Goal: Information Seeking & Learning: Learn about a topic

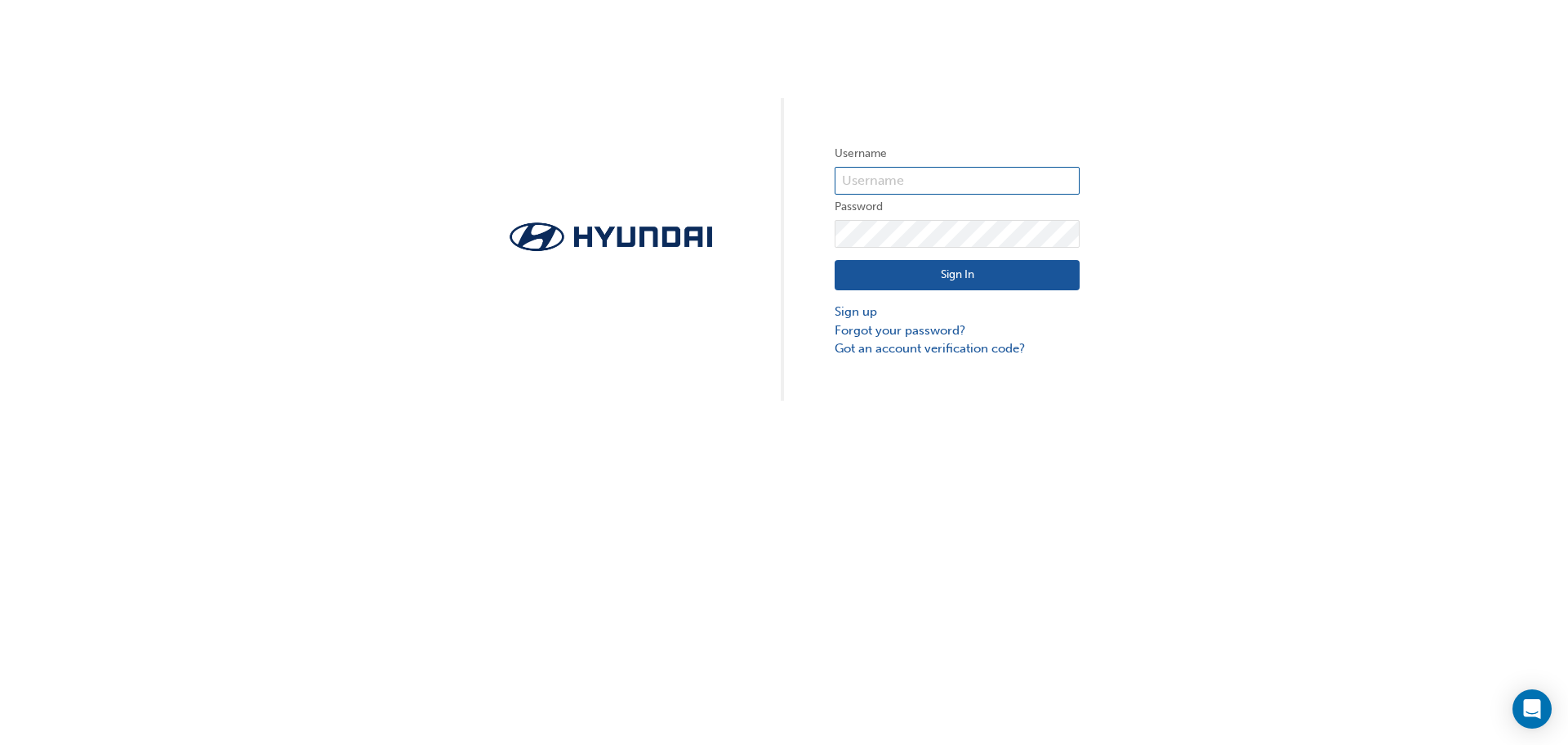
click at [884, 182] on input "text" at bounding box center [958, 180] width 245 height 28
type input "35438"
click at [860, 308] on link "Sign up" at bounding box center [958, 311] width 245 height 18
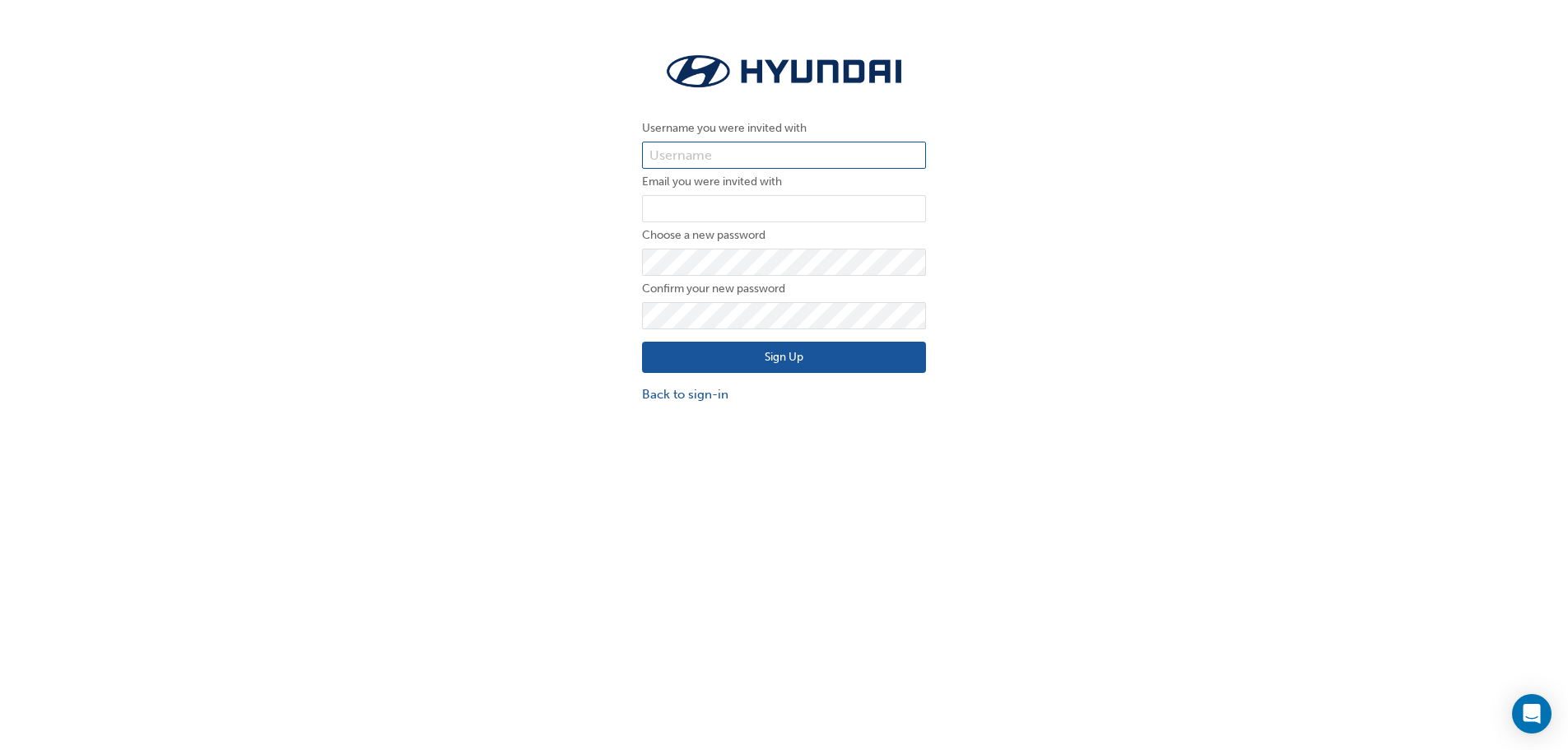
click at [735, 142] on input "text" at bounding box center [784, 156] width 284 height 28
type input "35438"
type input "aiden@pacificgympie.com.au"
click button "Sign Up" at bounding box center [784, 357] width 284 height 31
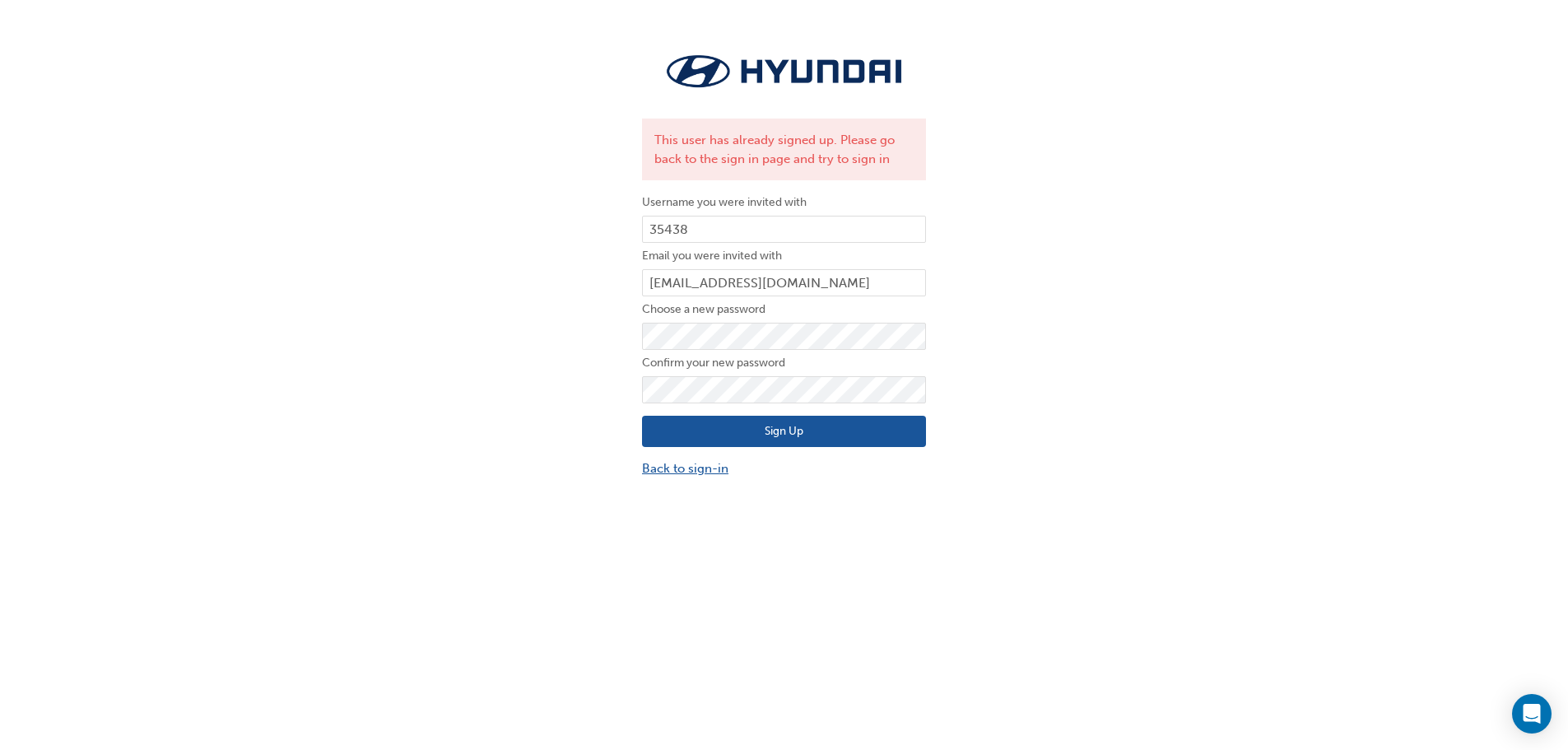
click at [711, 459] on link "Back to sign-in" at bounding box center [784, 468] width 284 height 19
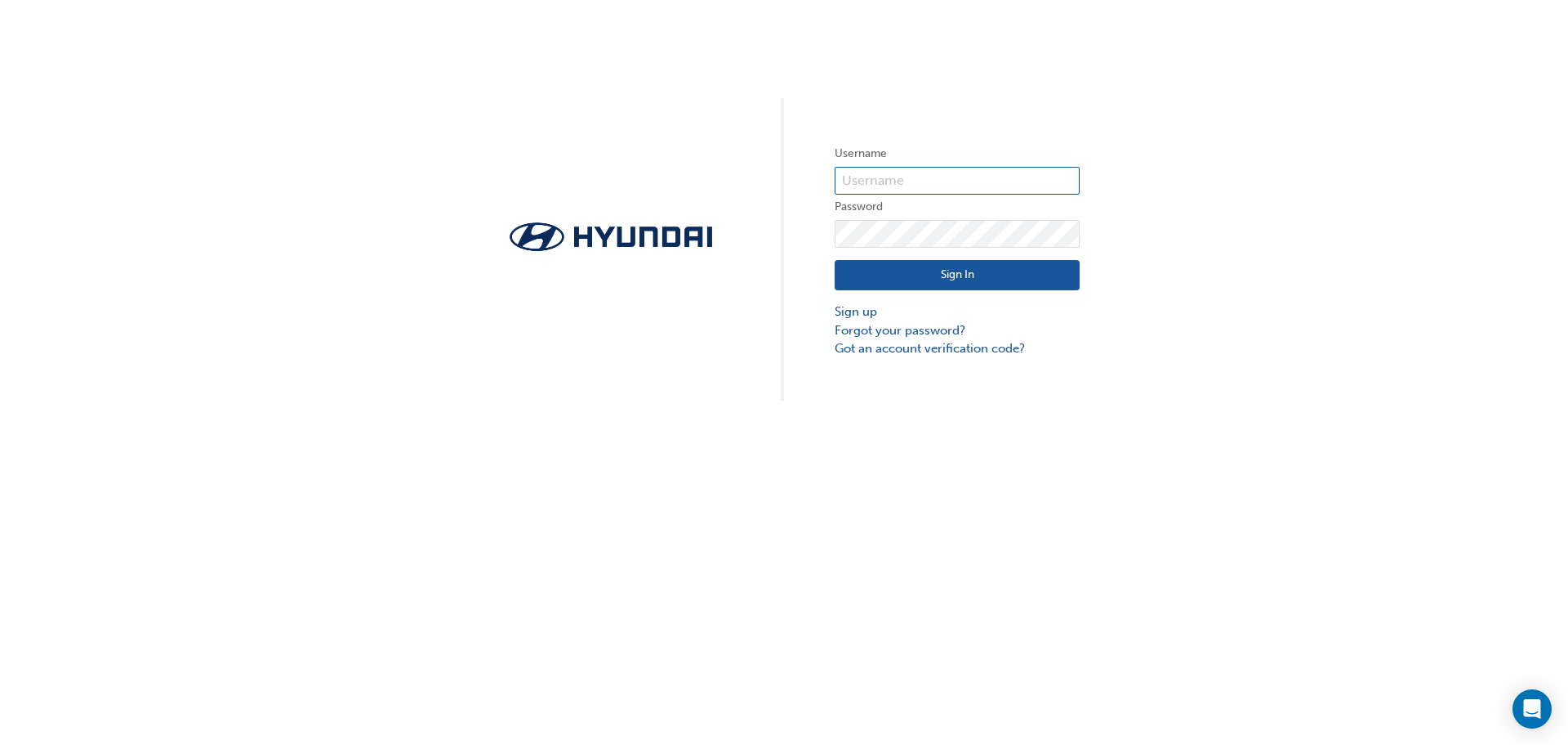
click at [884, 180] on input "text" at bounding box center [958, 180] width 245 height 28
type input "35438"
click button "Sign In" at bounding box center [958, 275] width 245 height 31
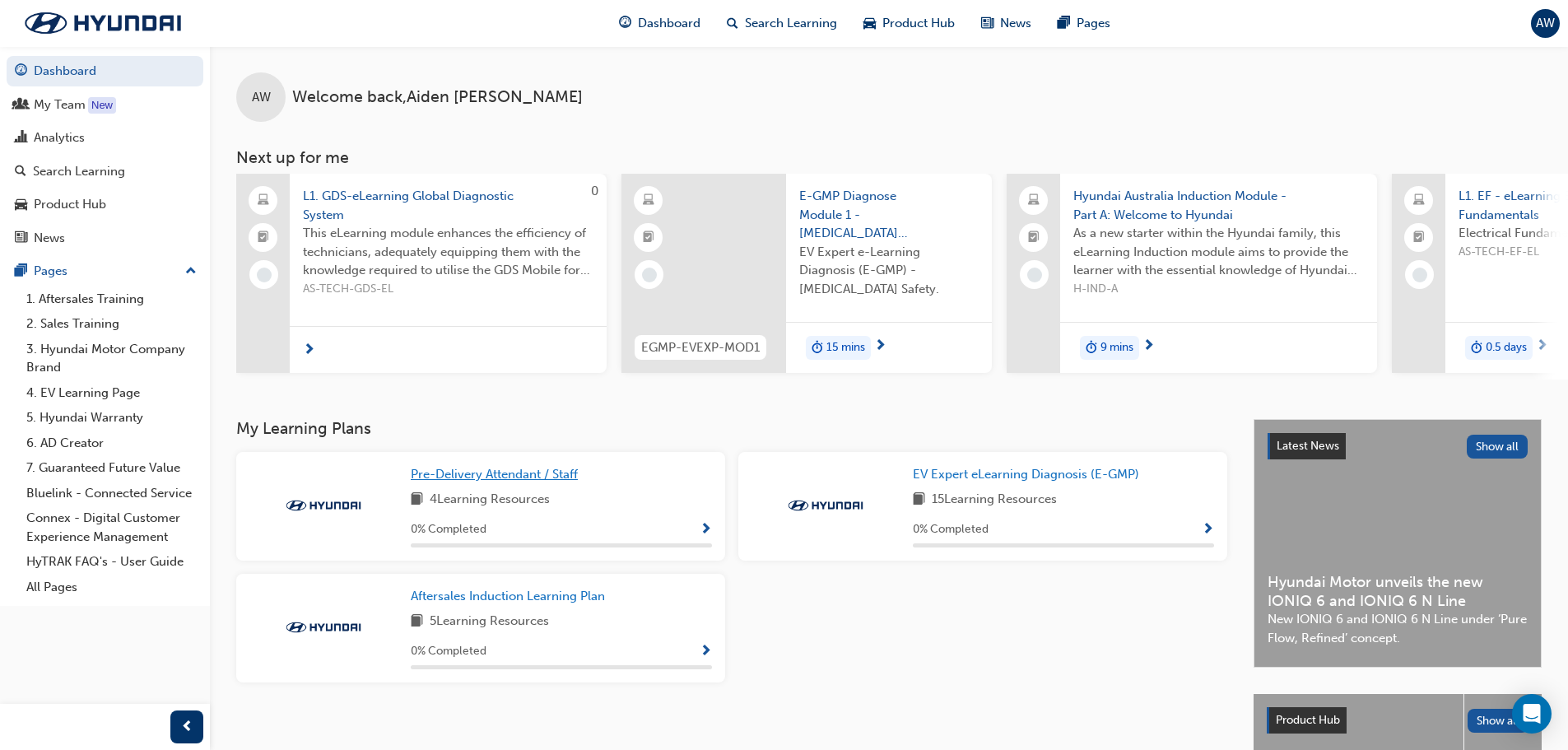
click at [483, 482] on span "Pre-Delivery Attendant / Staff" at bounding box center [494, 473] width 167 height 15
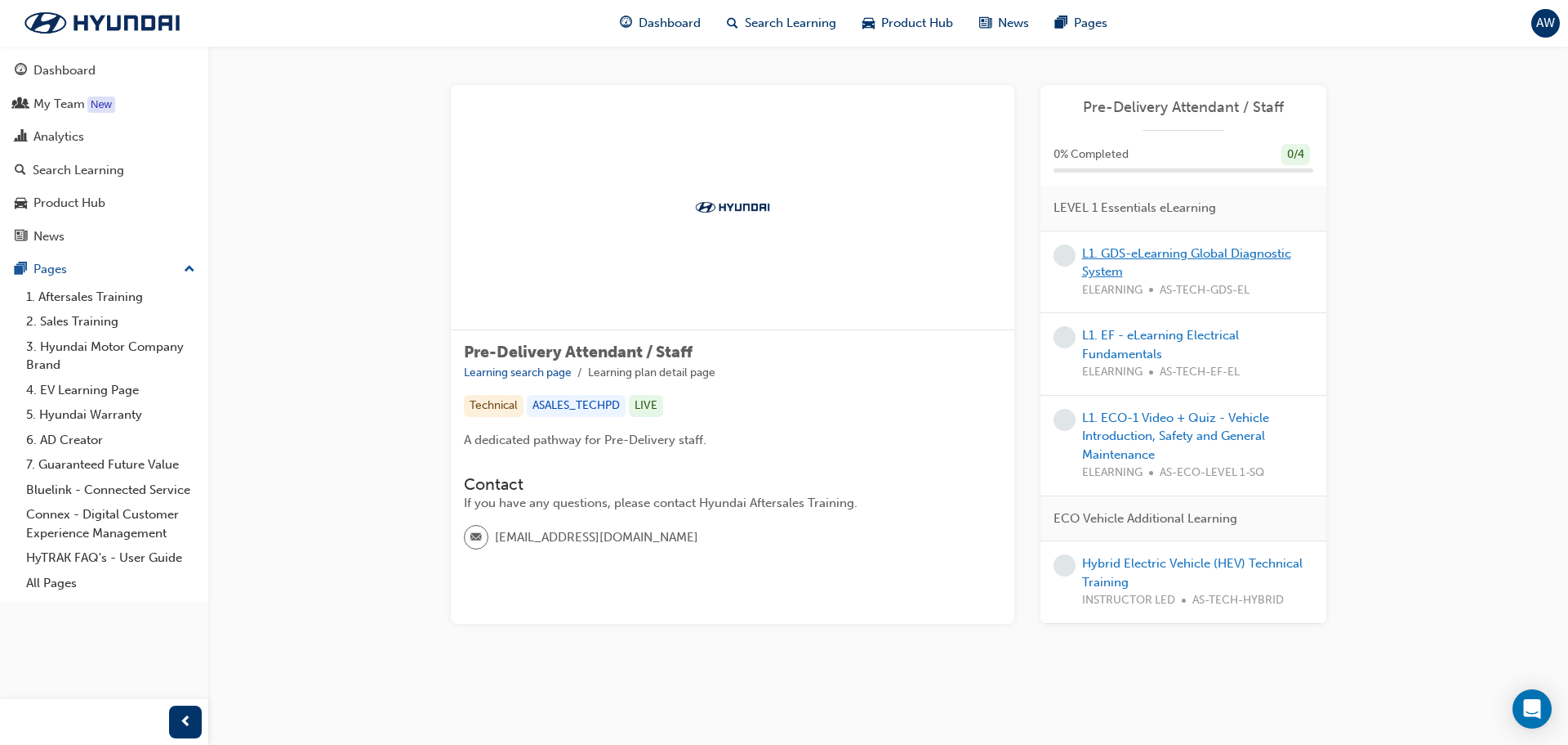
click at [1177, 256] on link "L1. GDS-eLearning Global Diagnostic System" at bounding box center [1186, 263] width 209 height 33
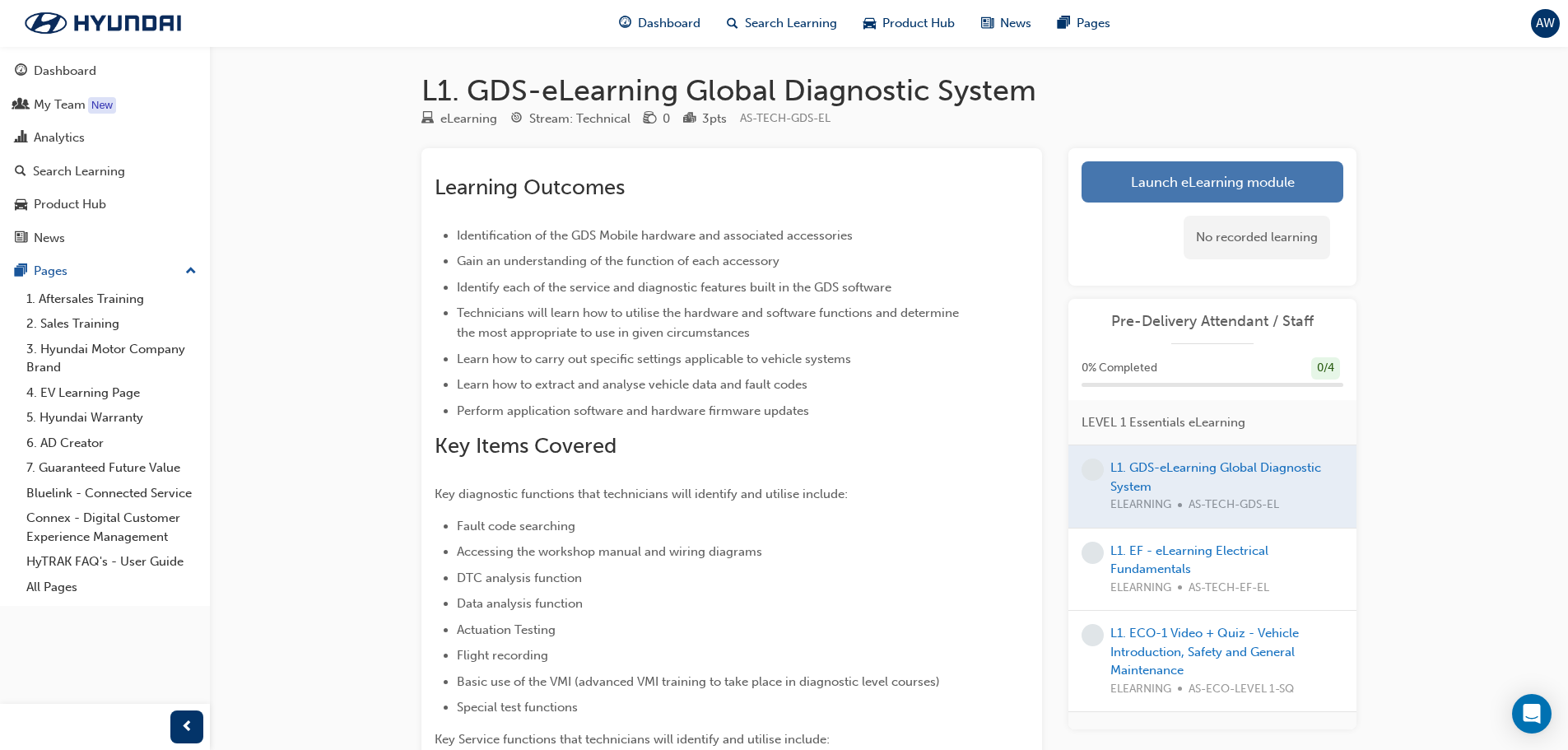
click at [1153, 182] on link "Launch eLearning module" at bounding box center [1212, 182] width 261 height 41
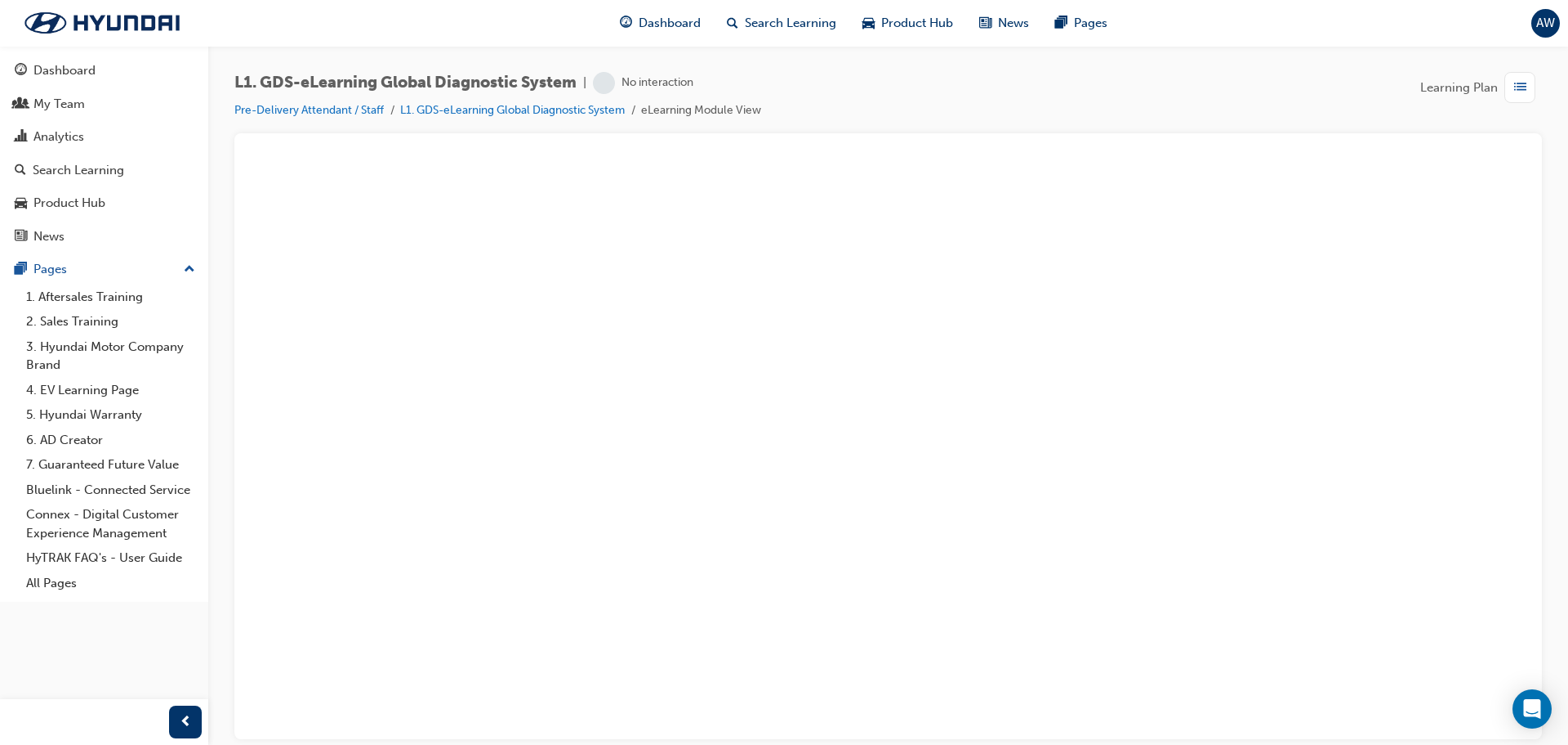
click at [1522, 96] on span "list-icon" at bounding box center [1520, 88] width 13 height 20
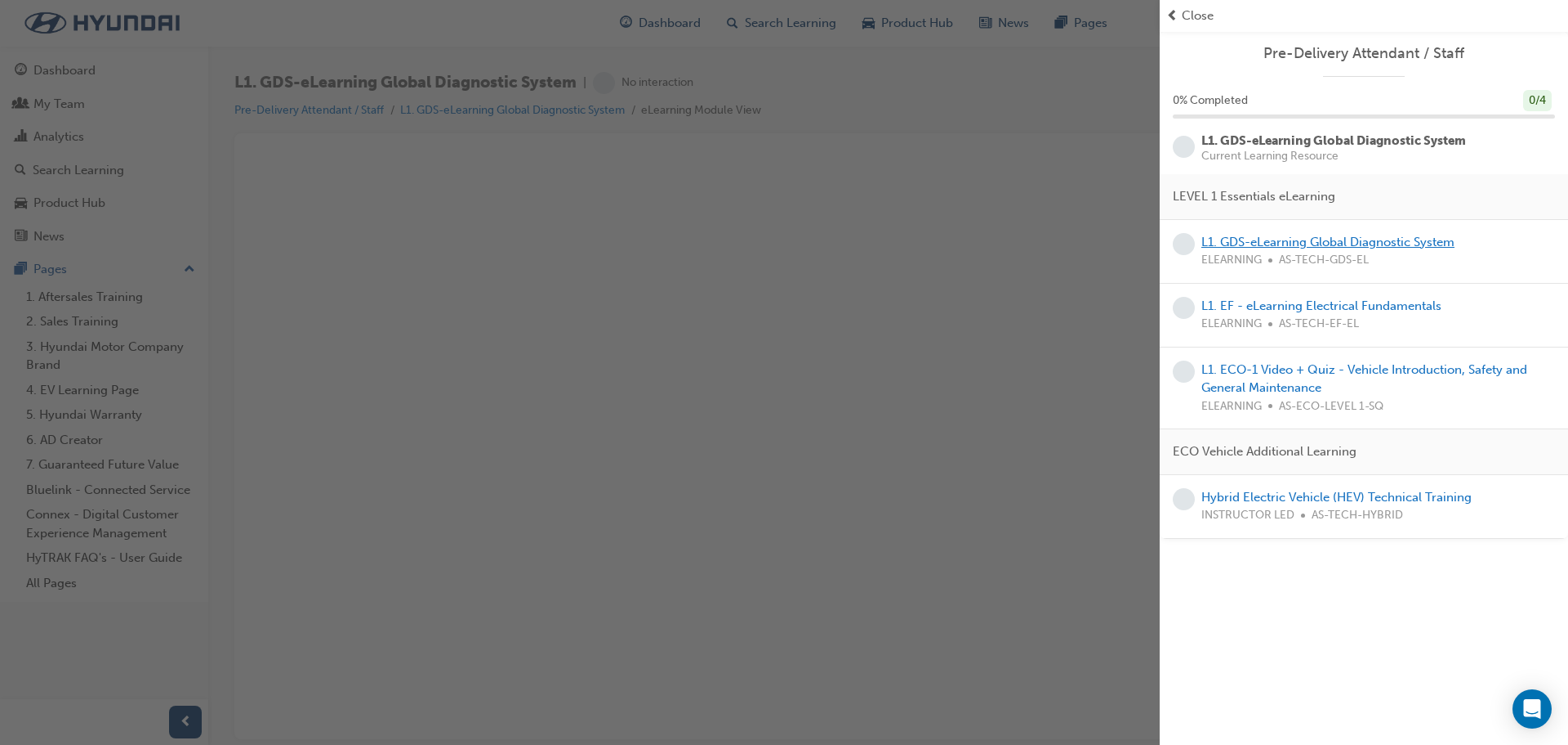
click at [1267, 238] on link "L1. GDS-eLearning Global Diagnostic System" at bounding box center [1328, 241] width 254 height 15
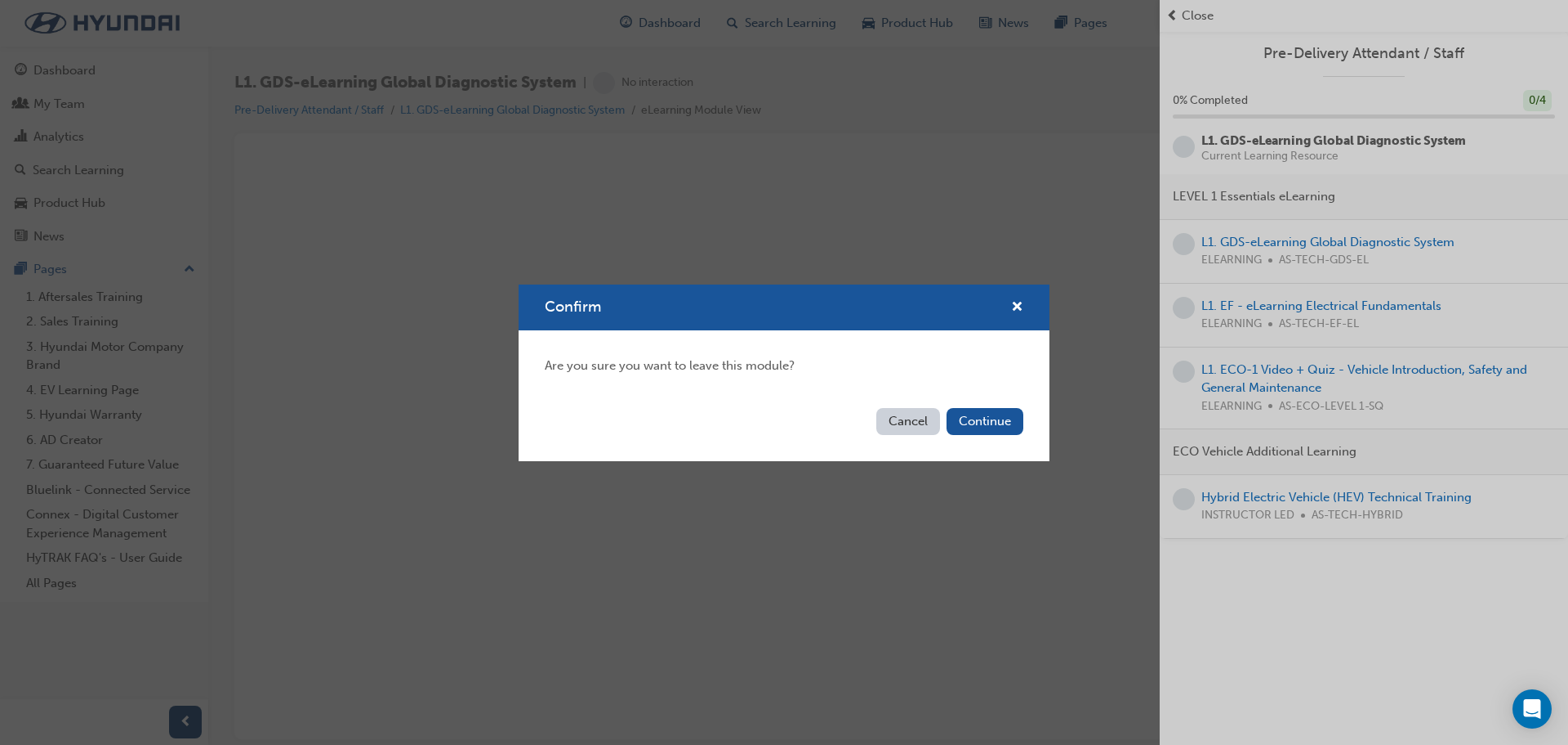
click at [923, 423] on button "Cancel" at bounding box center [909, 421] width 64 height 27
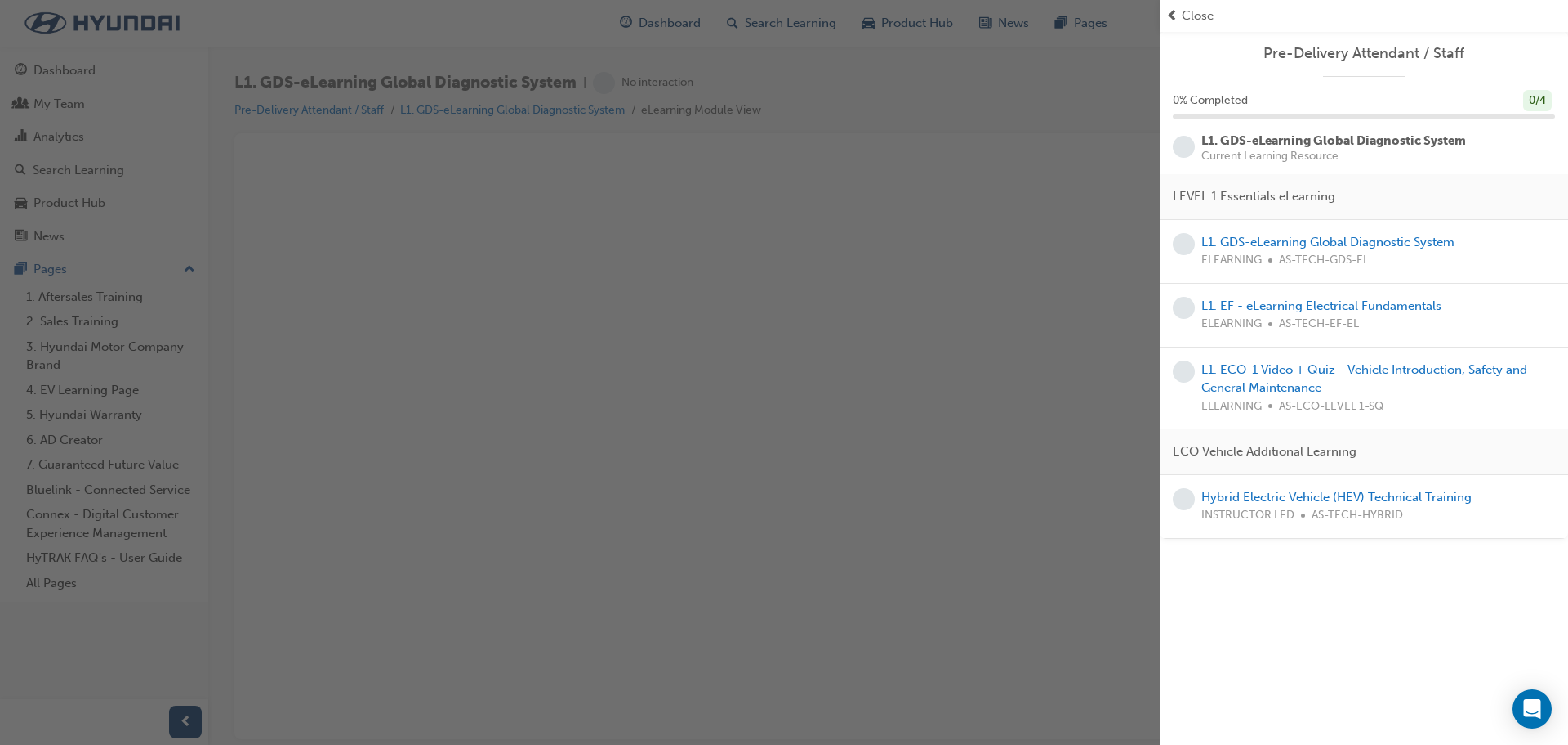
click at [1229, 207] on div "LEVEL 1 Essentials eLearning" at bounding box center [1364, 196] width 408 height 46
click at [955, 207] on div "button" at bounding box center [579, 372] width 1160 height 745
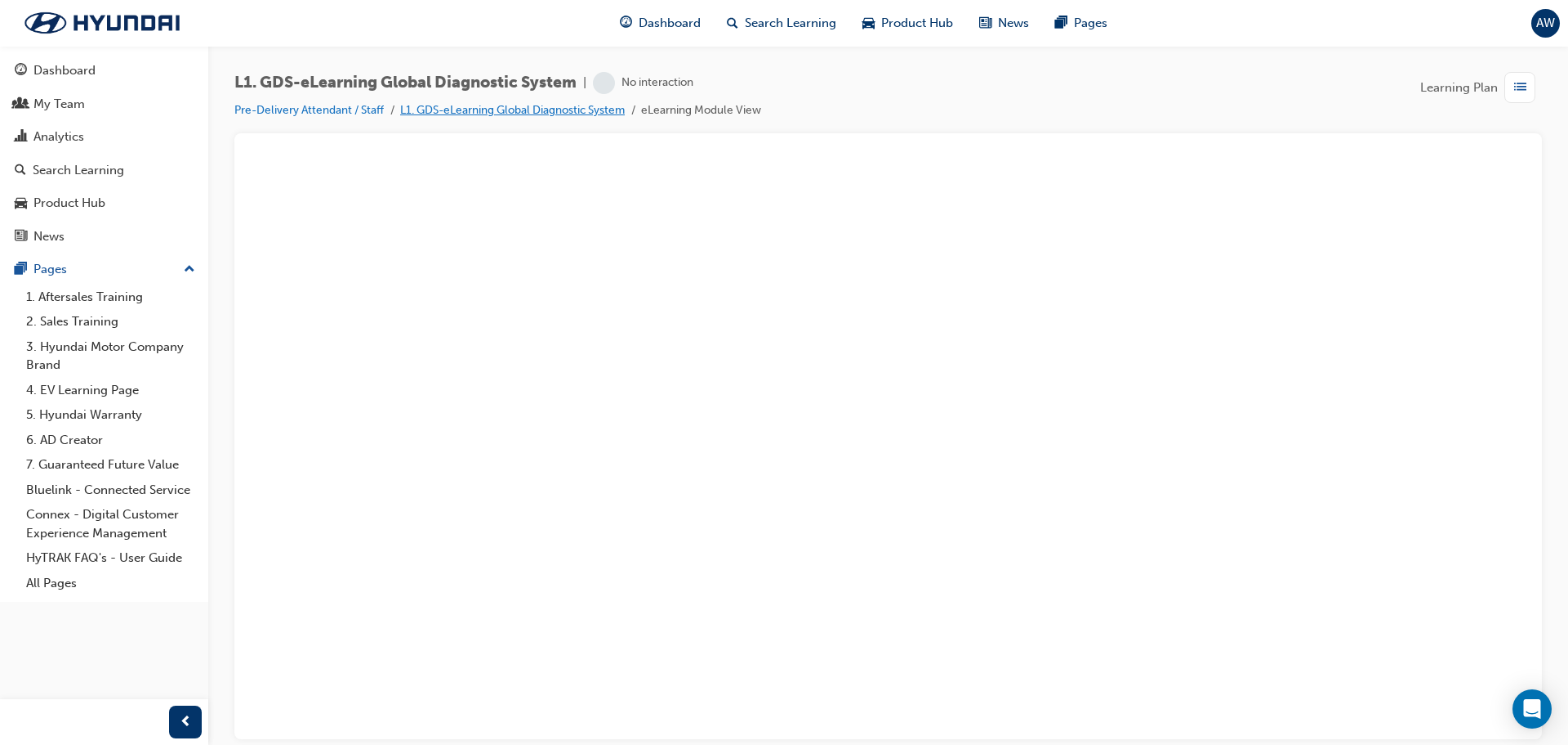
click at [584, 106] on link "L1. GDS-eLearning Global Diagnostic System" at bounding box center [512, 110] width 225 height 14
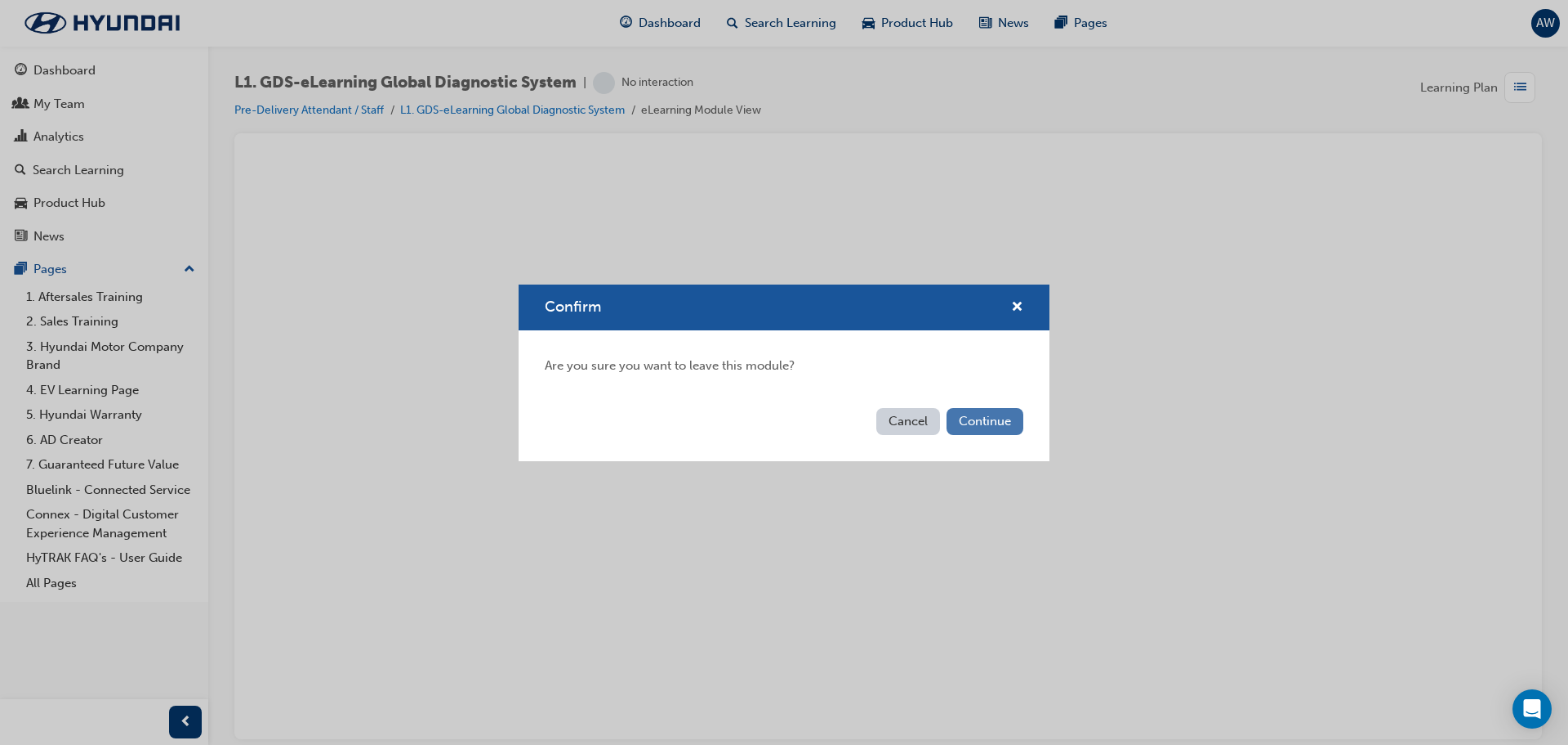
click at [1009, 417] on button "Continue" at bounding box center [985, 421] width 77 height 27
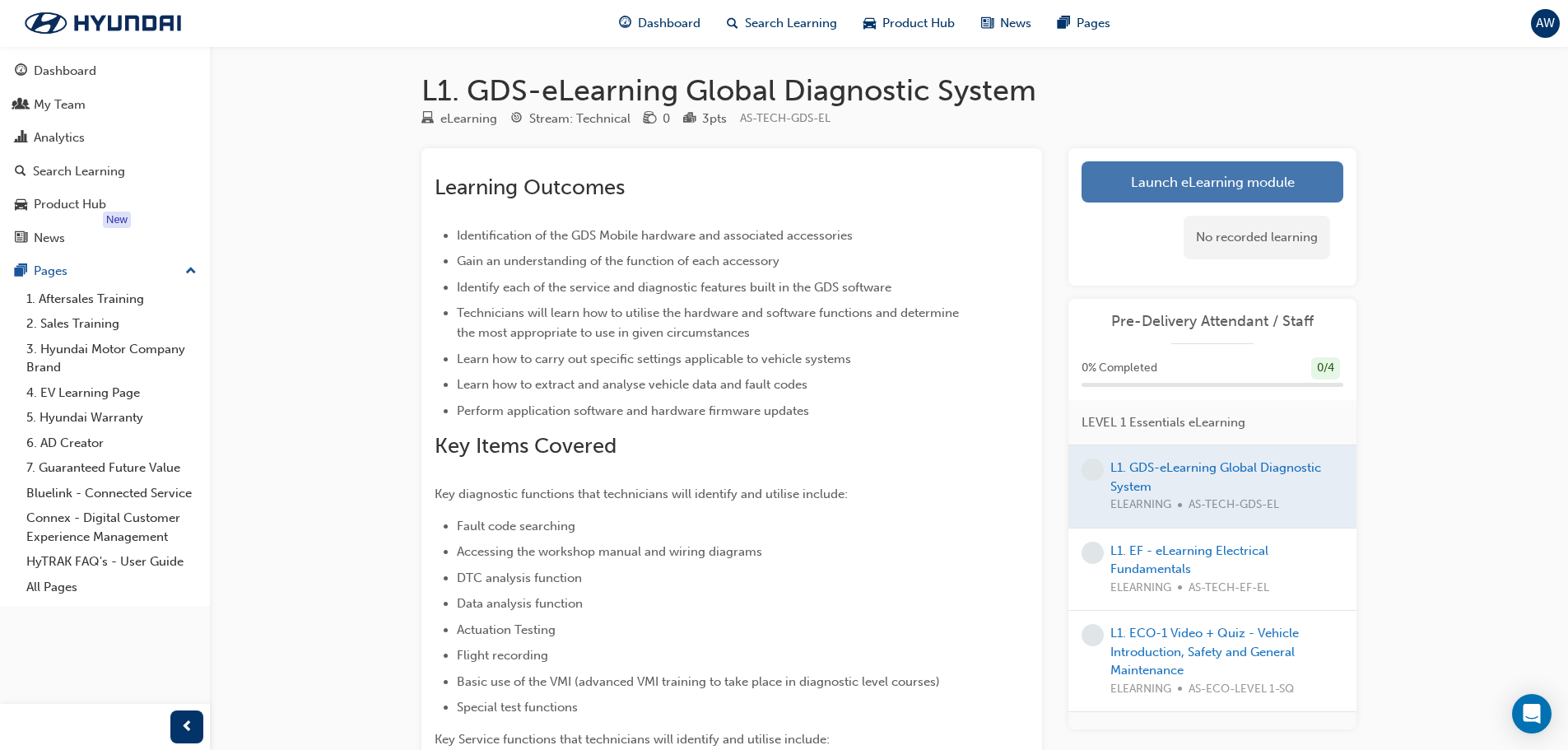
click at [1210, 193] on link "Launch eLearning module" at bounding box center [1212, 182] width 261 height 41
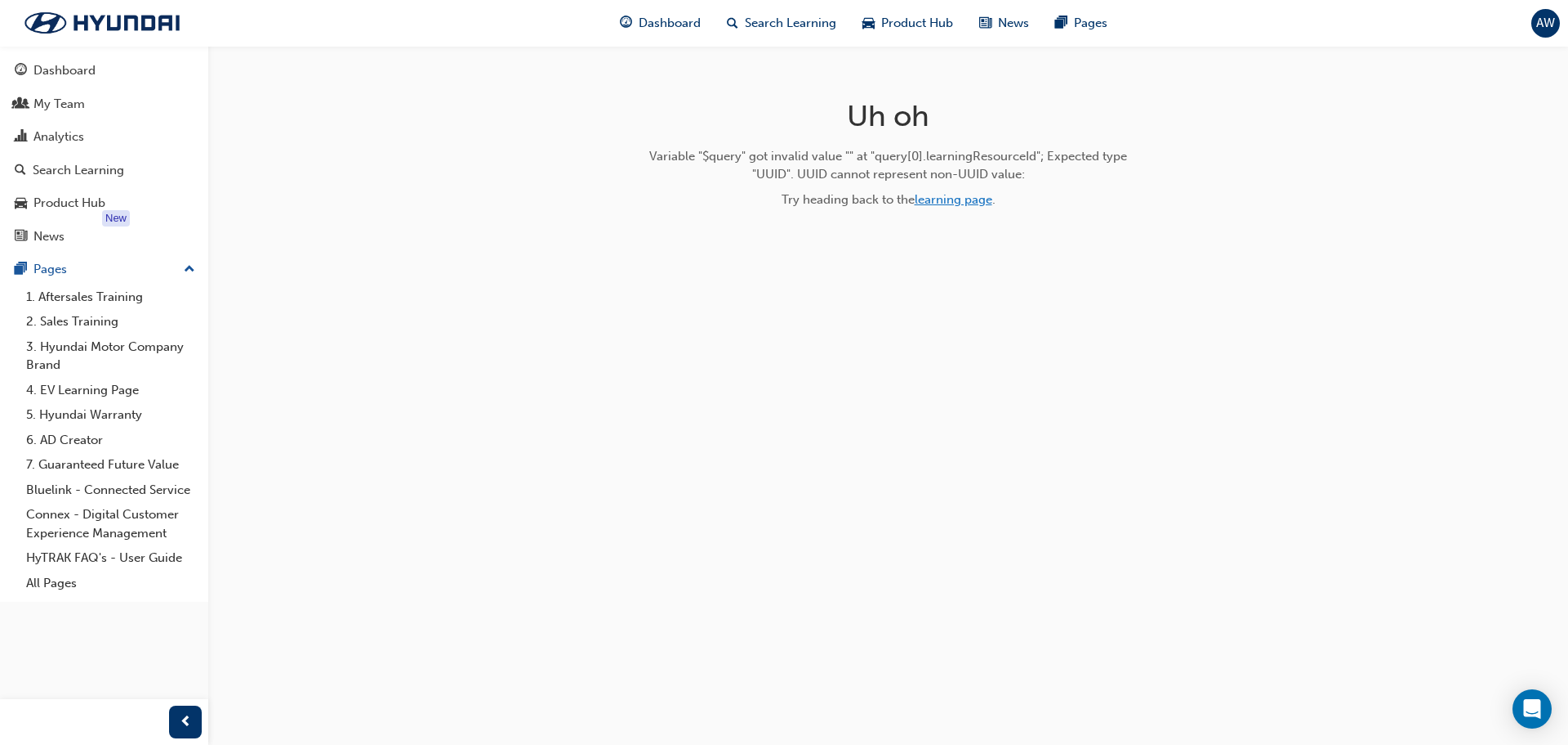
click at [944, 202] on link "learning page" at bounding box center [954, 198] width 78 height 15
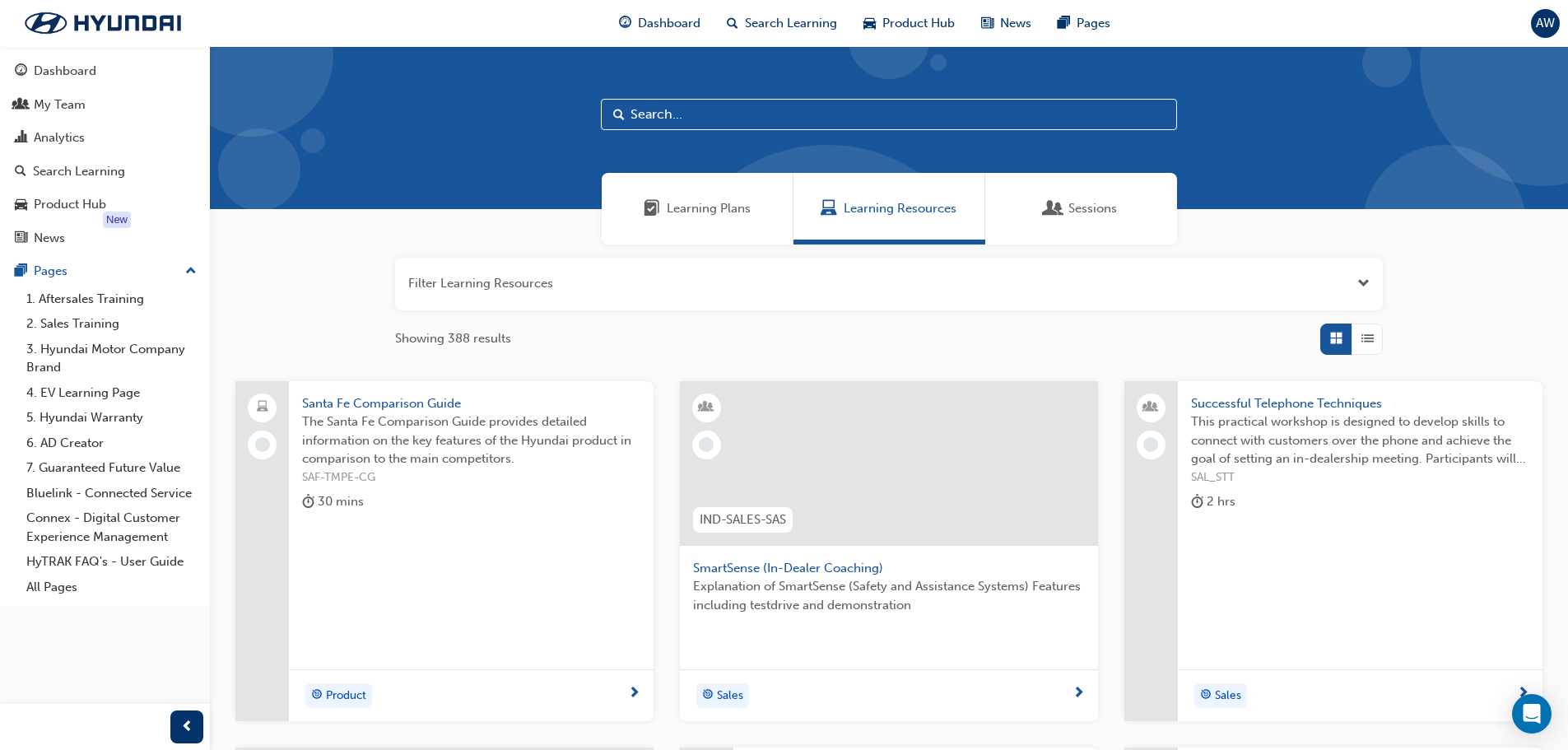
click at [729, 220] on div "Learning Plans" at bounding box center [697, 208] width 192 height 71
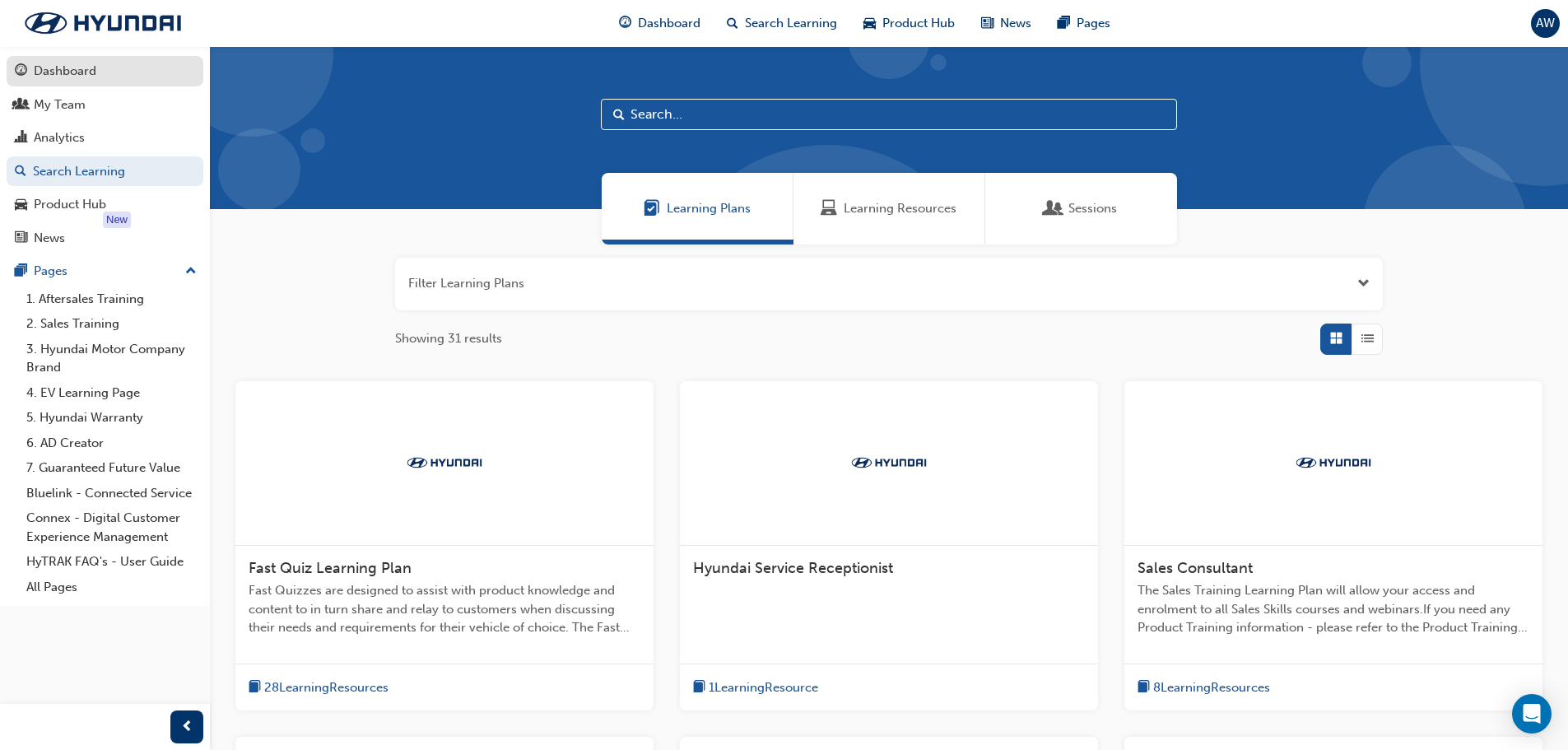
click at [99, 71] on div "Dashboard" at bounding box center [105, 70] width 180 height 21
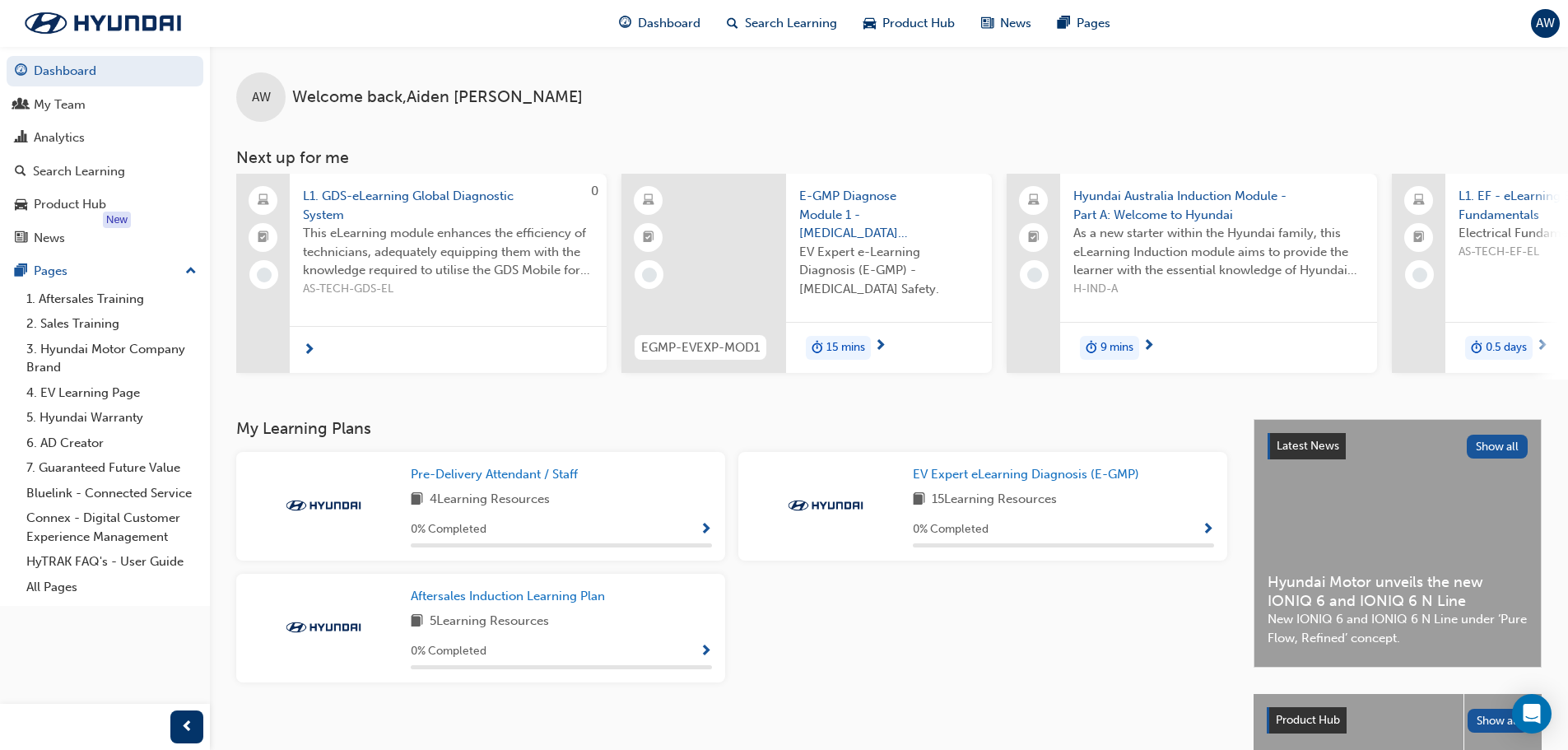
click at [374, 200] on span "L1. GDS-eLearning Global Diagnostic System" at bounding box center [448, 206] width 291 height 37
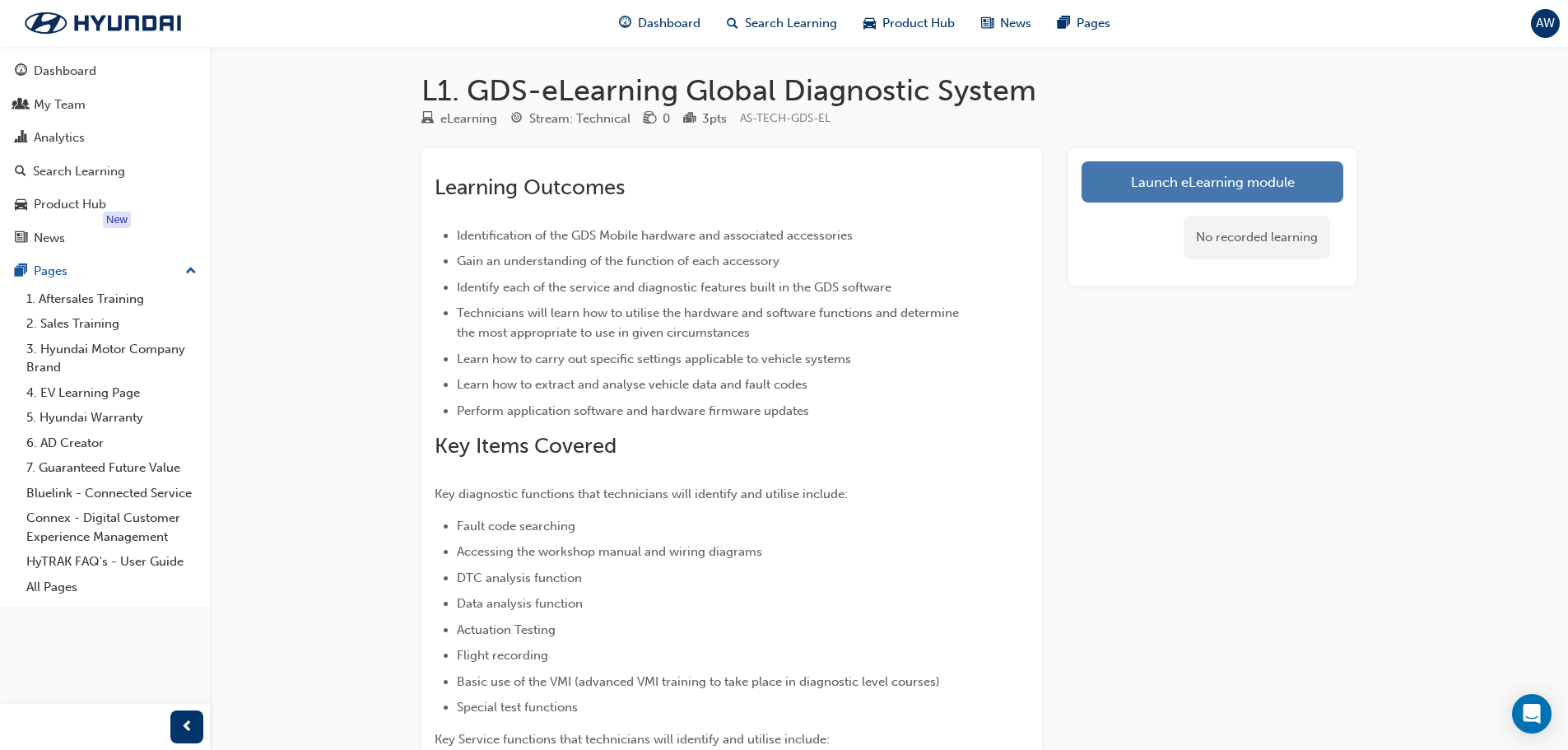
click at [1230, 178] on link "Launch eLearning module" at bounding box center [1212, 182] width 261 height 41
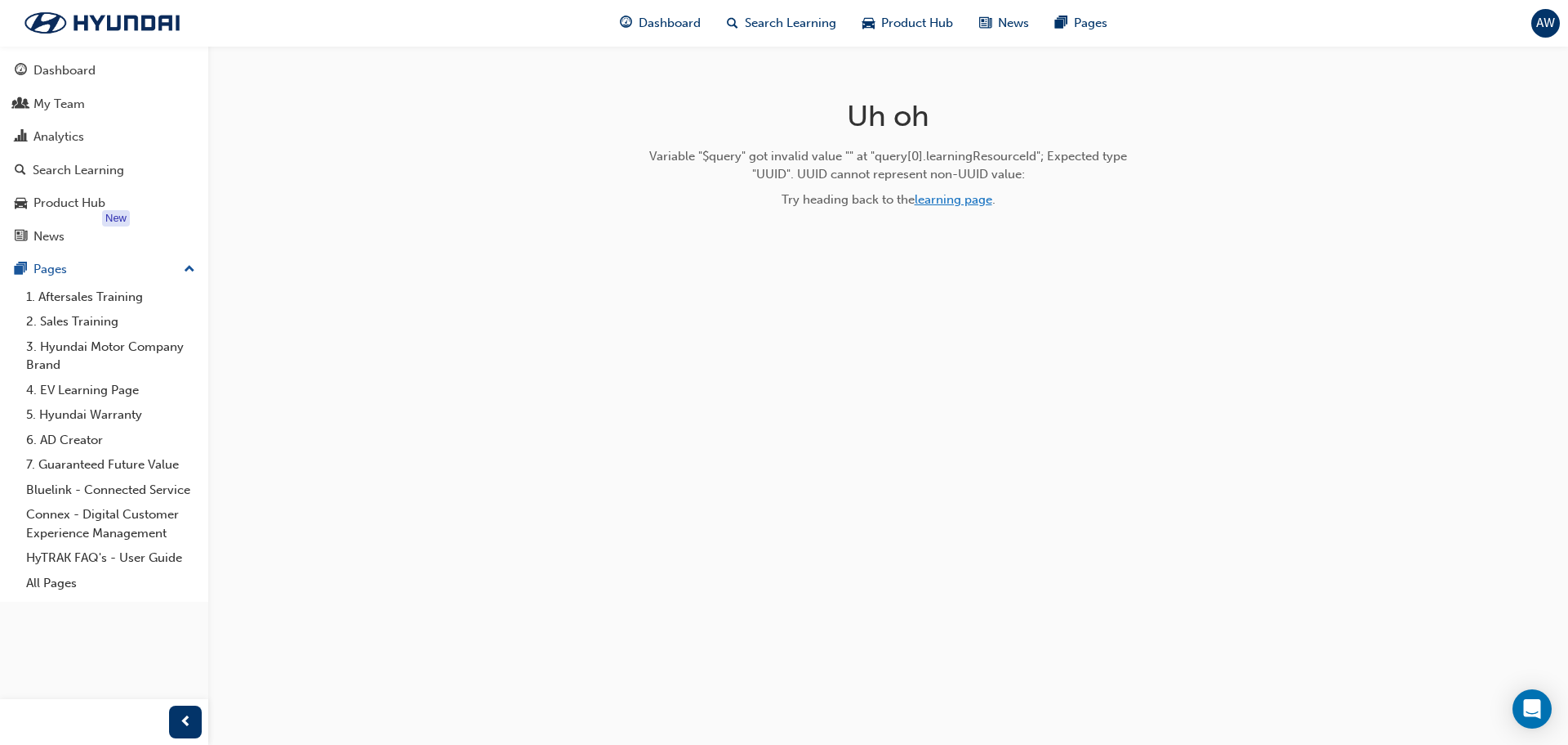
click at [941, 195] on link "learning page" at bounding box center [954, 198] width 78 height 15
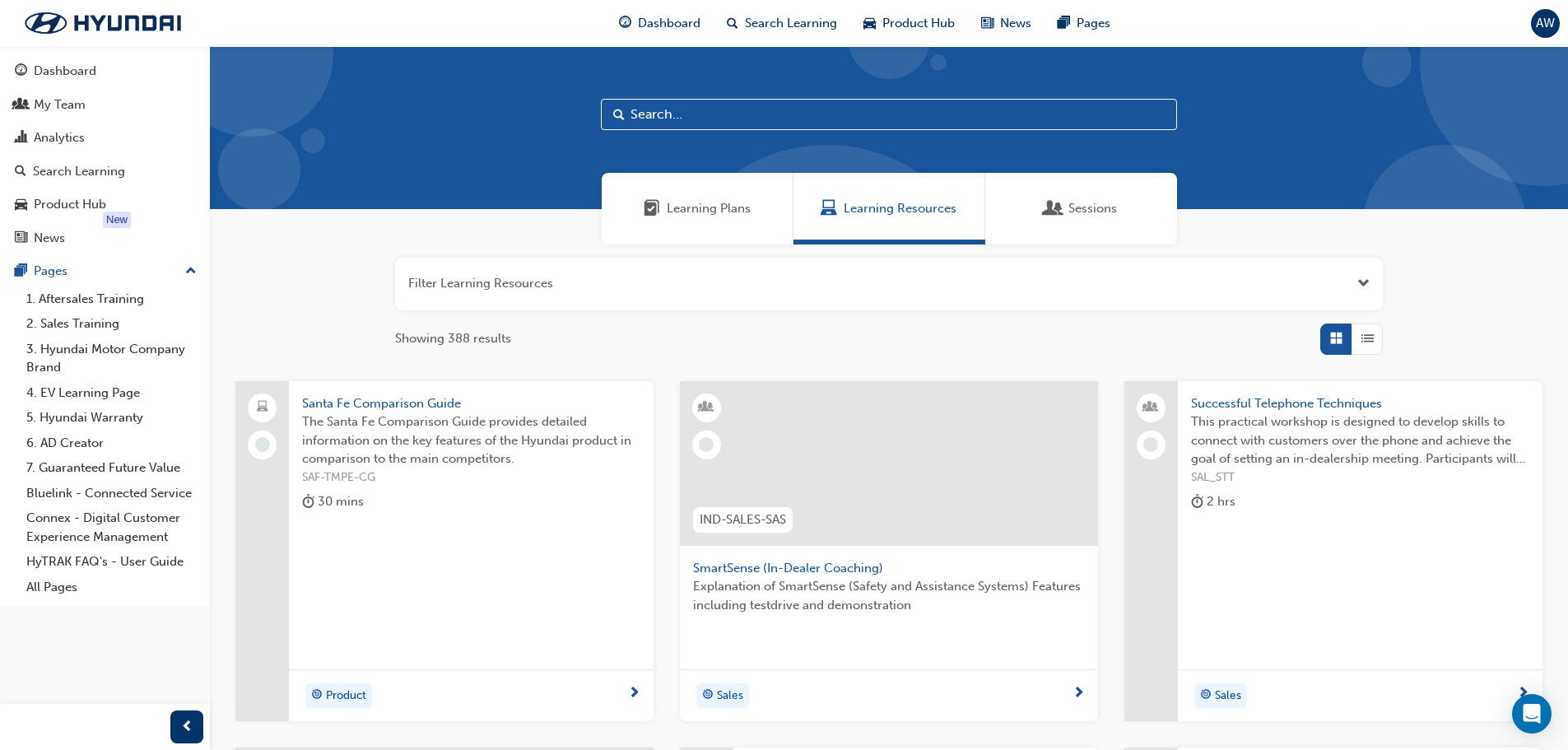
click at [1394, 32] on div "Dashboard Search Learning Product Hub News Pages AW" at bounding box center [784, 23] width 1568 height 47
click at [80, 436] on link "6. AD Creator" at bounding box center [111, 443] width 183 height 25
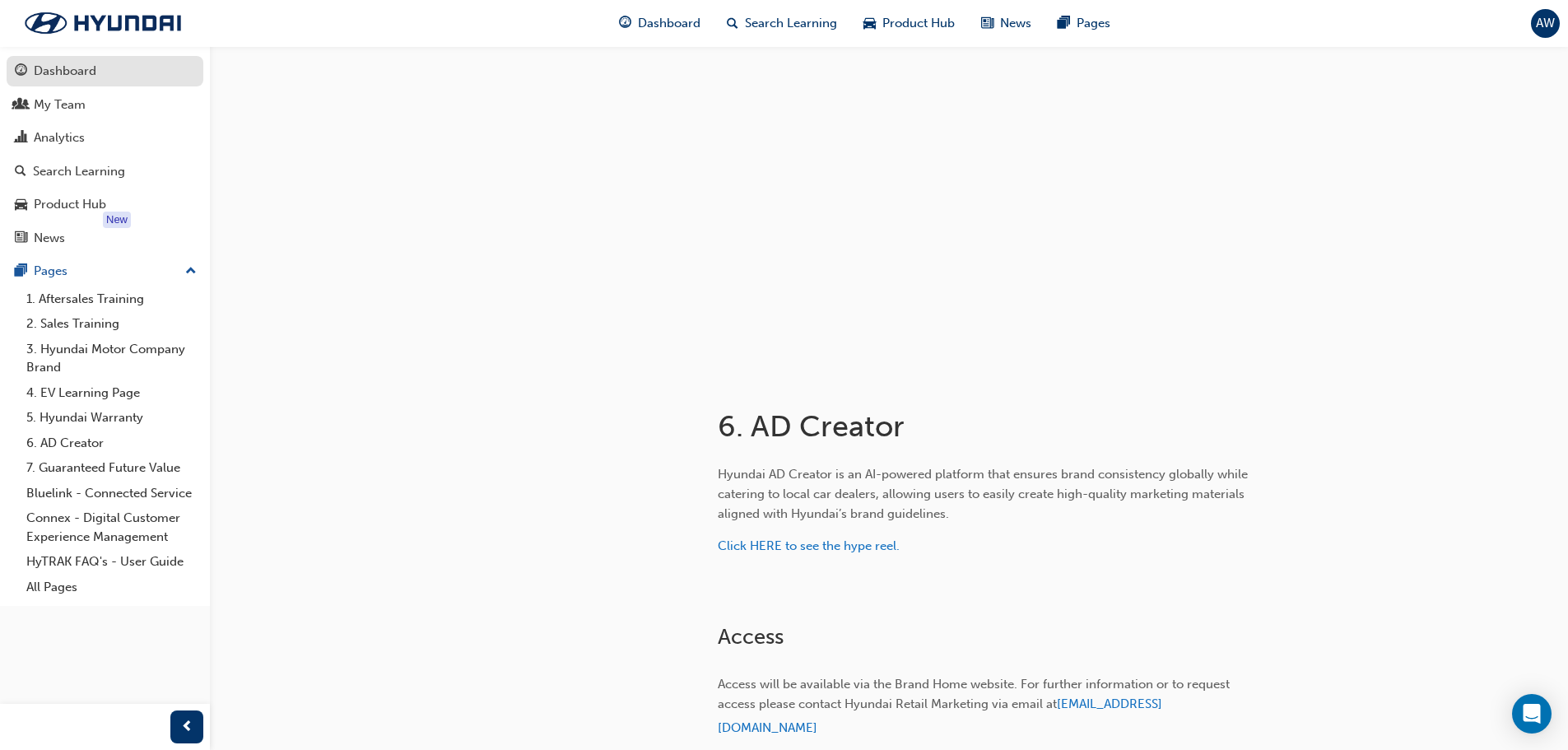
click at [94, 80] on div "Dashboard" at bounding box center [65, 70] width 63 height 19
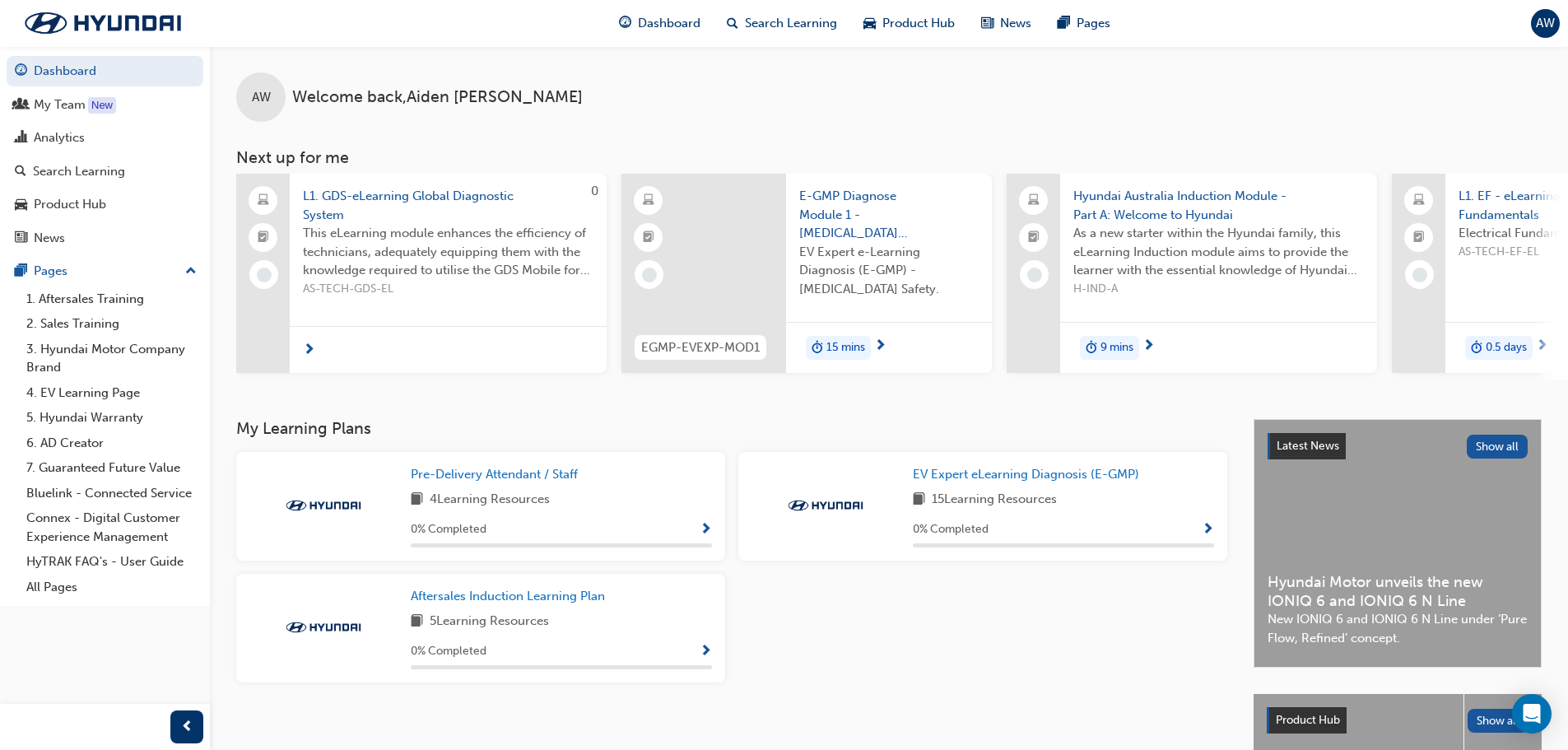
click at [309, 345] on span "next-icon" at bounding box center [309, 350] width 13 height 15
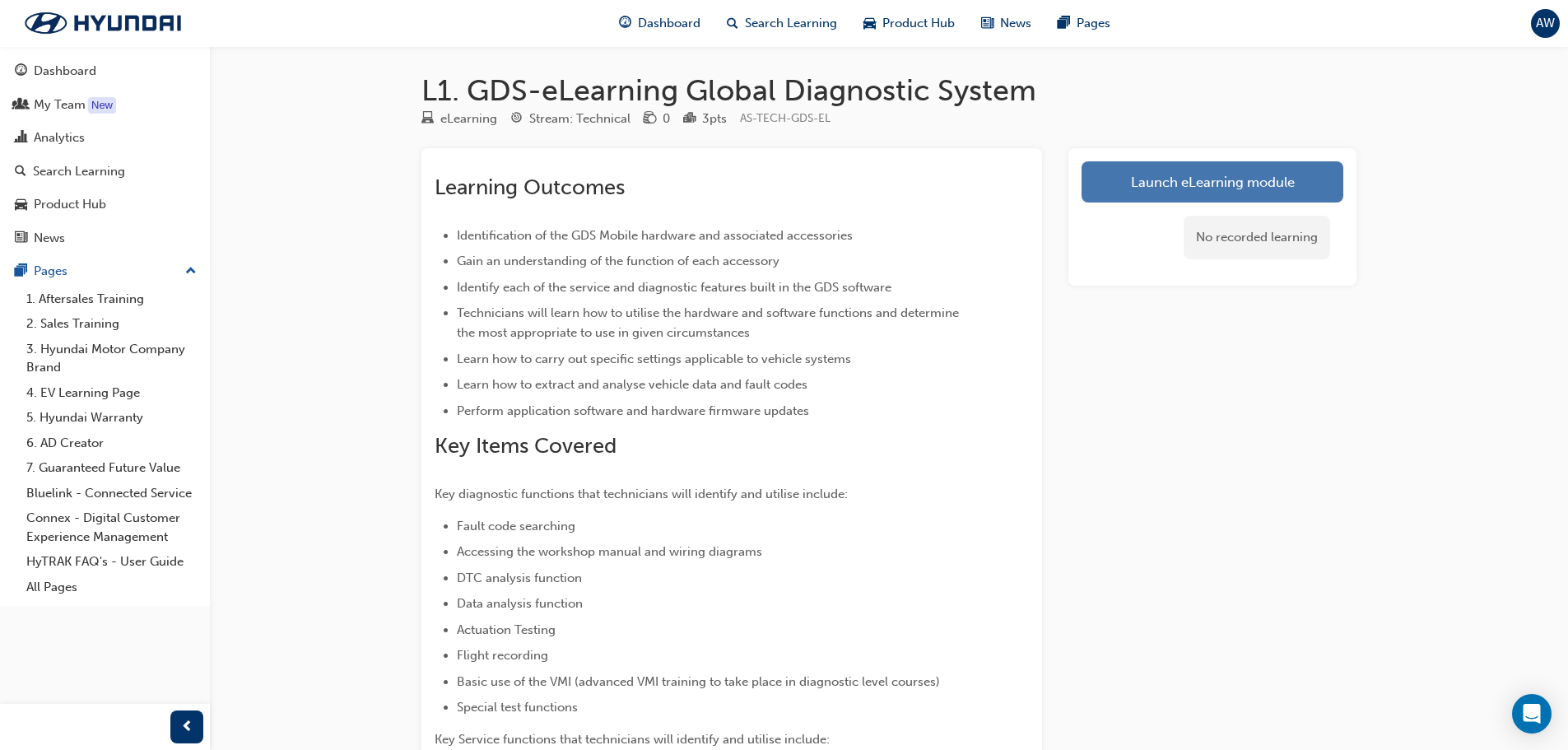
click at [1165, 188] on link "Launch eLearning module" at bounding box center [1212, 182] width 261 height 41
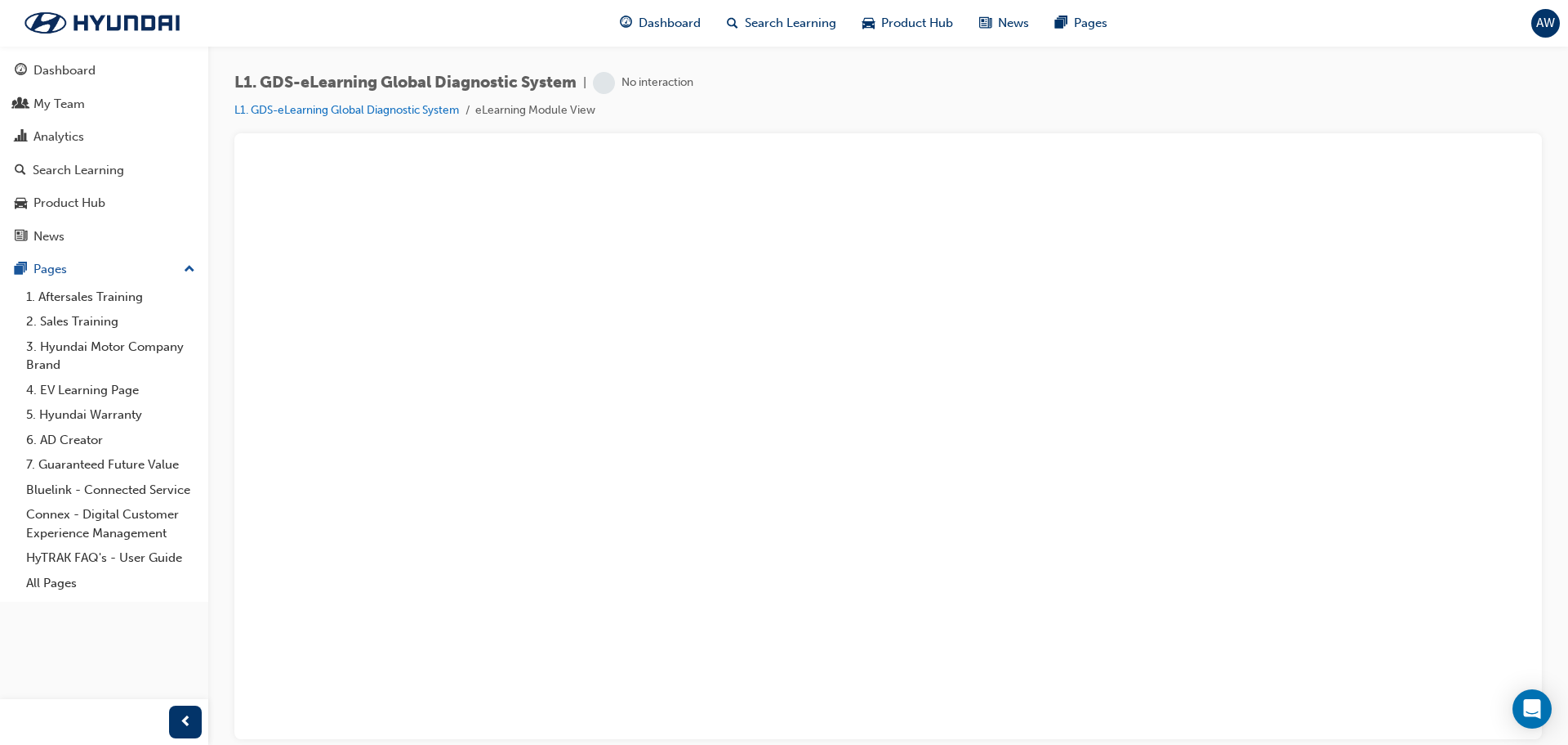
click at [1475, 18] on div "Dashboard Search Learning Product Hub News Pages AW" at bounding box center [784, 23] width 1568 height 47
click at [362, 110] on link "L1. GDS-eLearning Global Diagnostic System" at bounding box center [346, 110] width 225 height 14
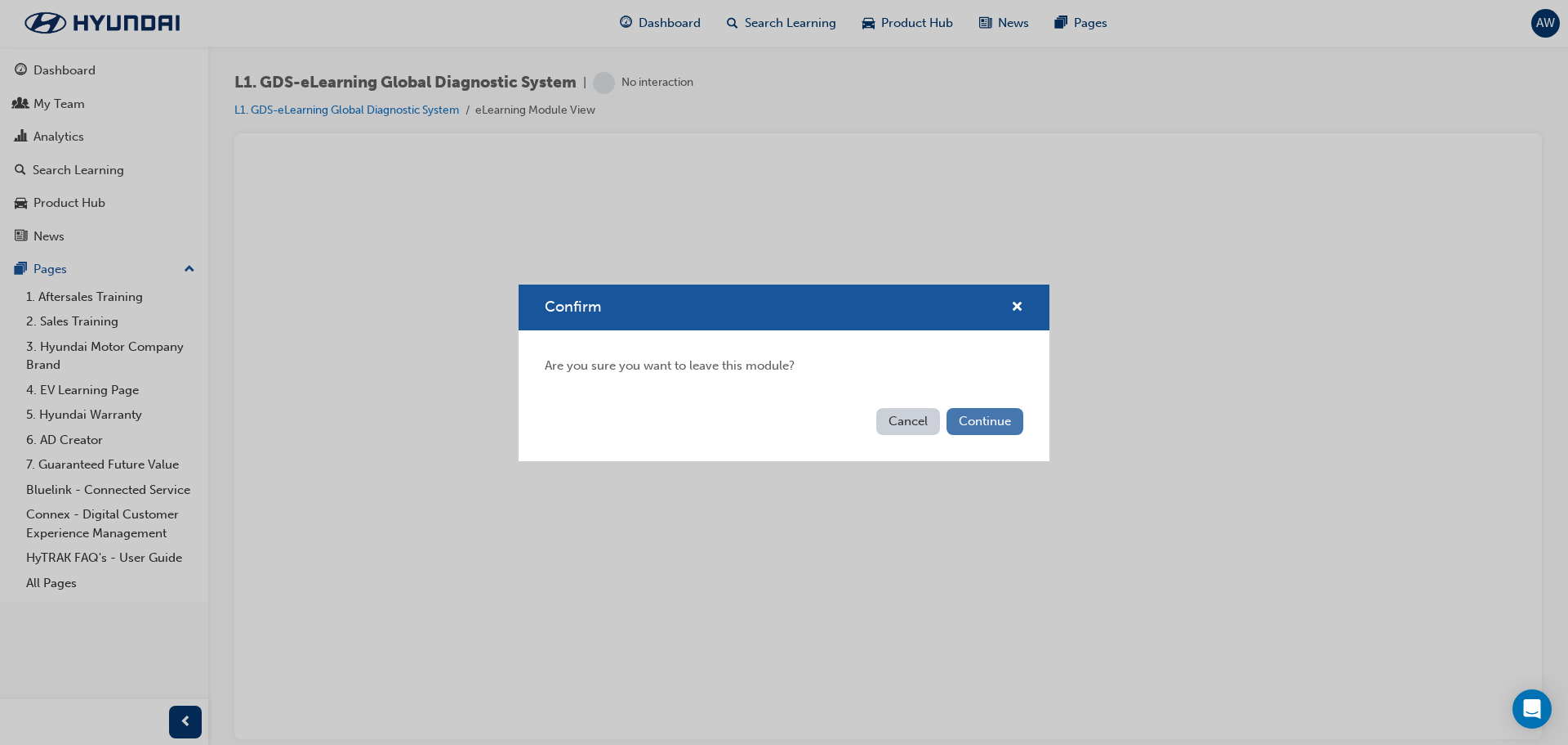
click at [988, 416] on button "Continue" at bounding box center [985, 421] width 77 height 27
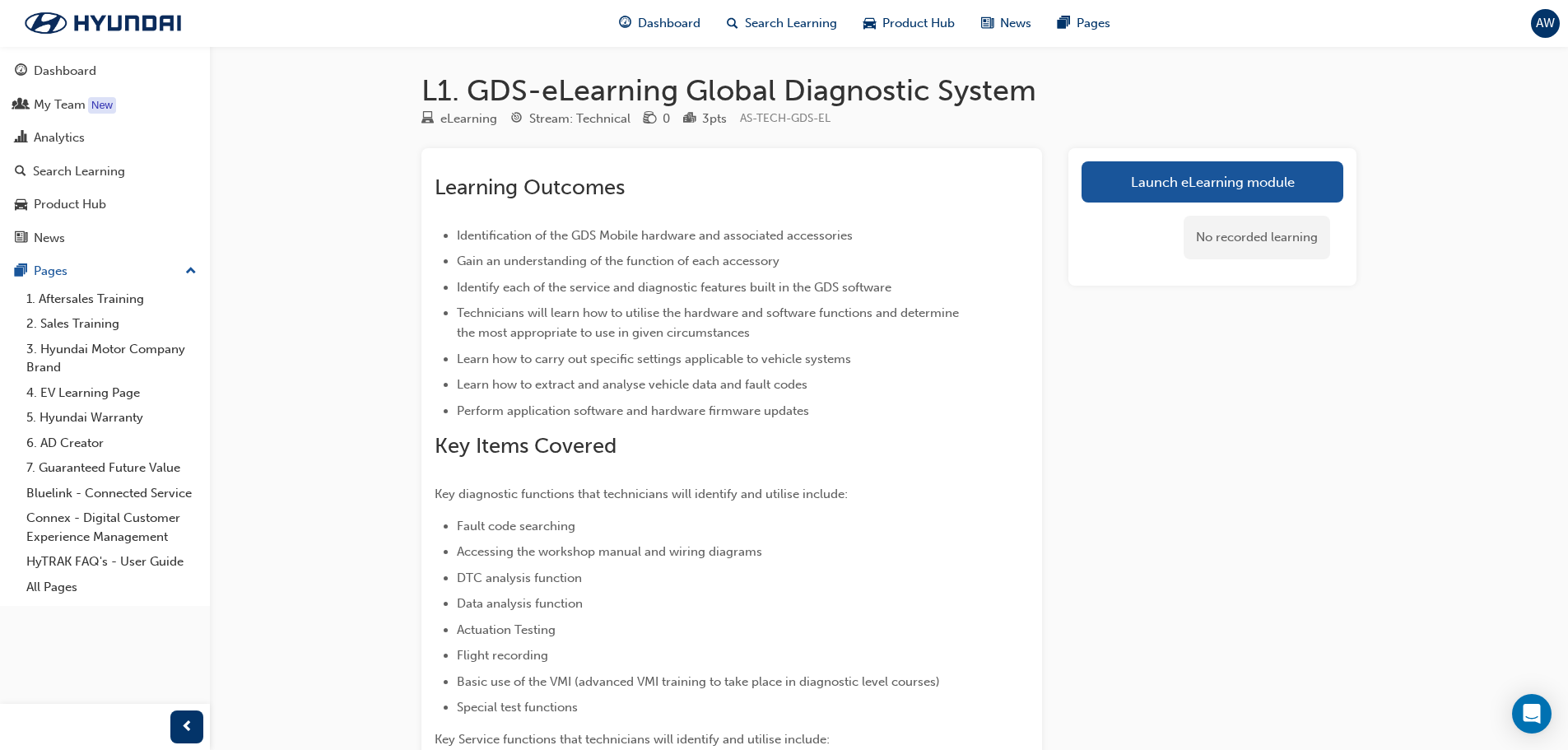
click at [1256, 241] on div "No recorded learning" at bounding box center [1257, 237] width 147 height 44
click at [1196, 191] on link "Launch eLearning module" at bounding box center [1212, 182] width 261 height 41
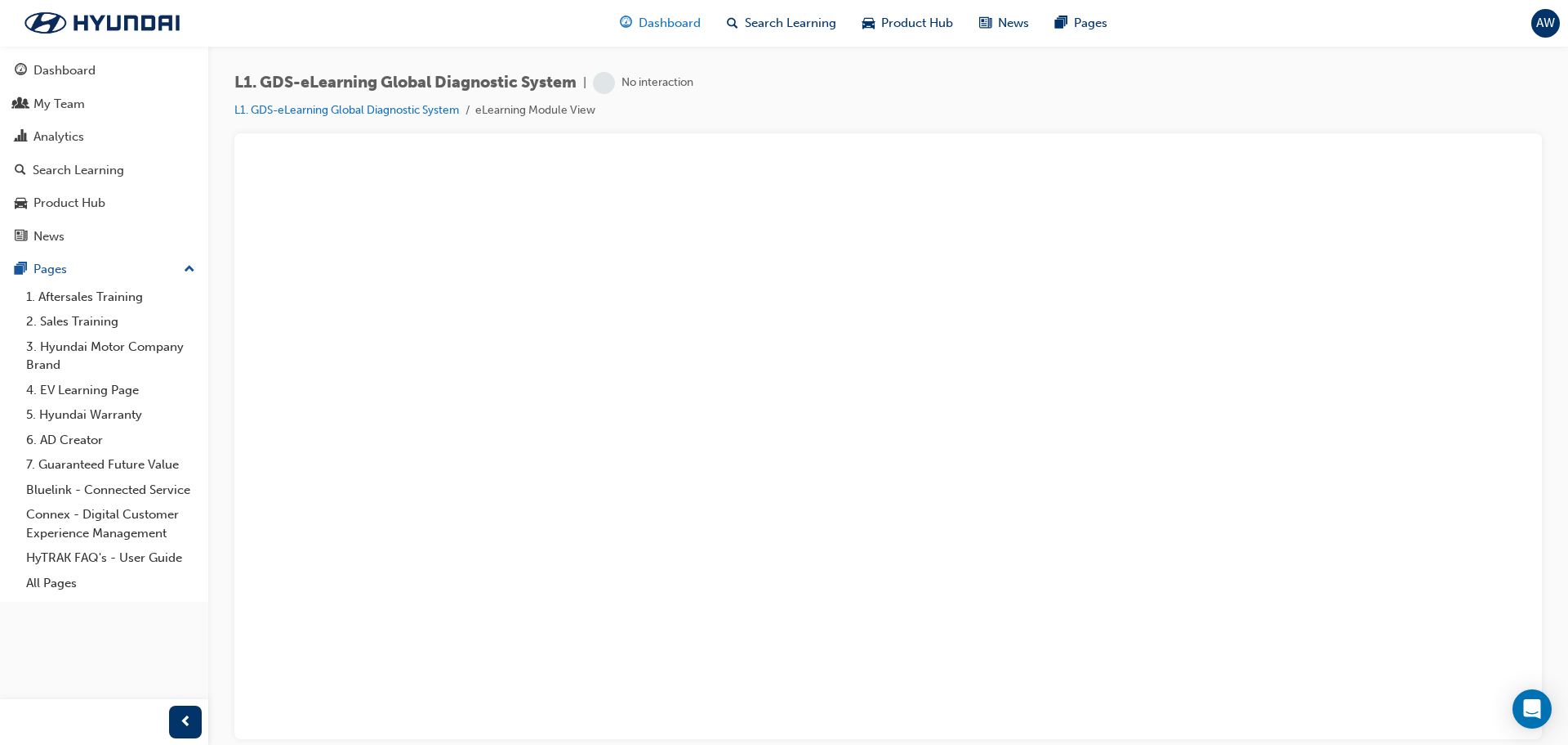
click at [607, 23] on div "Dashboard" at bounding box center [660, 23] width 107 height 33
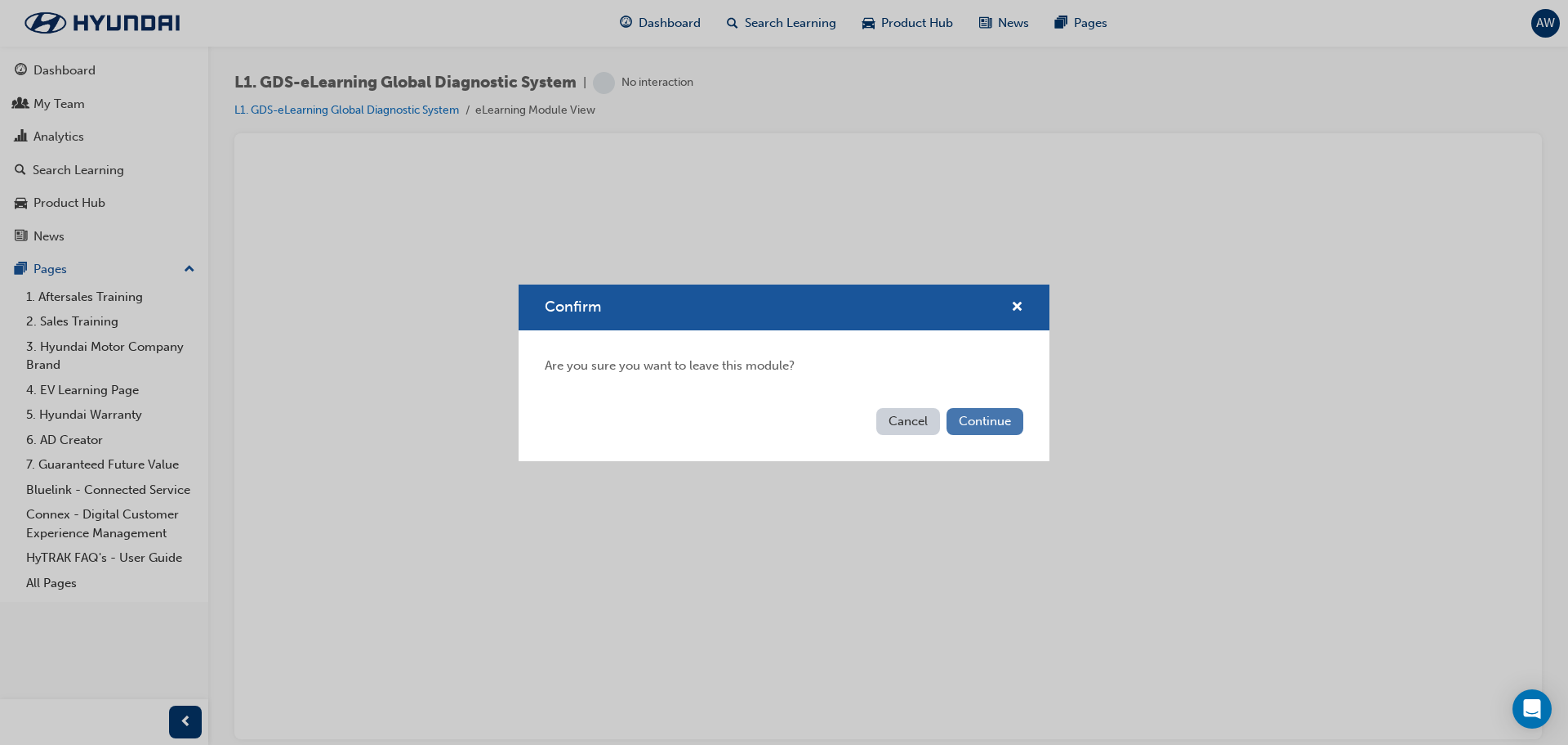
click at [981, 410] on button "Continue" at bounding box center [985, 421] width 77 height 27
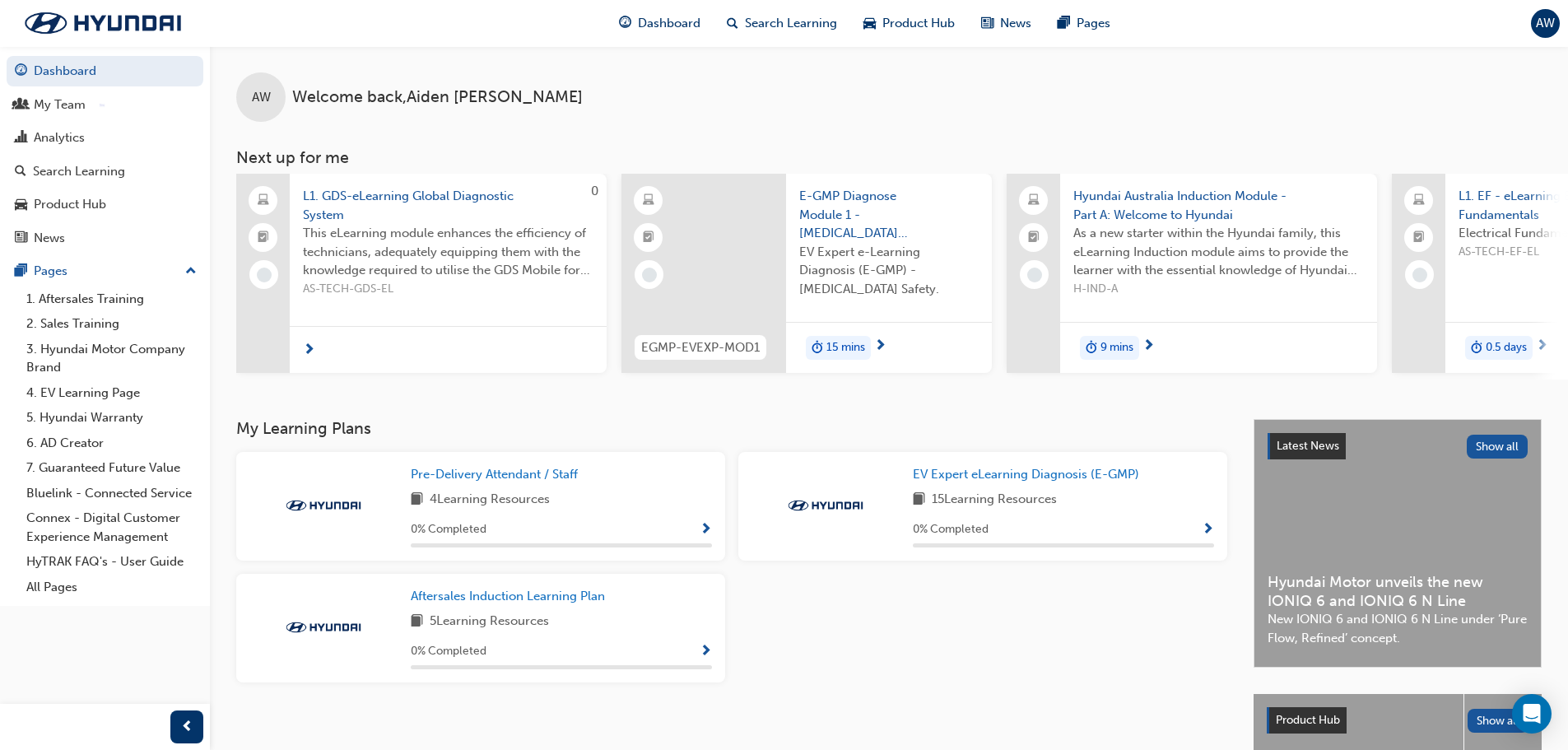
click at [328, 348] on div at bounding box center [449, 350] width 317 height 48
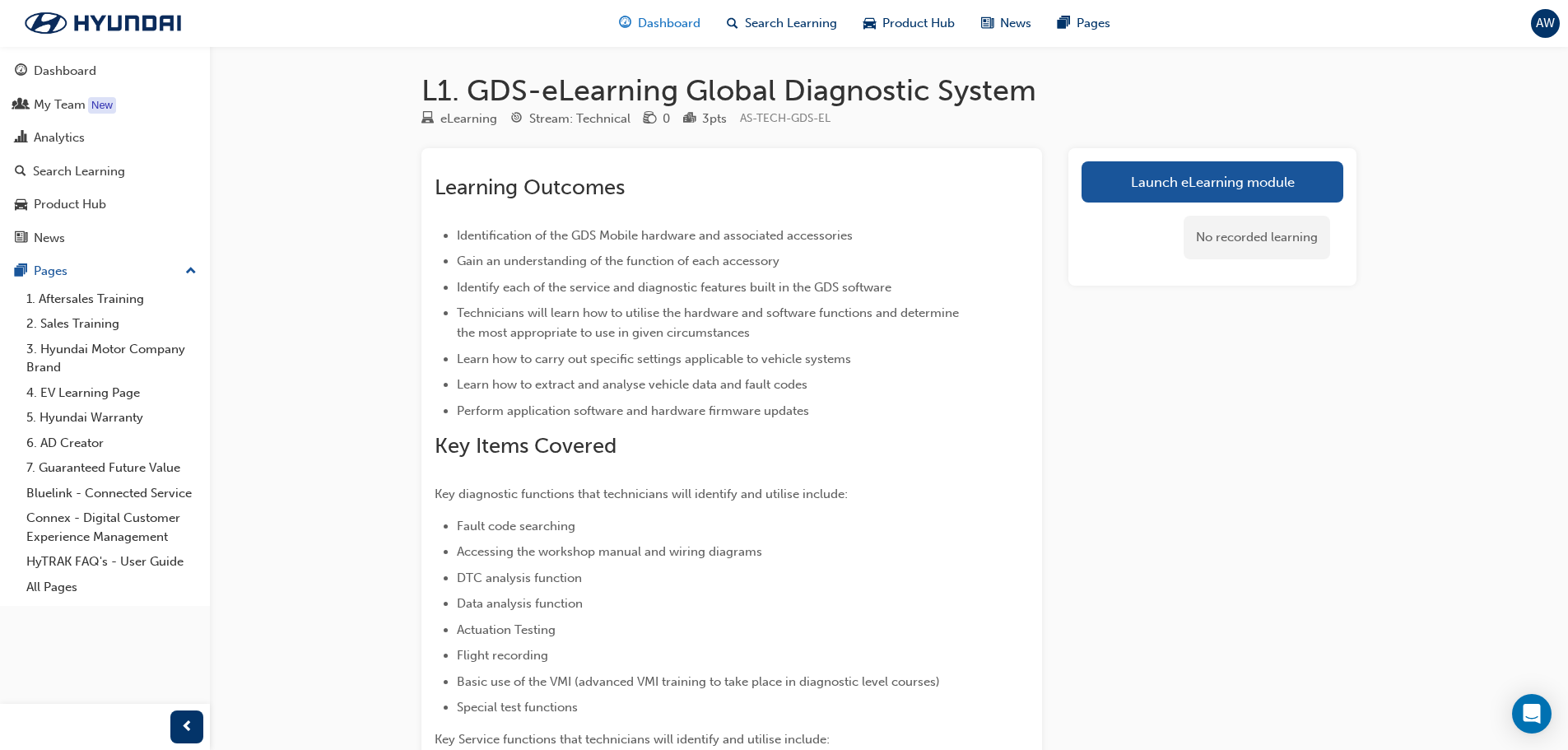
click at [638, 20] on span "Dashboard" at bounding box center [669, 23] width 63 height 19
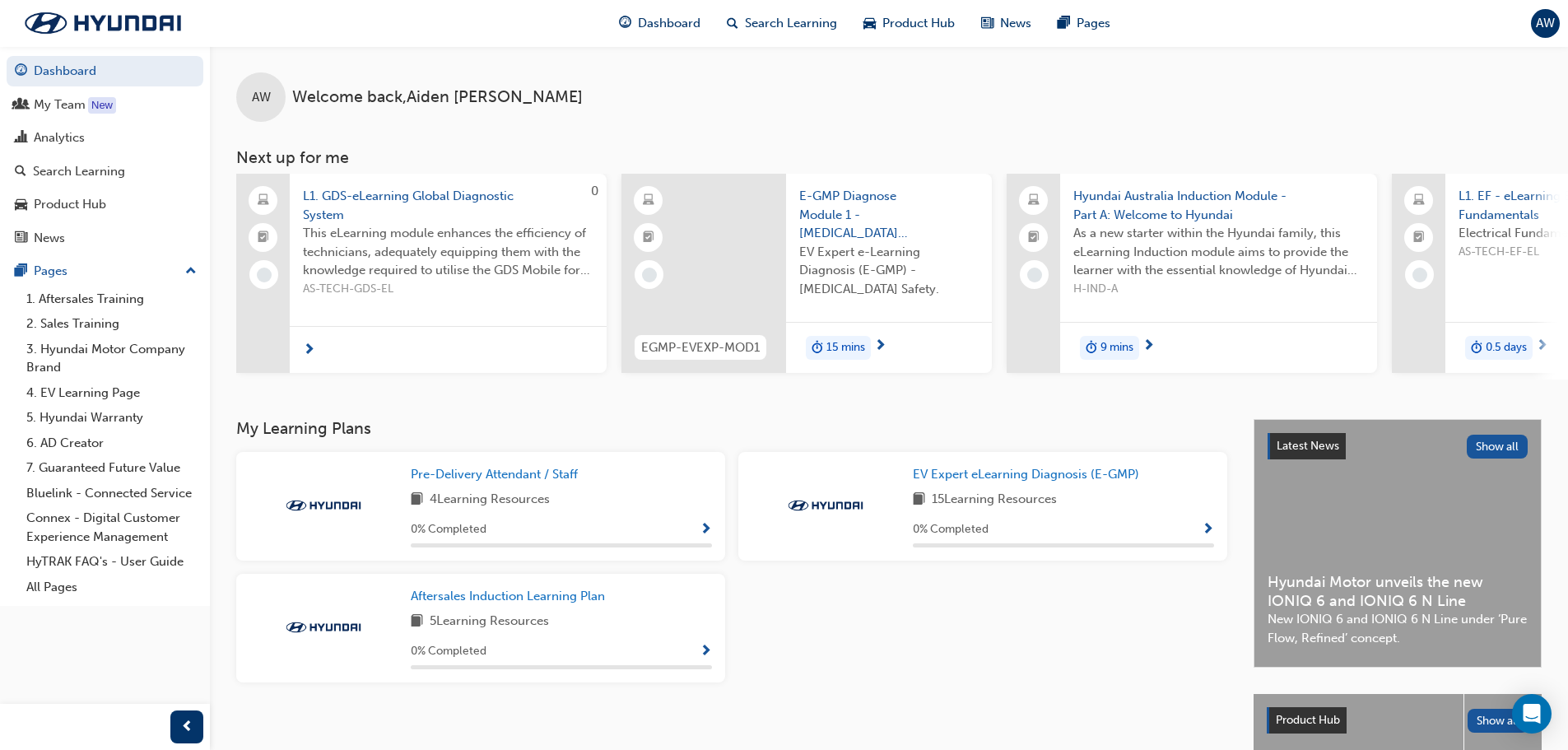
click at [709, 529] on span "Show Progress" at bounding box center [705, 530] width 13 height 15
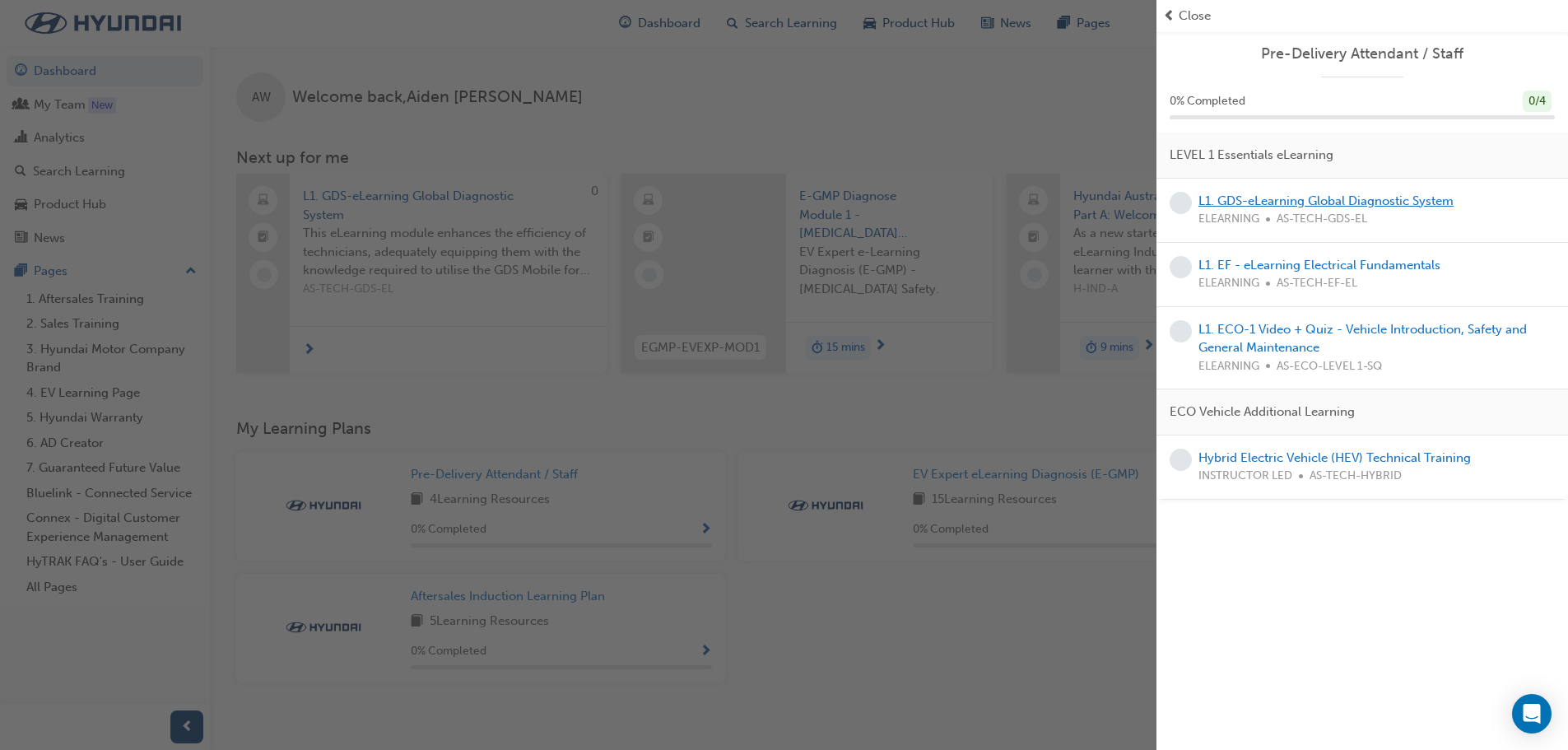
click at [1259, 202] on link "L1. GDS-eLearning Global Diagnostic System" at bounding box center [1326, 200] width 256 height 15
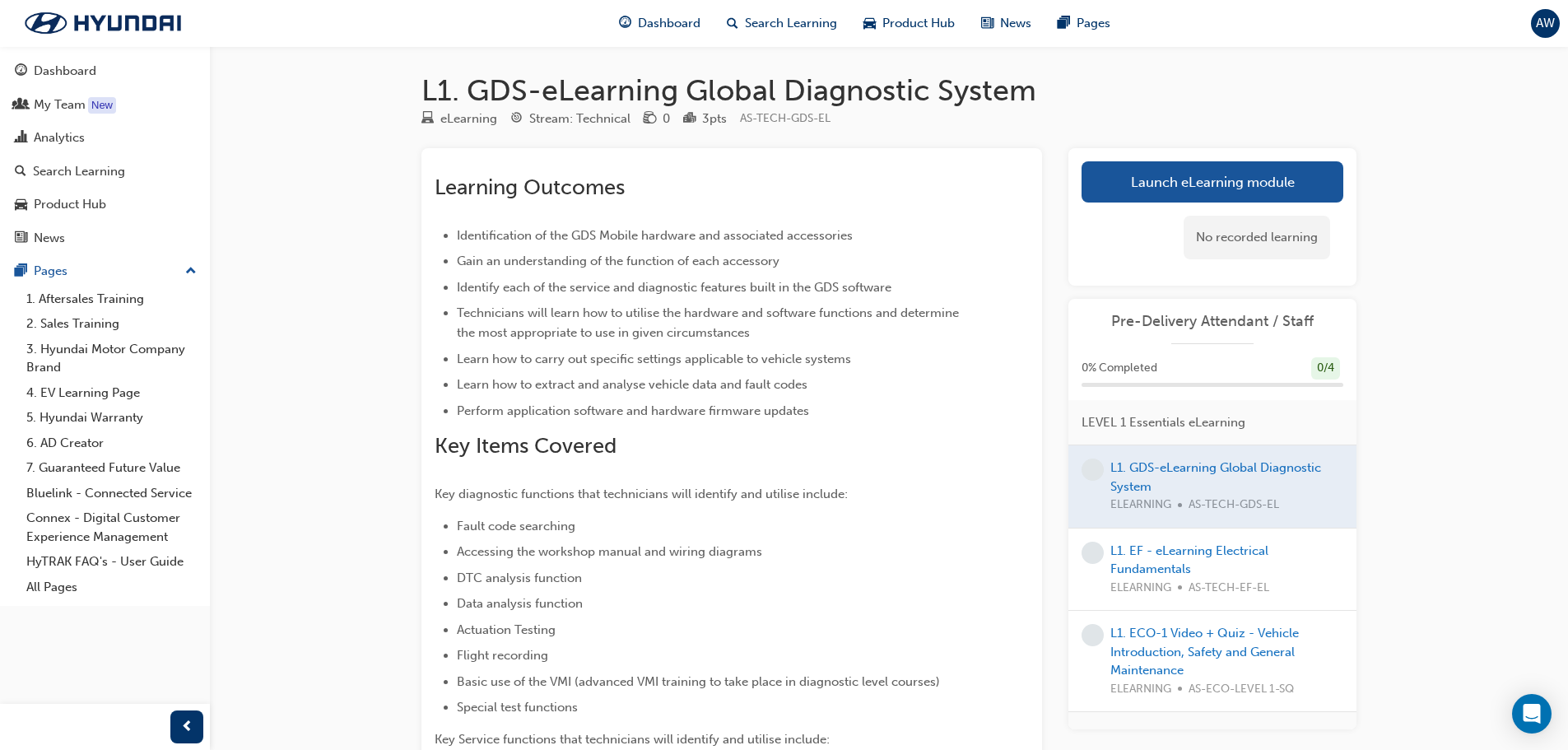
click at [1237, 213] on div "No recorded learning" at bounding box center [1212, 237] width 261 height 70
click at [1229, 185] on link "Launch eLearning module" at bounding box center [1212, 182] width 261 height 41
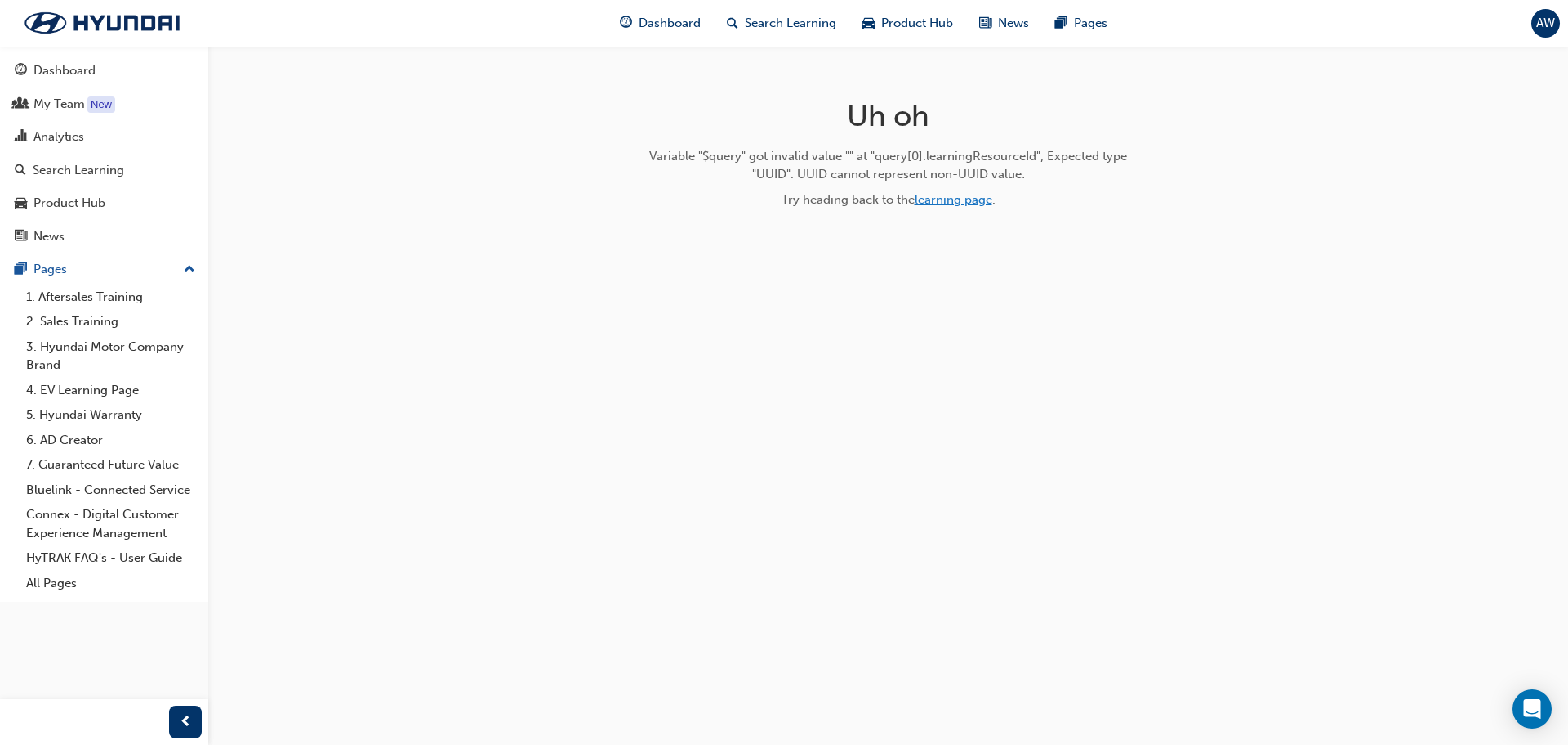
click at [968, 195] on link "learning page" at bounding box center [954, 198] width 78 height 15
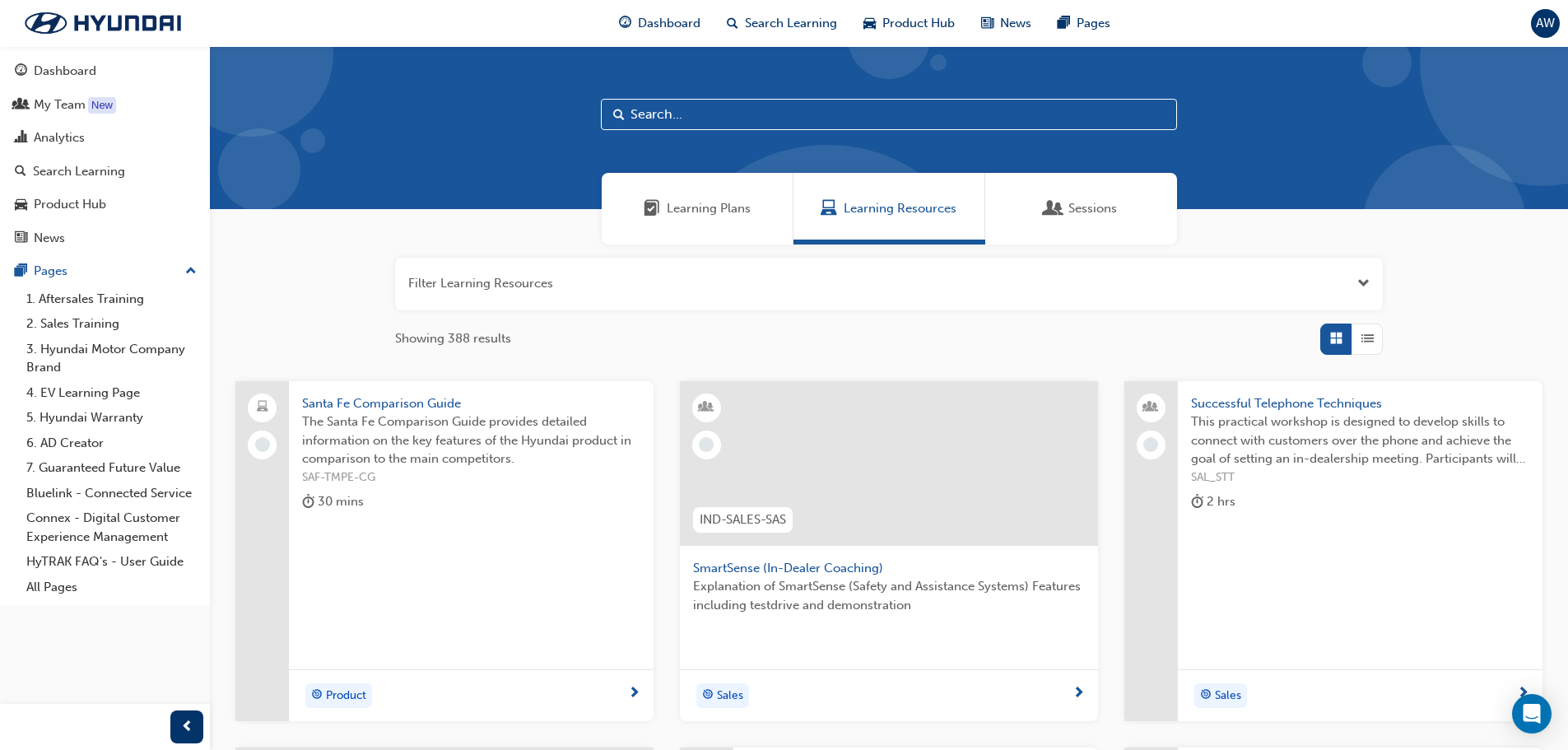
click at [688, 219] on div "Learning Plans" at bounding box center [697, 208] width 192 height 71
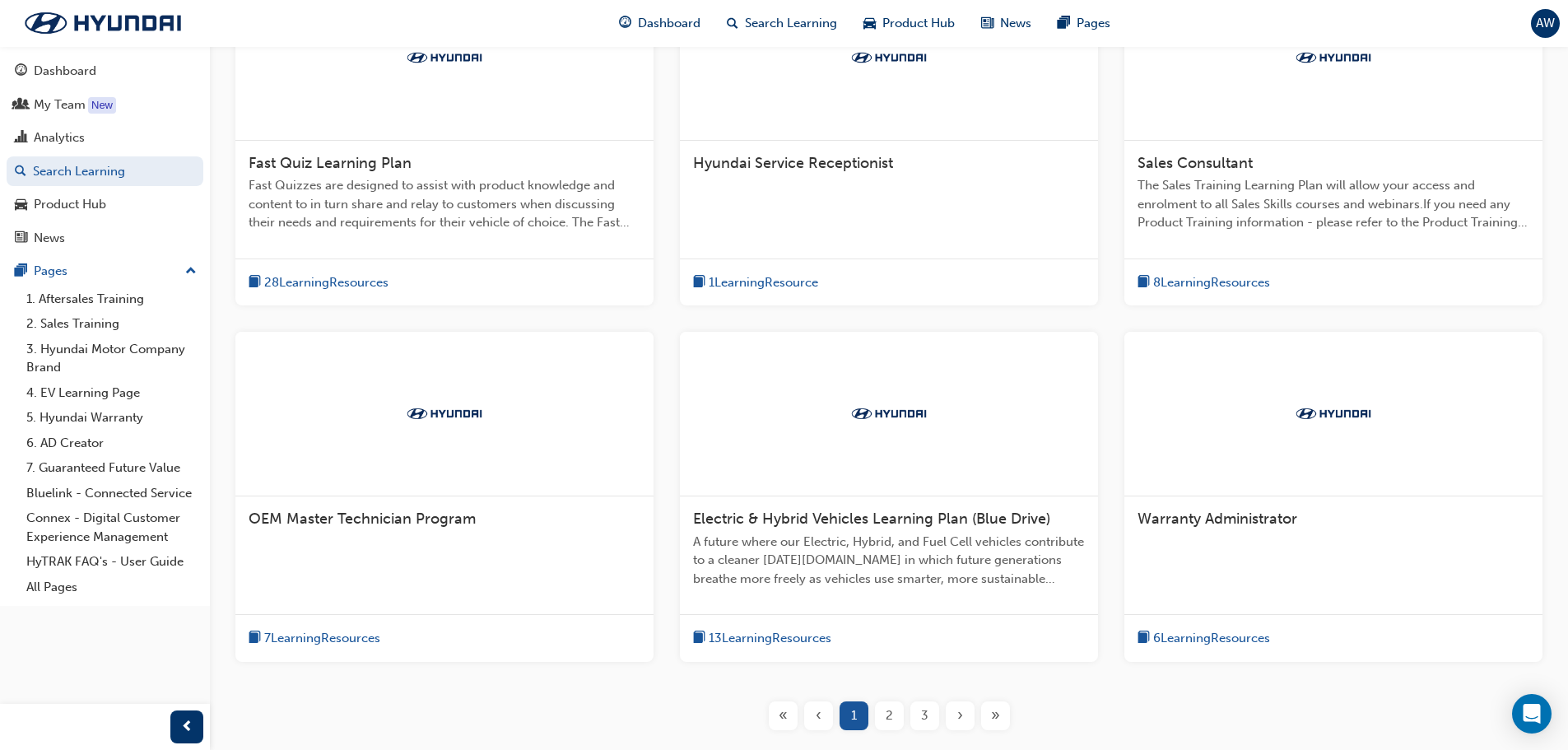
scroll to position [411, 0]
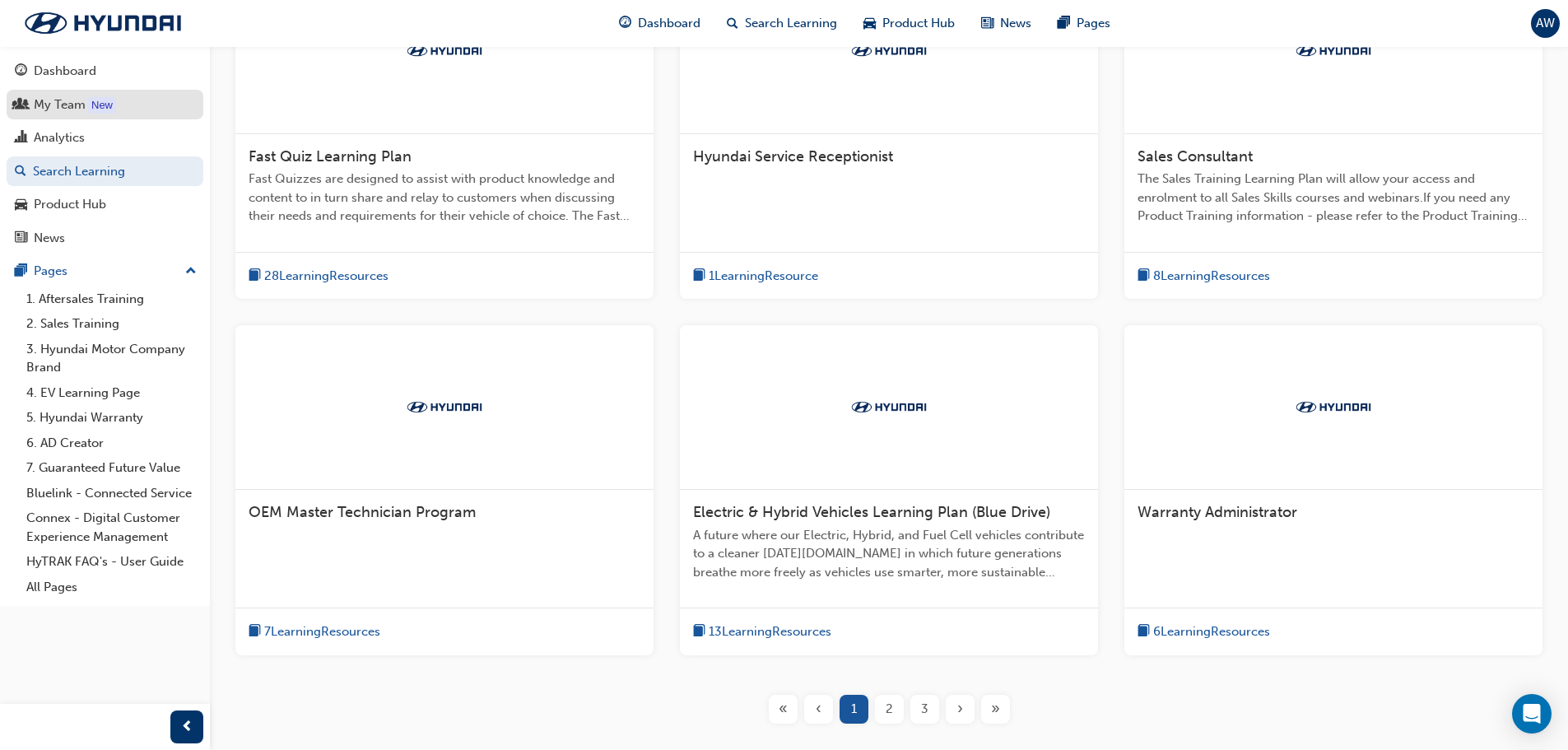
click at [95, 95] on div "My Team" at bounding box center [105, 105] width 180 height 21
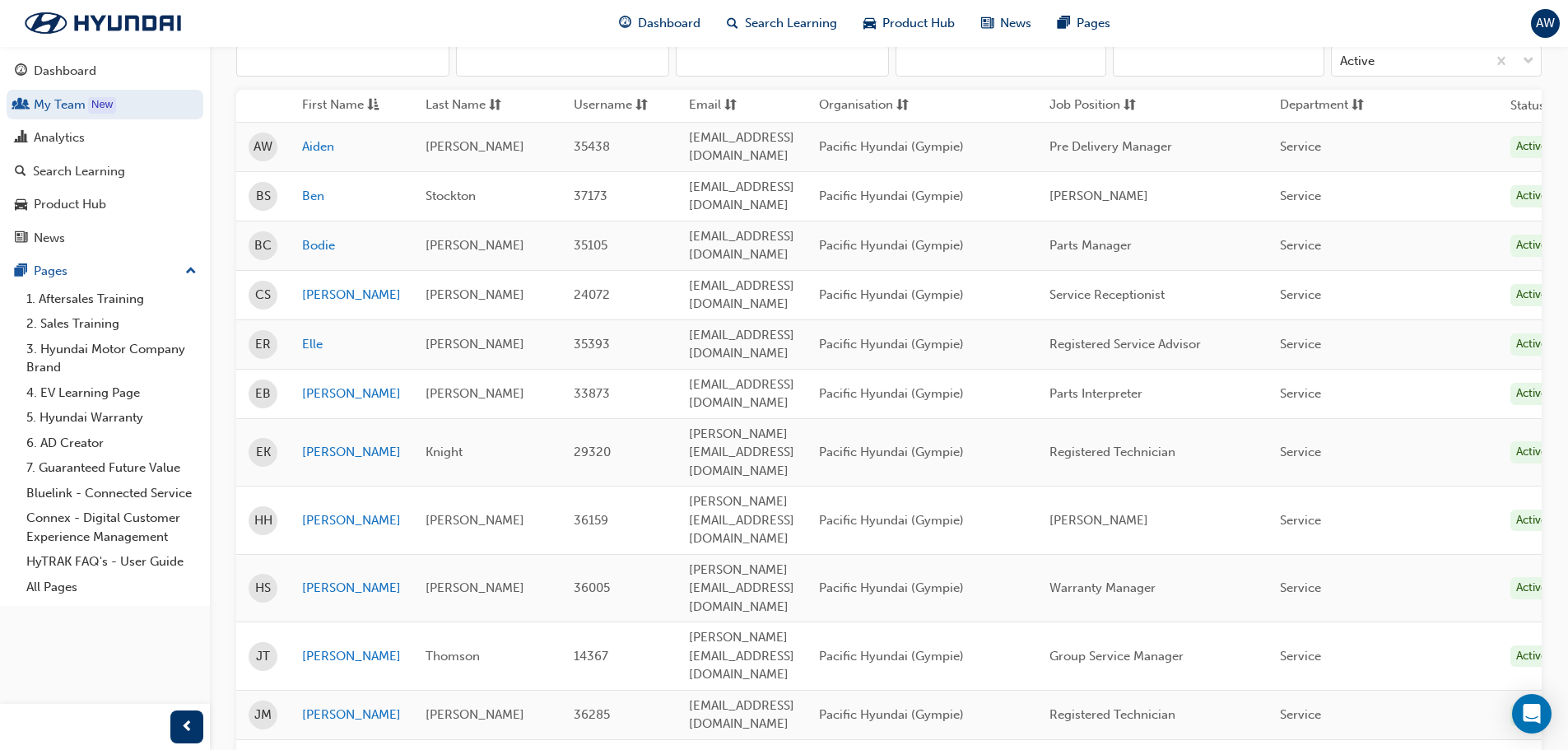
scroll to position [164, 0]
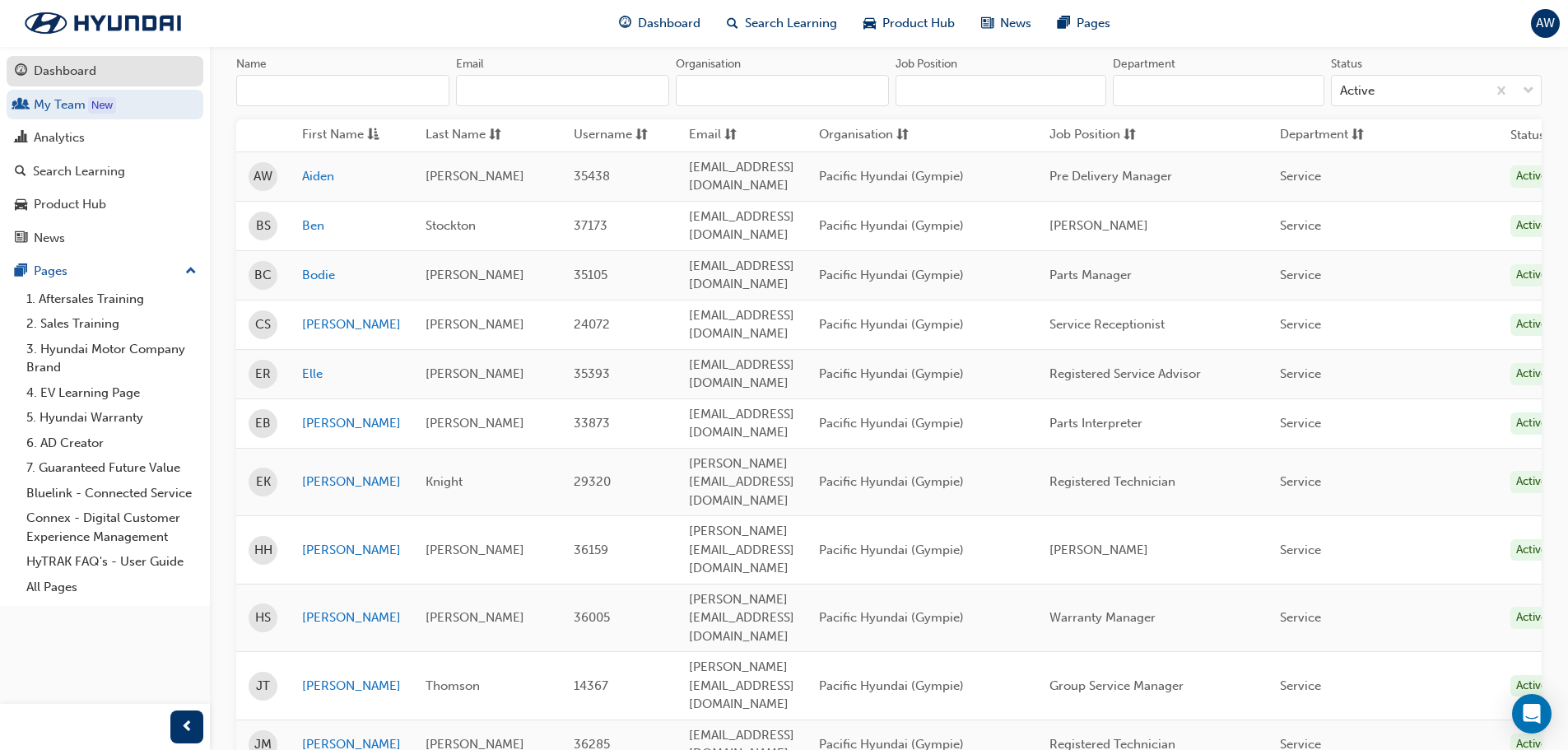
click at [49, 80] on div "Dashboard" at bounding box center [65, 70] width 63 height 19
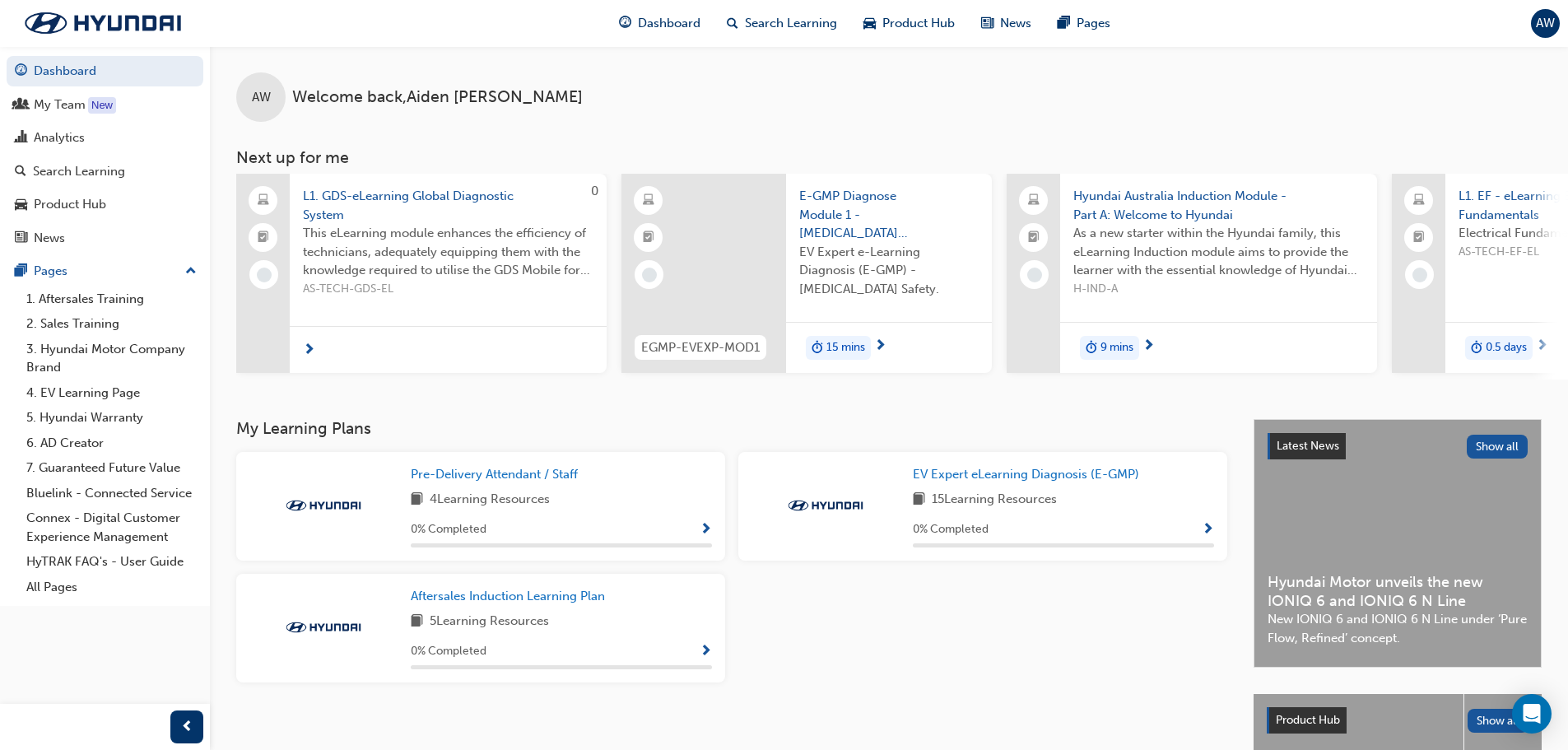
click at [709, 658] on span "Show Progress" at bounding box center [705, 651] width 13 height 15
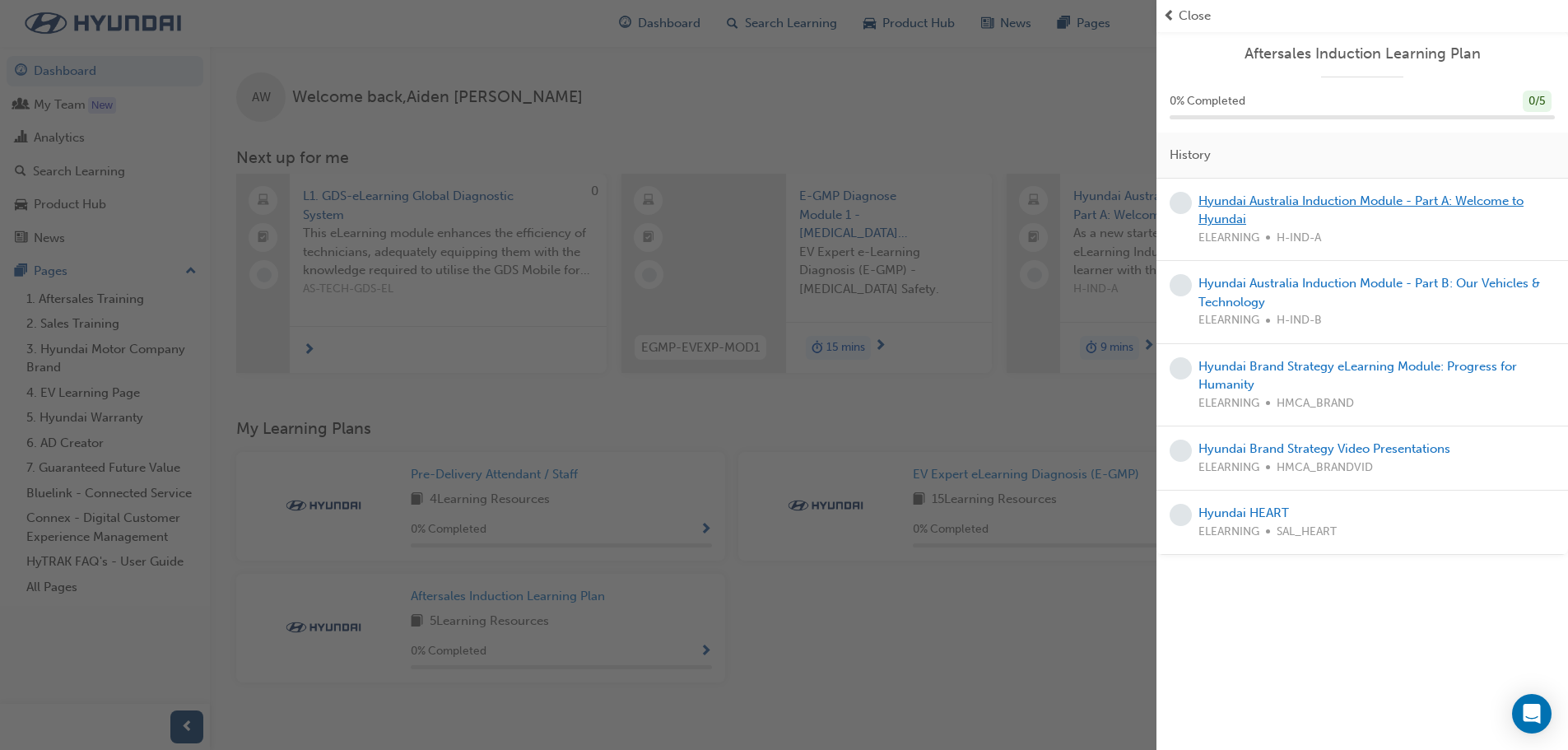
click at [1351, 204] on link "Hyundai Australia Induction Module - Part A: Welcome to Hyundai" at bounding box center [1361, 210] width 325 height 33
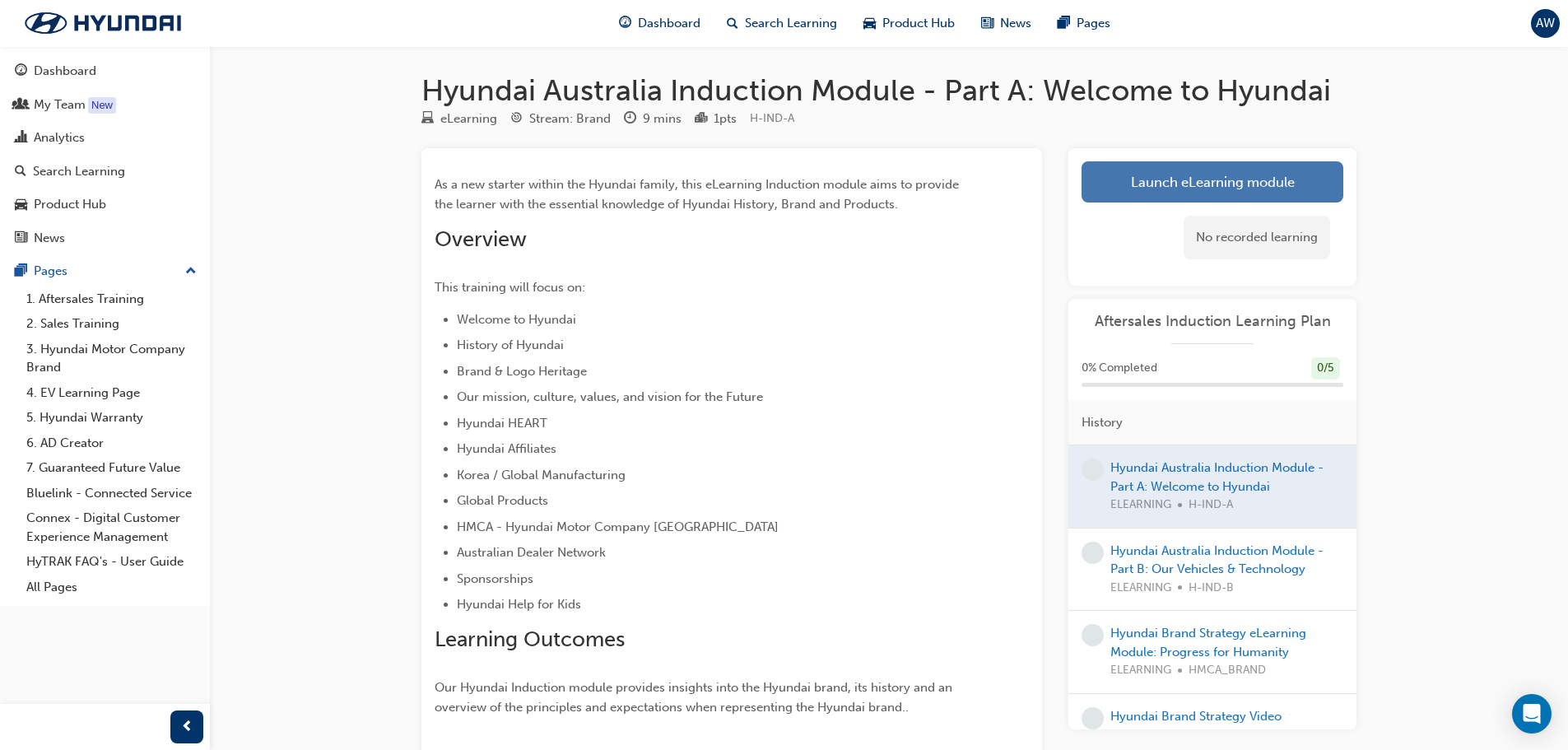
click at [1142, 195] on link "Launch eLearning module" at bounding box center [1212, 182] width 261 height 41
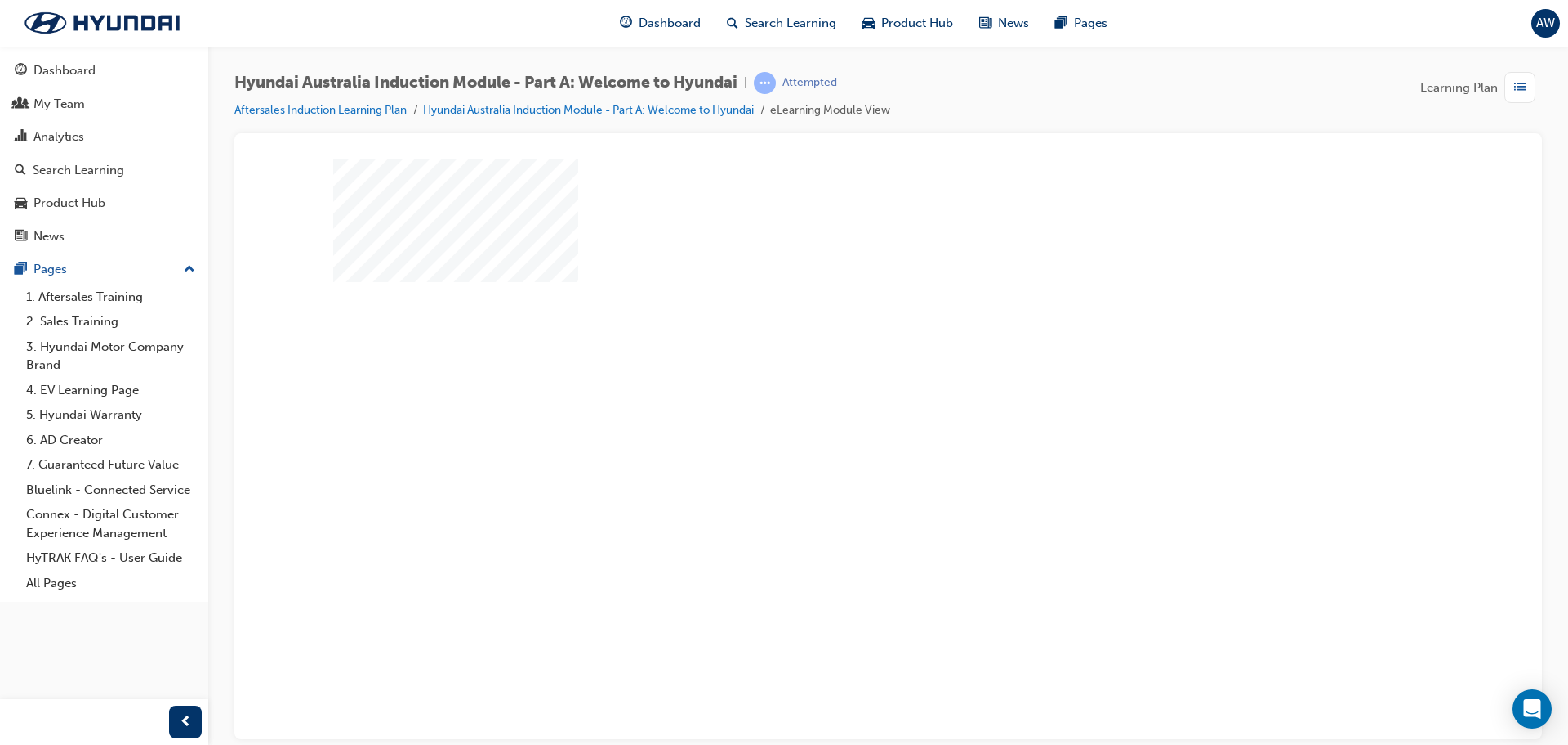
click at [842, 402] on div "play" at bounding box center [842, 402] width 0 height 0
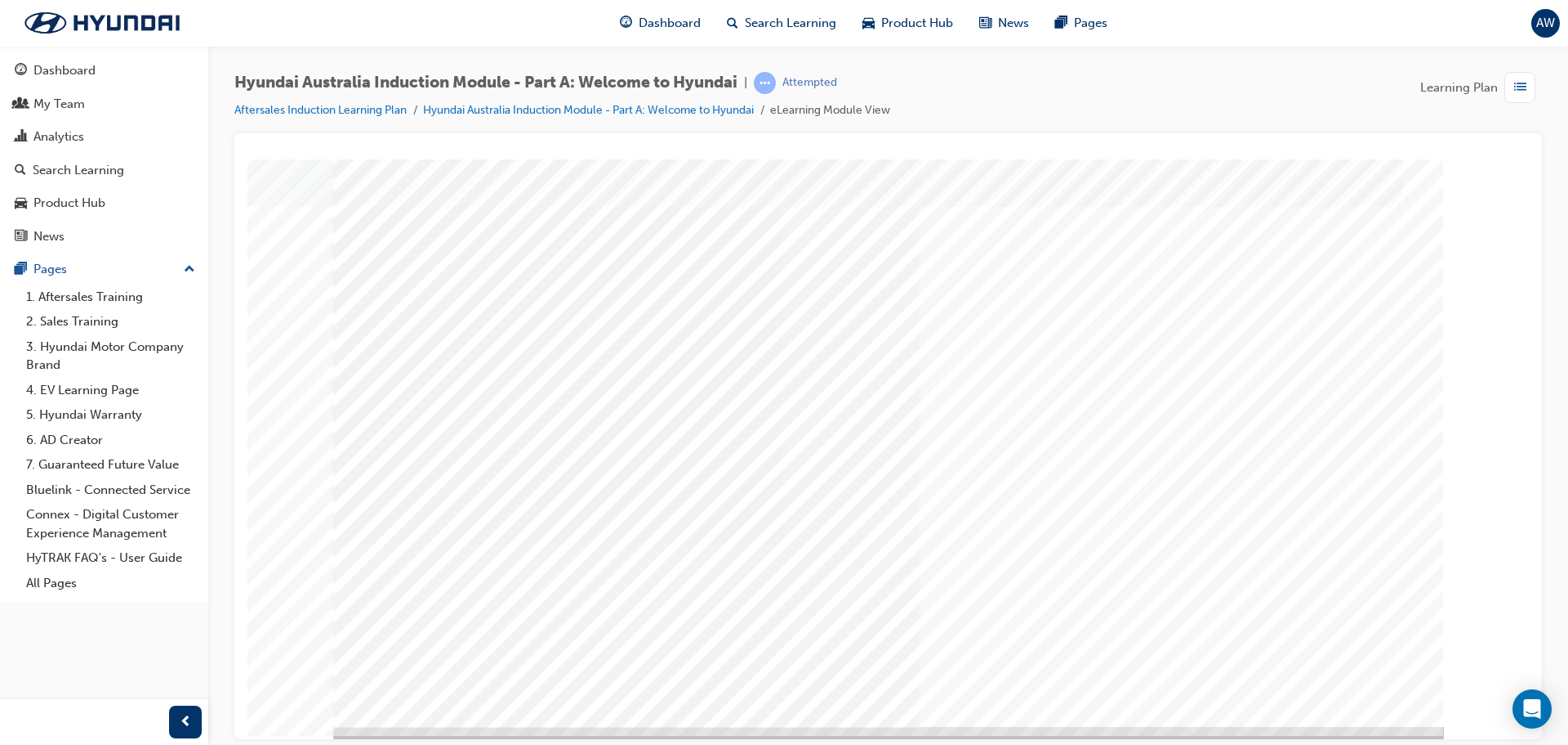
scroll to position [33, 0]
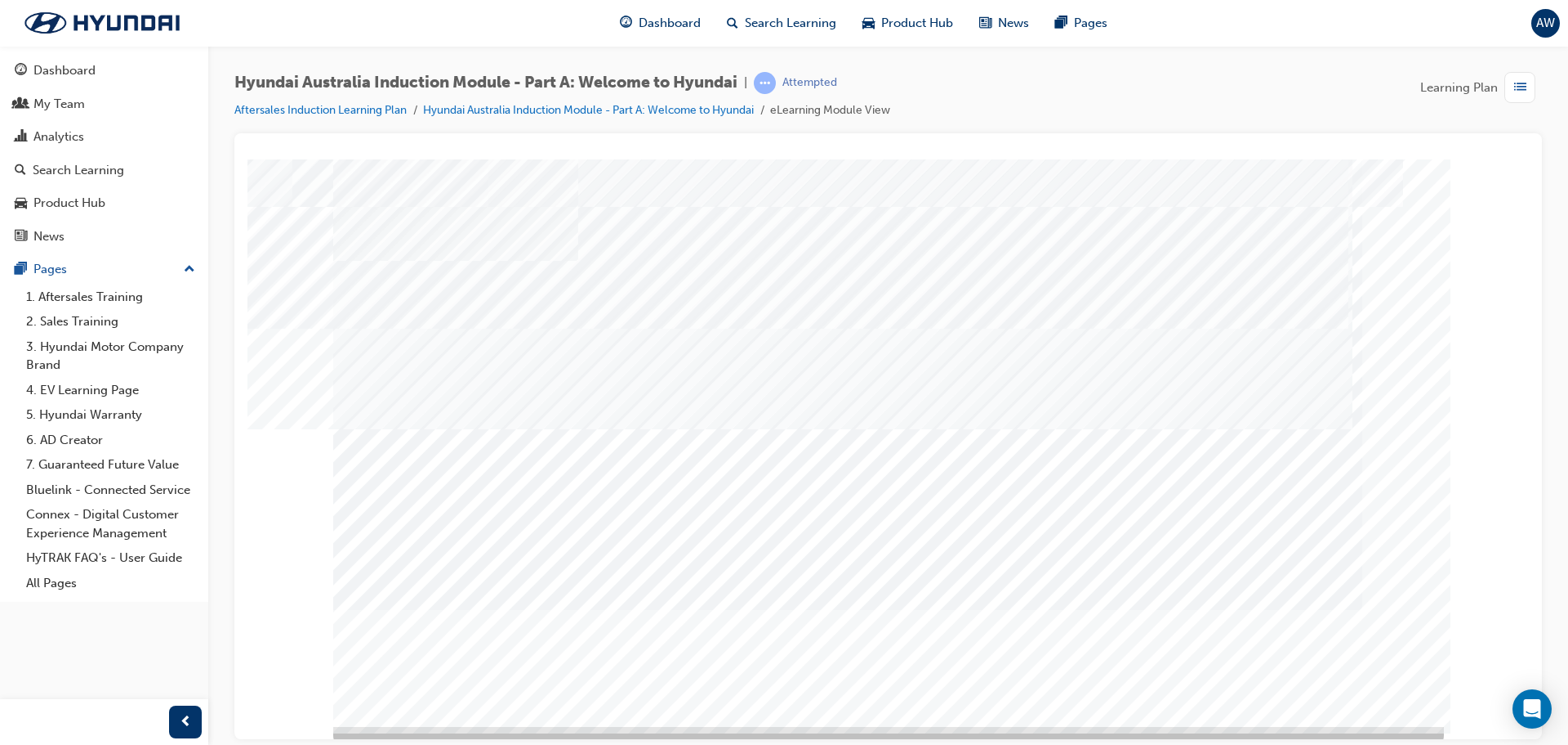
scroll to position [33, 0]
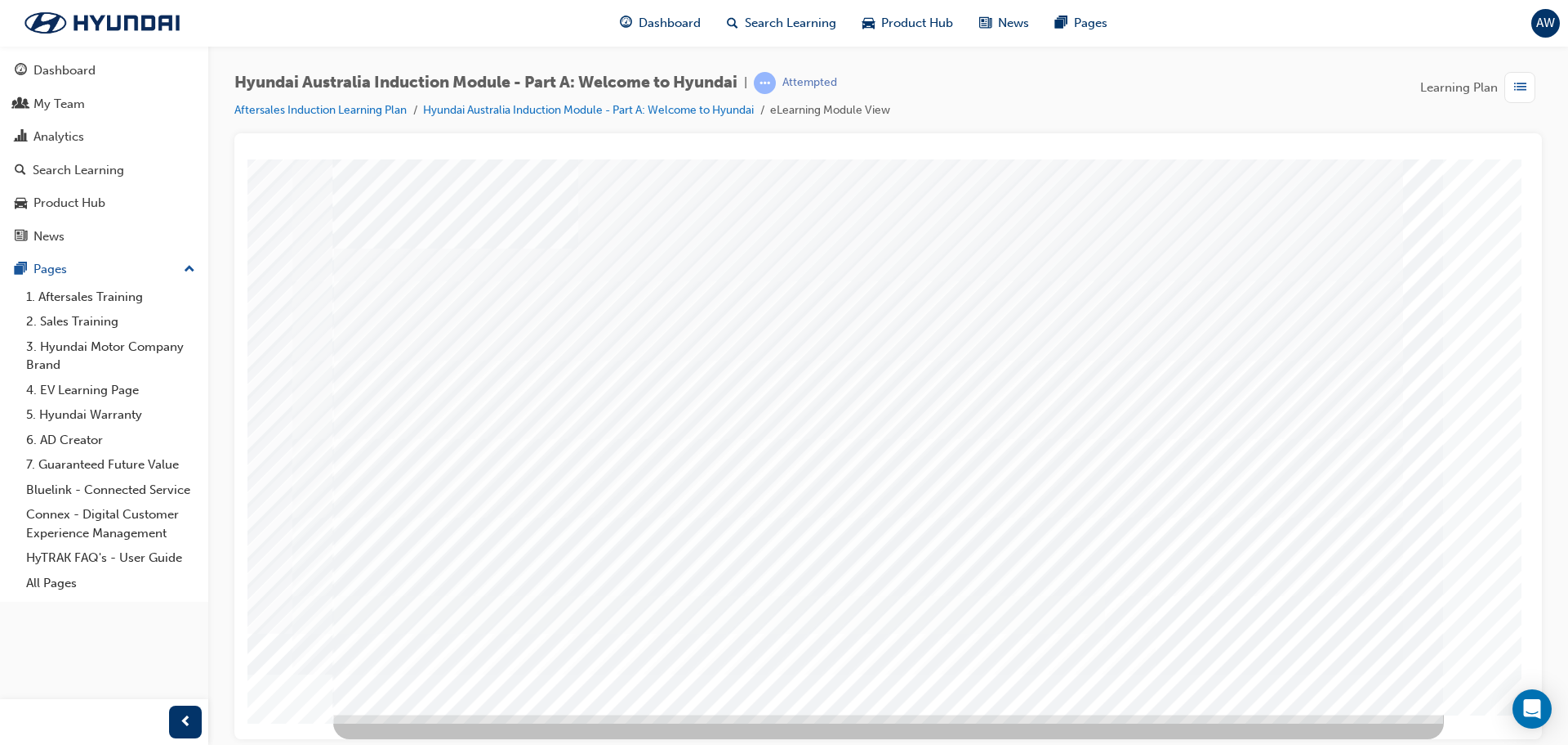
scroll to position [0, 0]
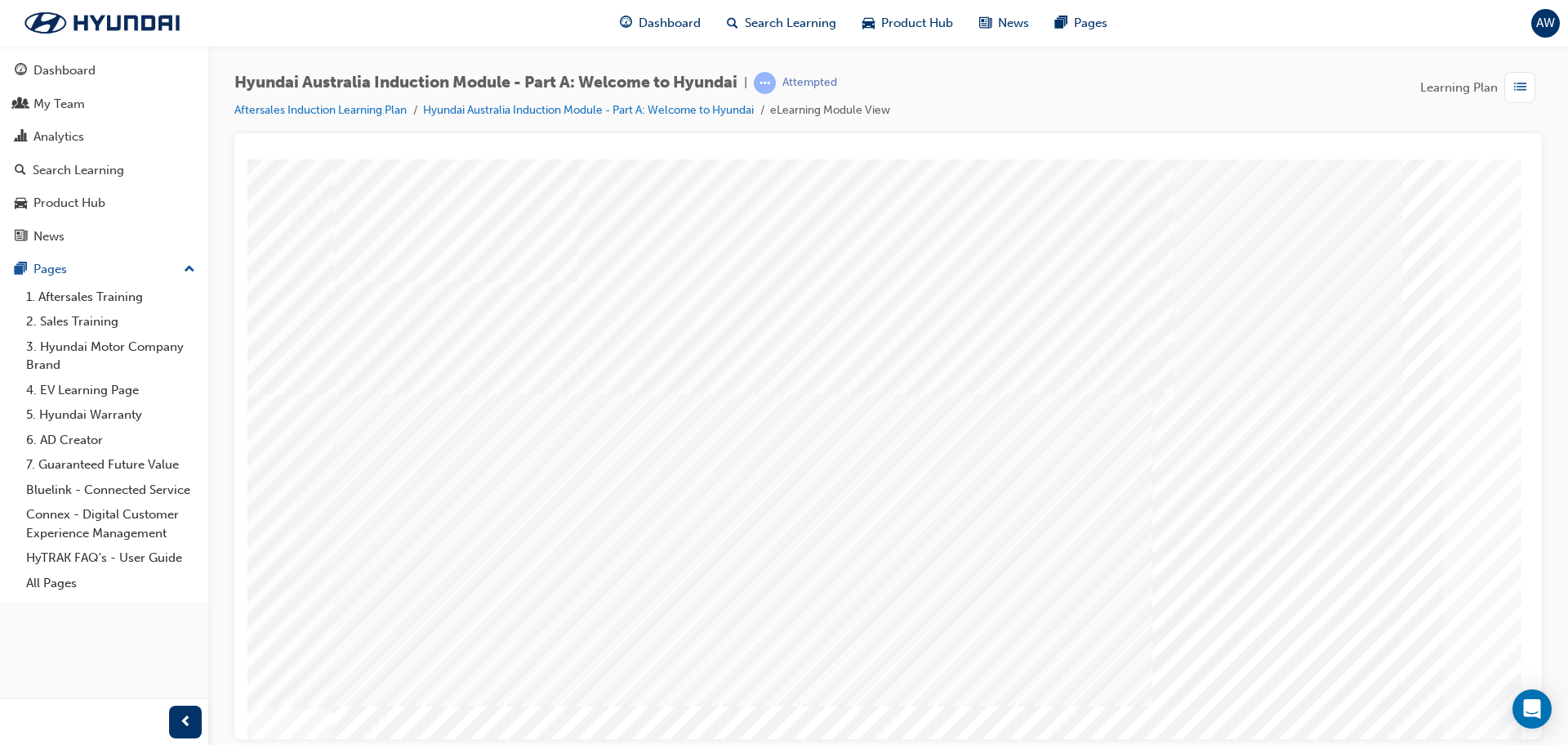
scroll to position [33, 0]
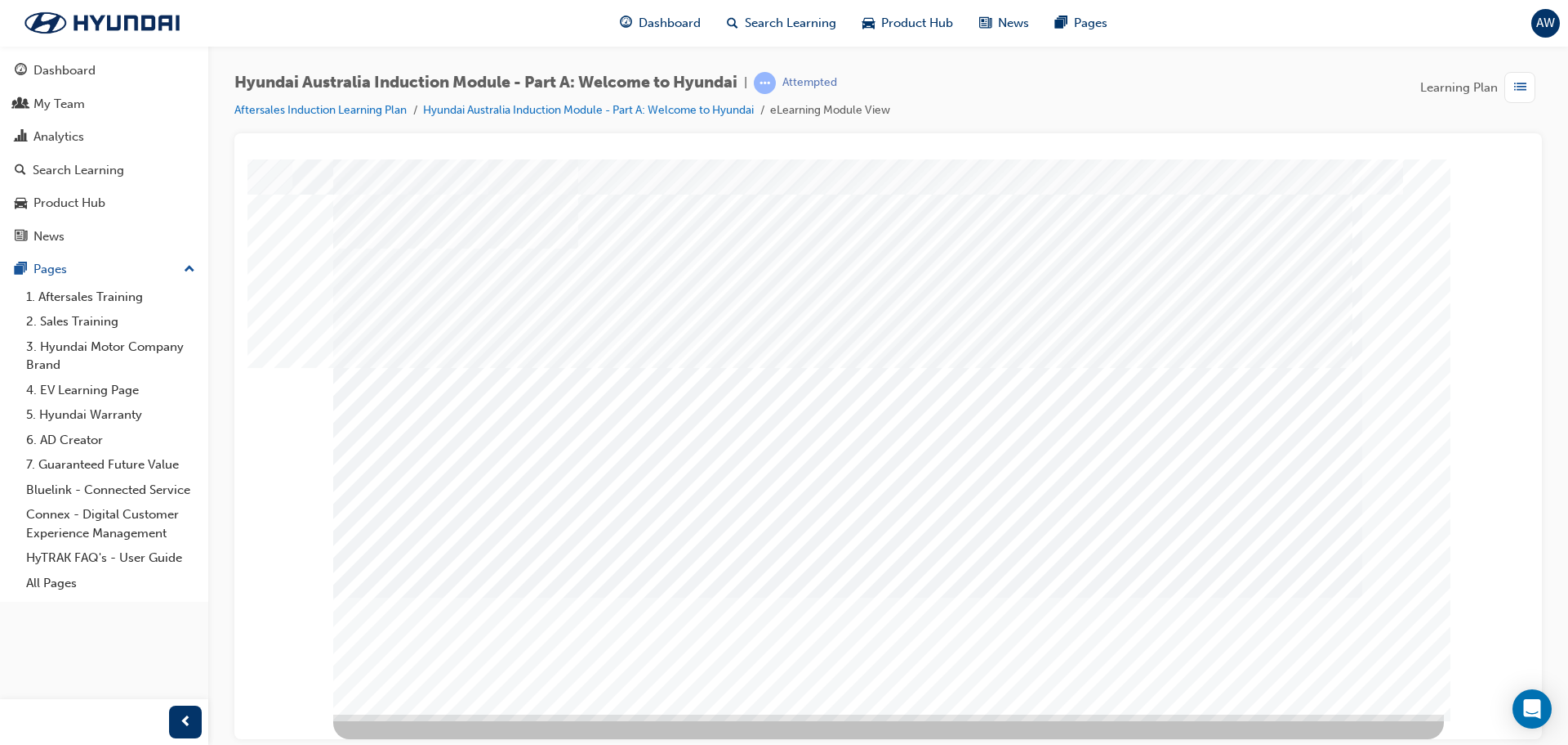
scroll to position [0, 0]
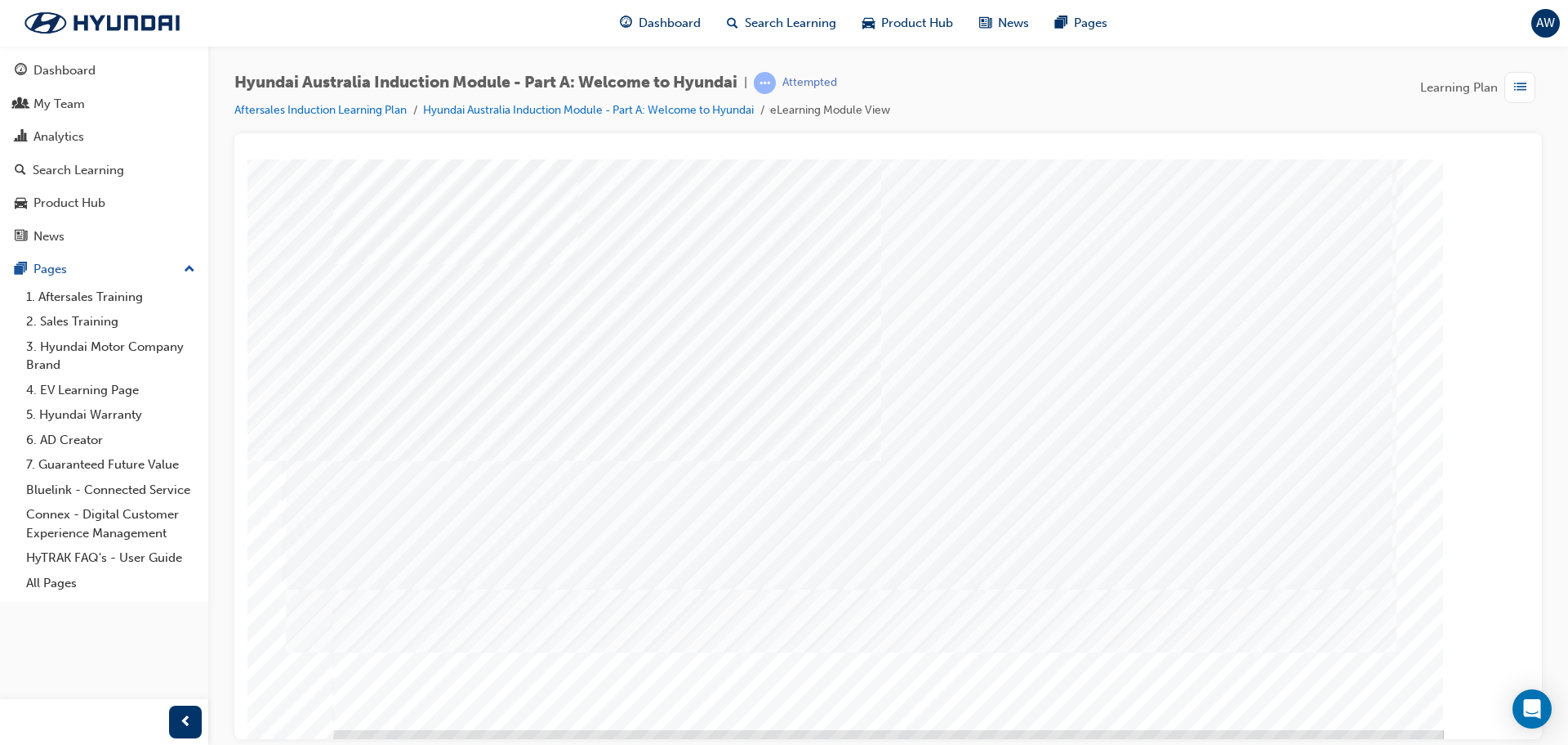
scroll to position [33, 0]
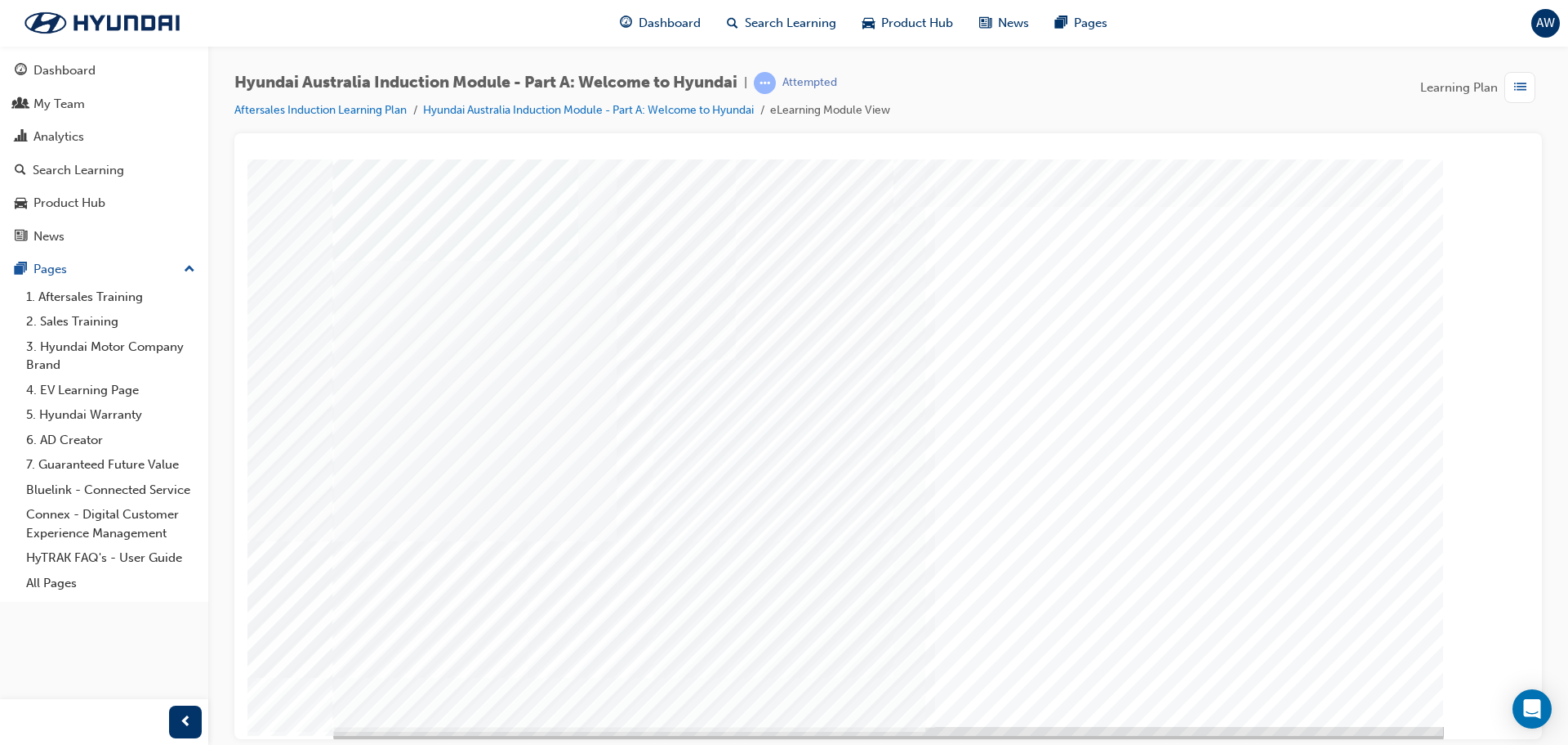
scroll to position [33, 0]
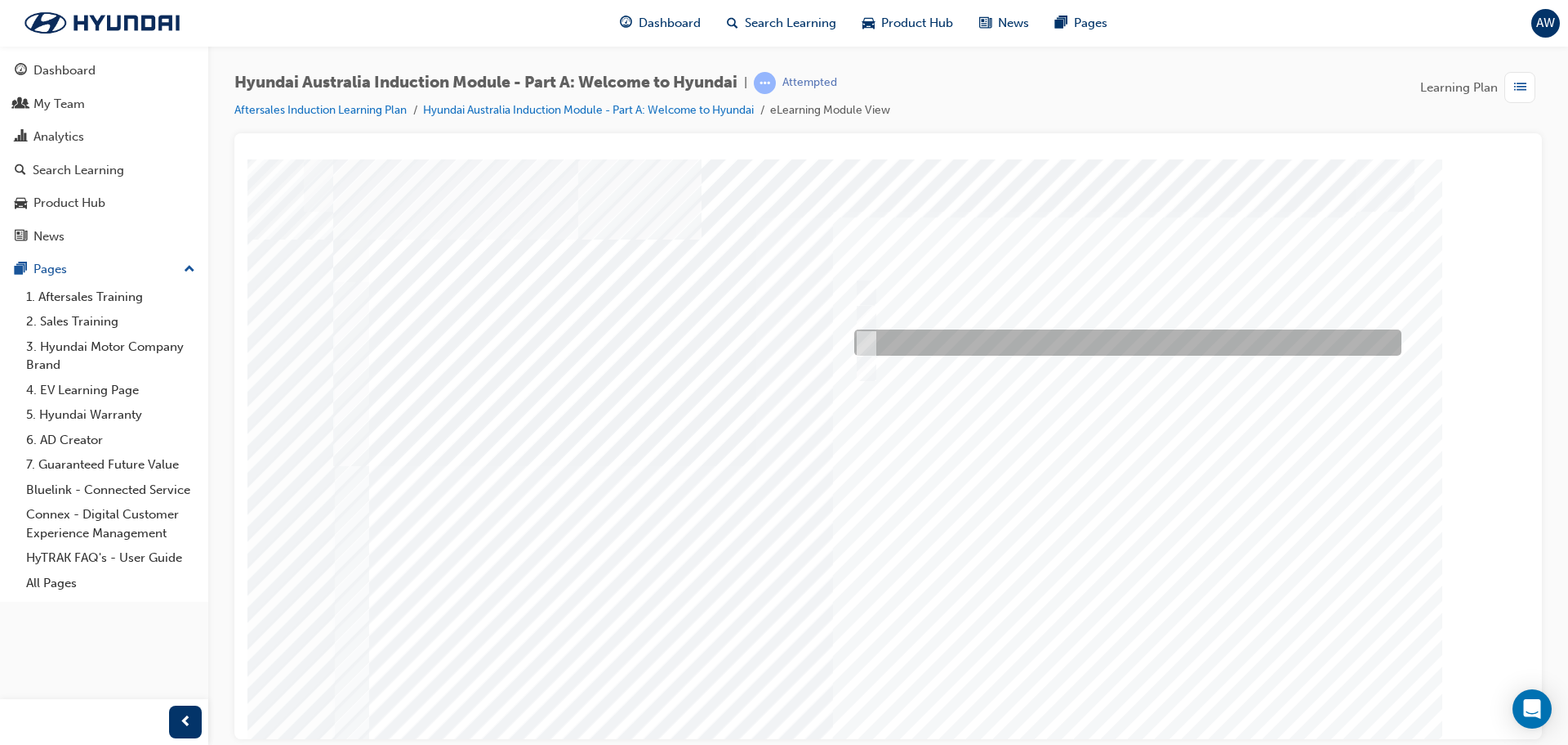
click at [867, 347] on input "1967" at bounding box center [863, 342] width 17 height 18
radio input "true"
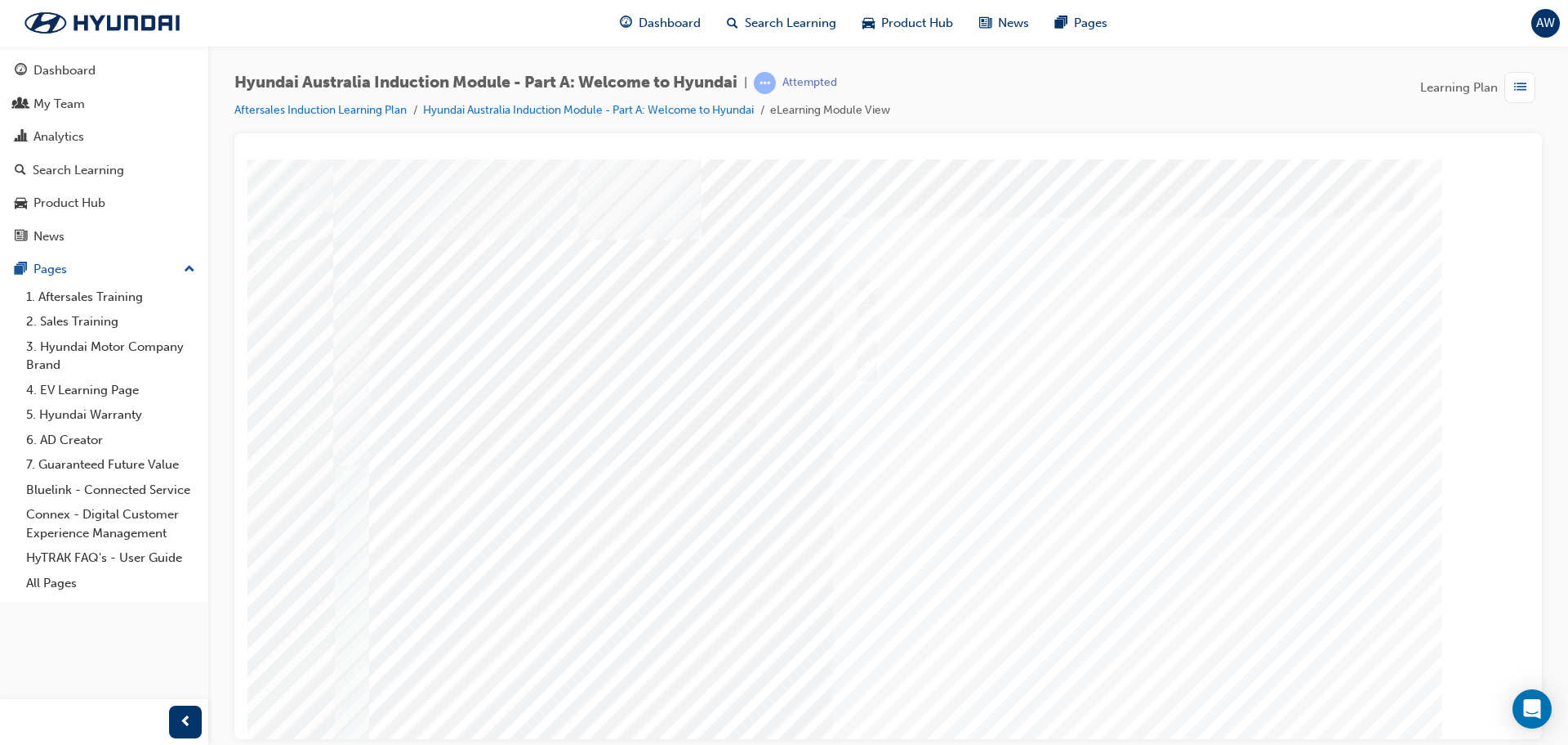
click at [1194, 693] on div at bounding box center [889, 452] width 1111 height 588
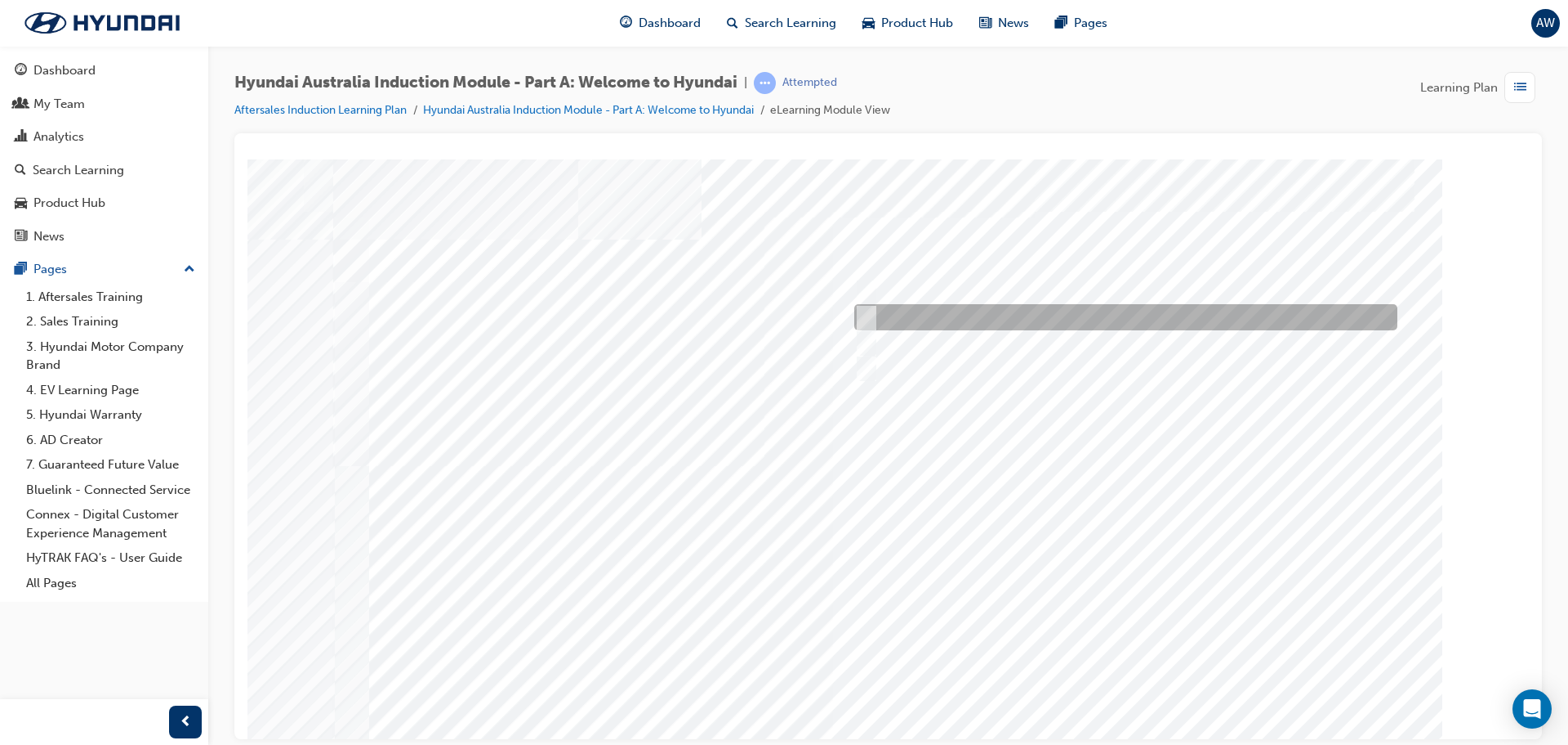
click at [858, 320] on input "Ulsan Plant, South Korea" at bounding box center [863, 317] width 17 height 18
radio input "true"
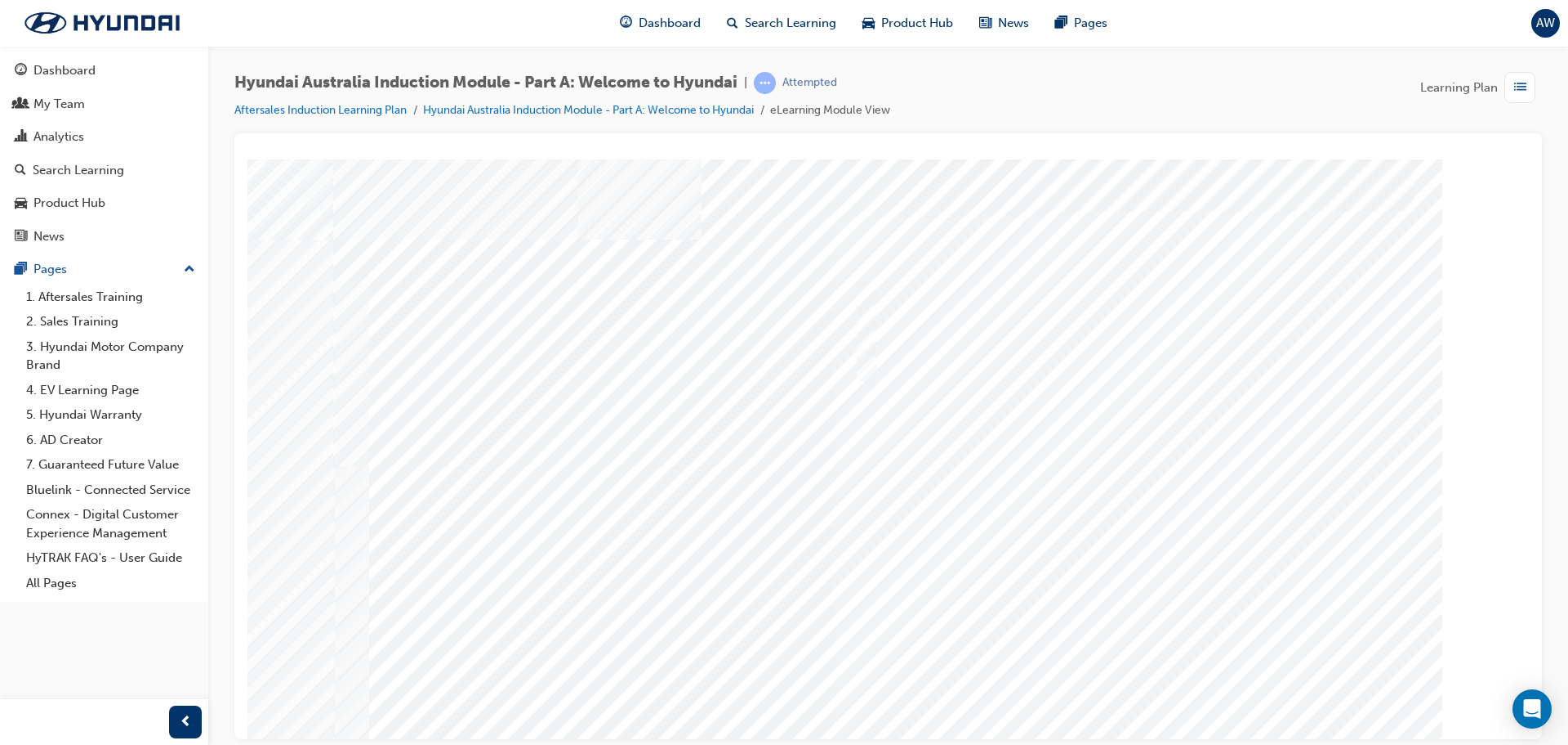
click at [1108, 611] on div at bounding box center [889, 452] width 1111 height 588
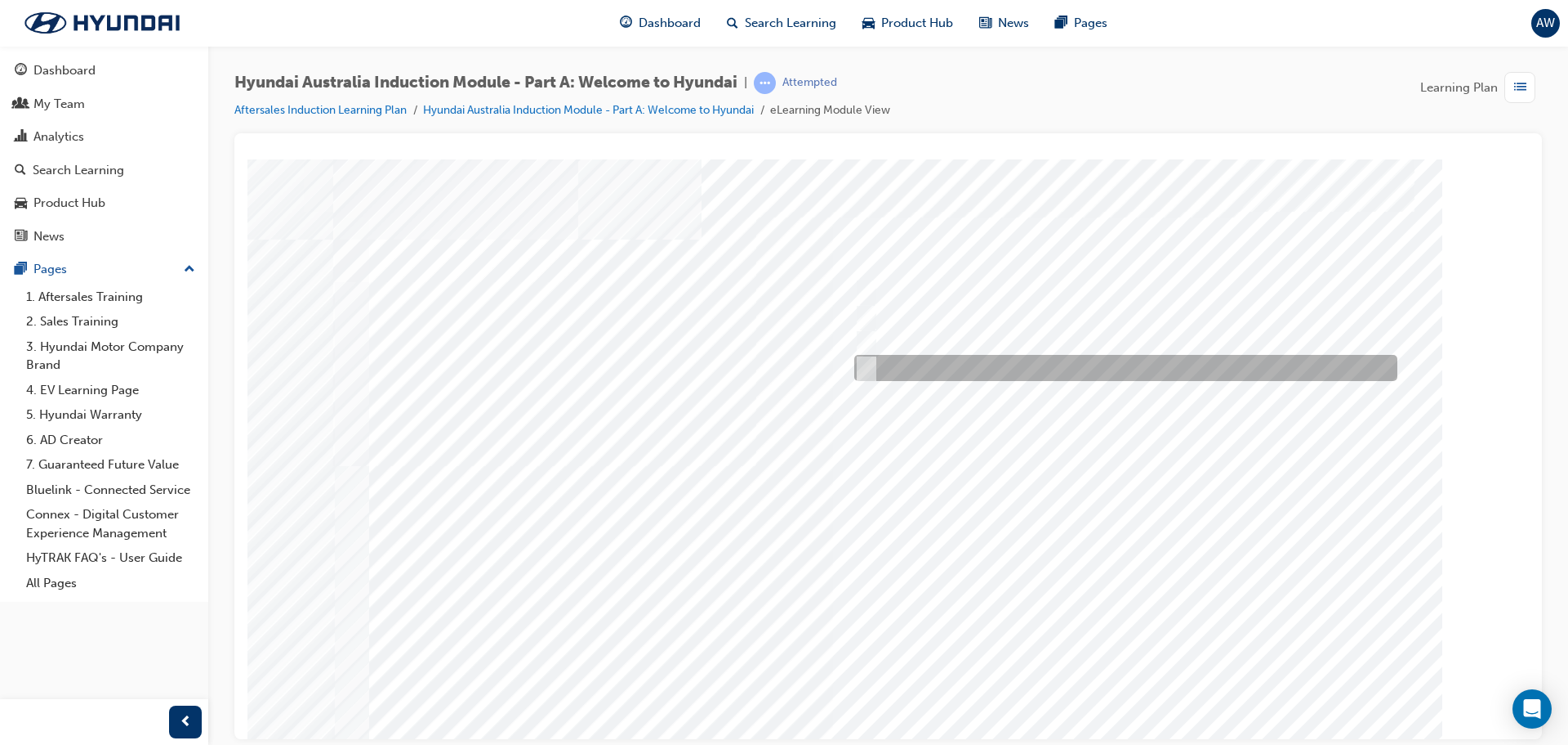
click at [864, 373] on input "Global expansion" at bounding box center [862, 368] width 17 height 18
checkbox input "true"
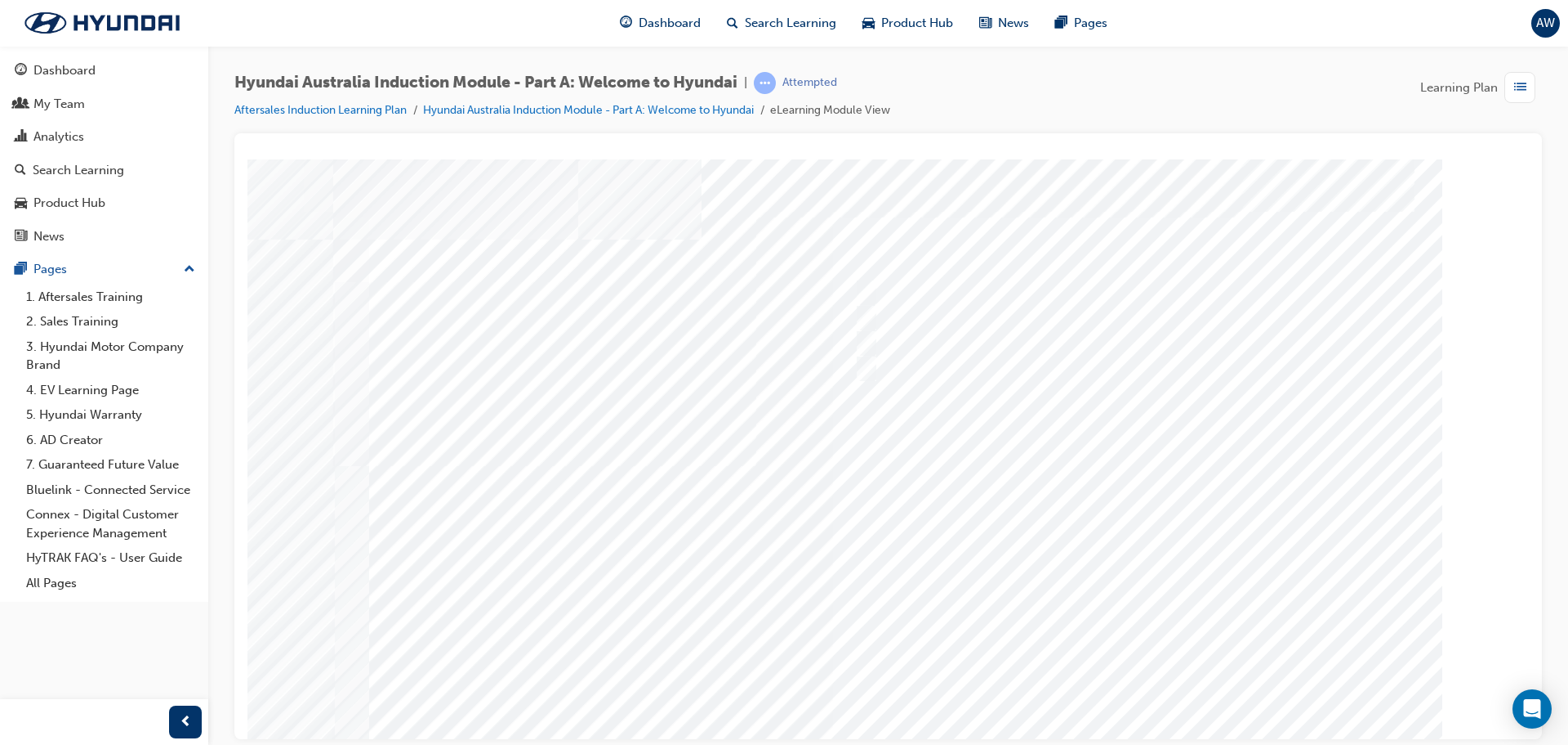
click at [1002, 474] on div at bounding box center [889, 452] width 1111 height 588
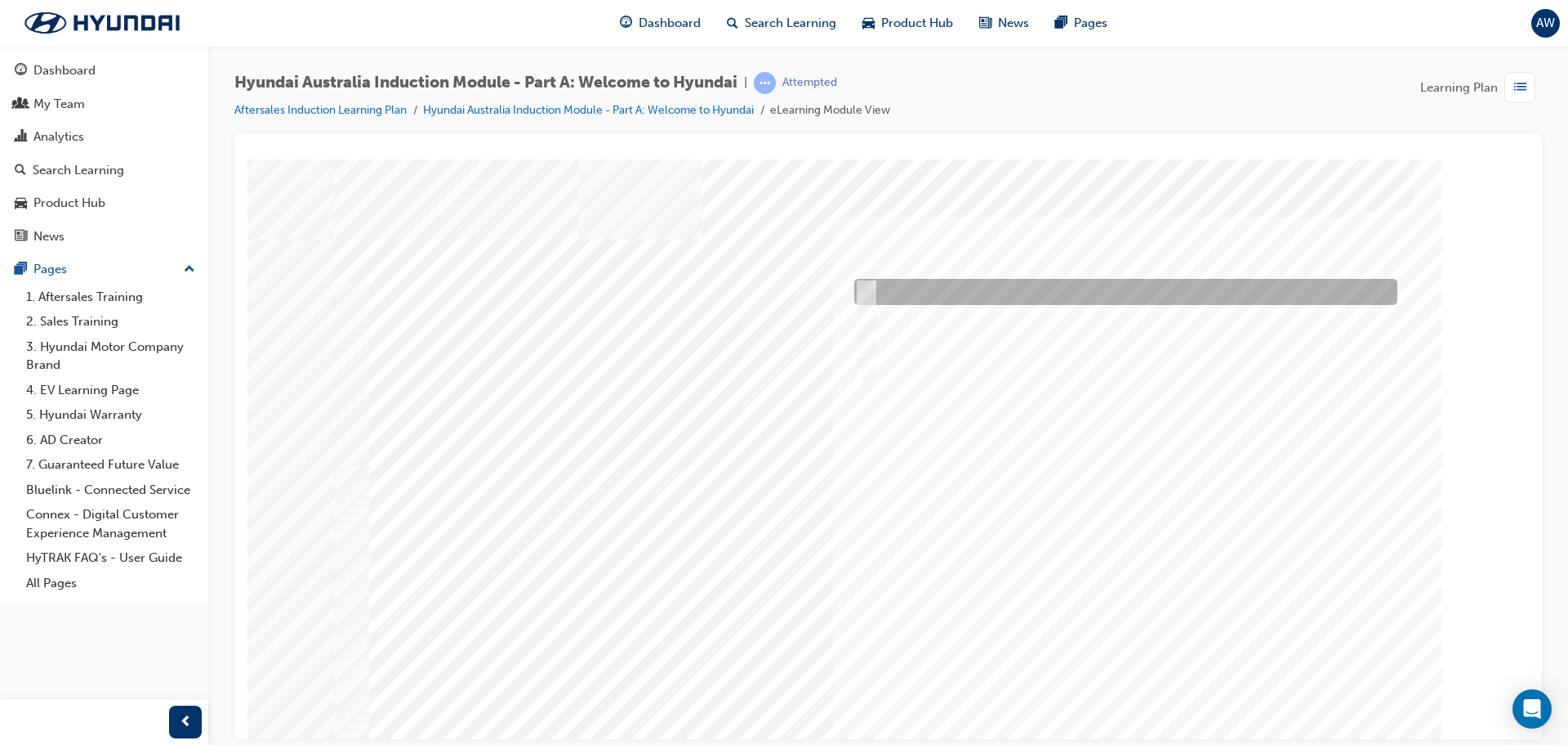
click at [874, 281] on div at bounding box center [1122, 292] width 543 height 26
checkbox input "true"
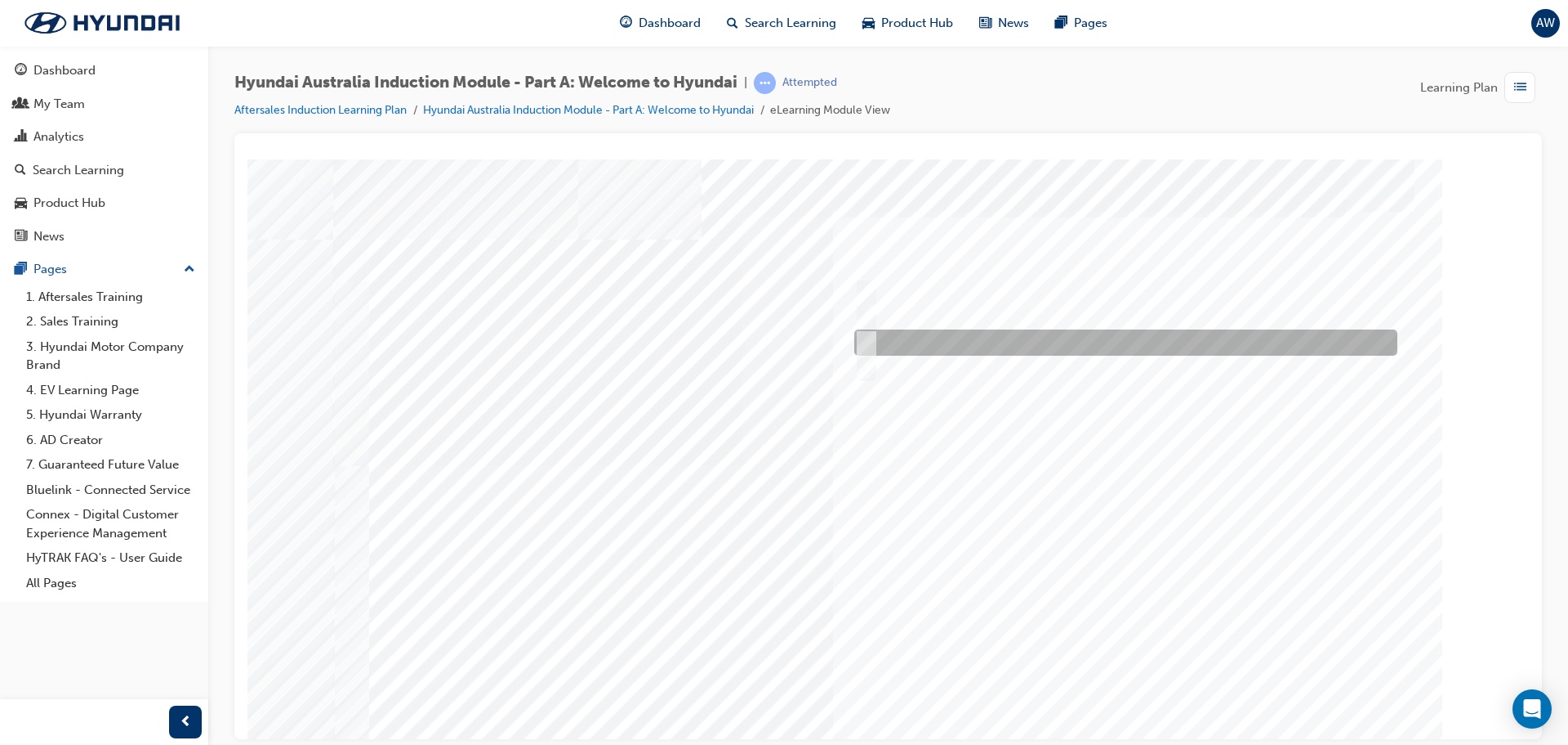
click at [869, 336] on input "Carlton Football Club" at bounding box center [862, 342] width 17 height 18
checkbox input "true"
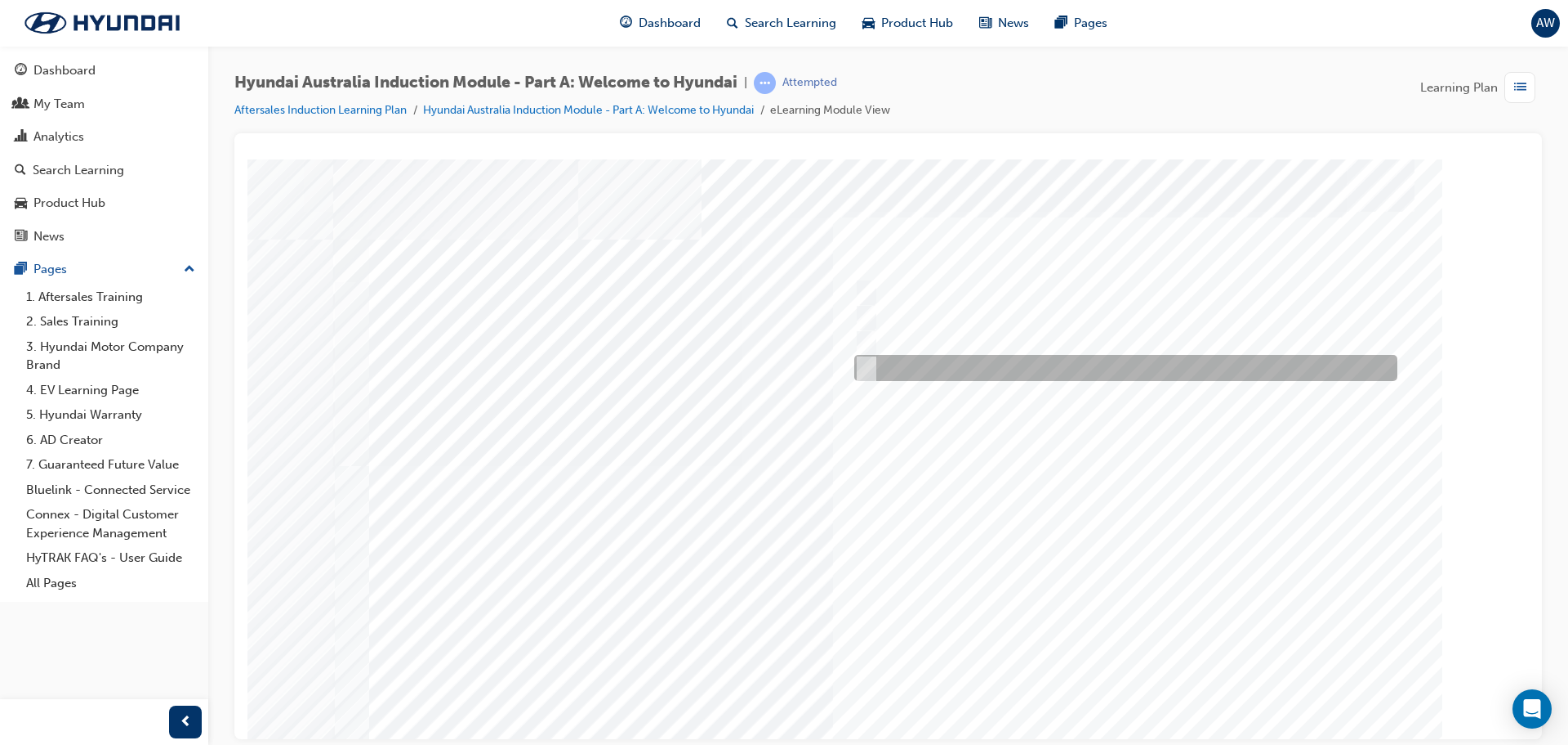
drag, startPoint x: 867, startPoint y: 371, endPoint x: 867, endPoint y: 381, distance: 10.0
click at [867, 381] on div at bounding box center [1126, 369] width 543 height 26
checkbox input "true"
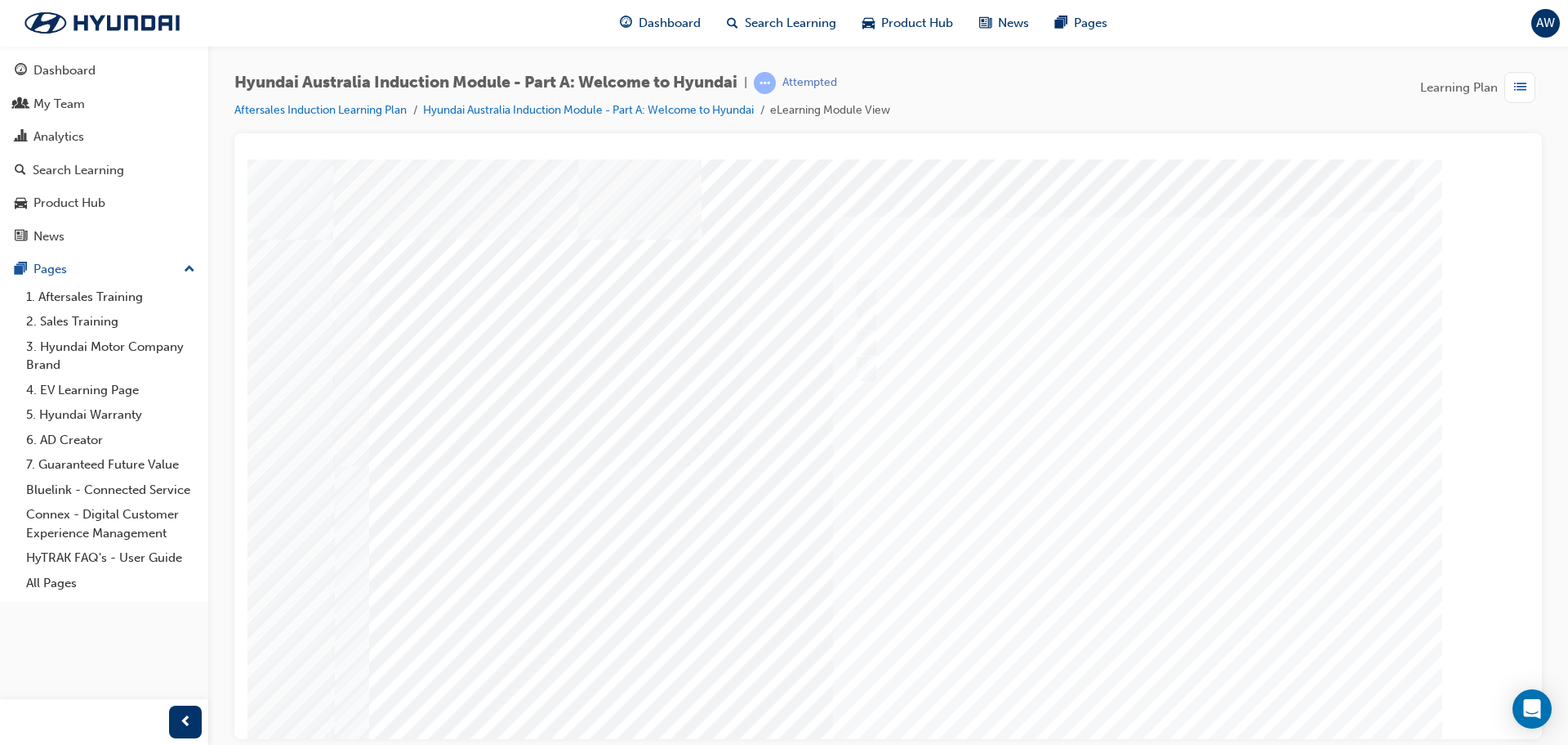
click at [892, 458] on div at bounding box center [889, 452] width 1111 height 588
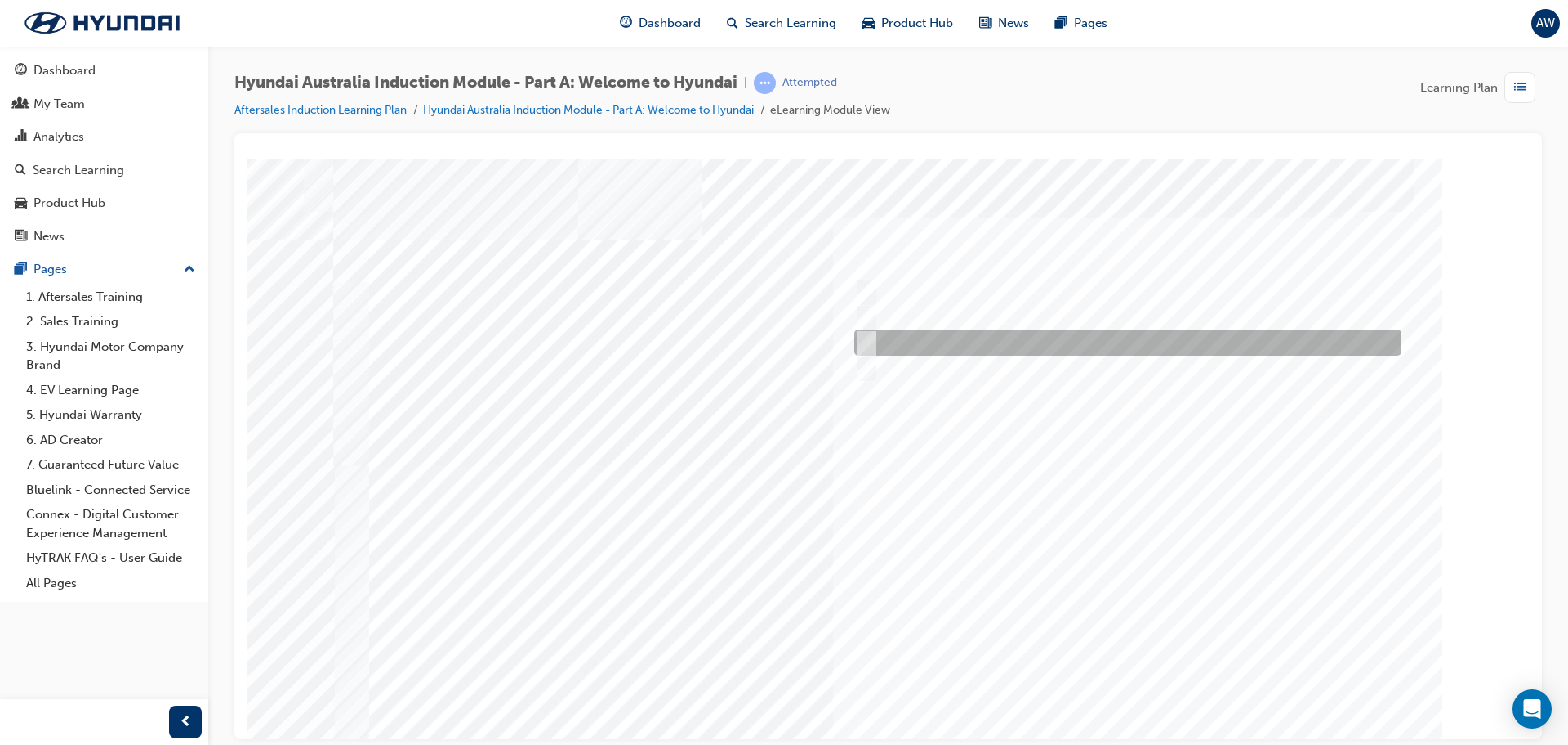
click at [863, 340] on input "1967" at bounding box center [863, 342] width 17 height 18
radio input "true"
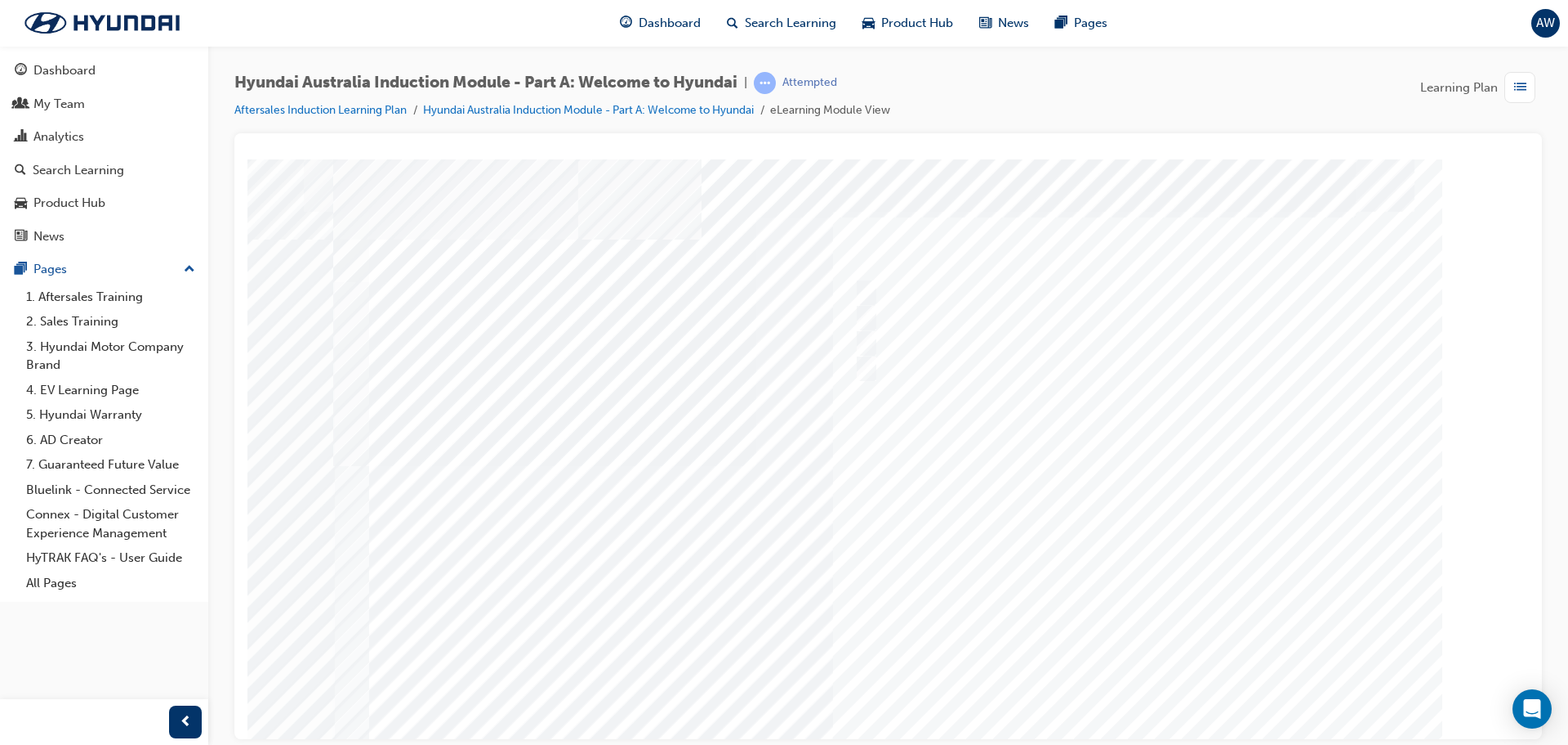
click at [1141, 688] on div at bounding box center [889, 452] width 1111 height 588
drag, startPoint x: 923, startPoint y: 422, endPoint x: 1175, endPoint y: 692, distance: 369.3
click at [1180, 704] on div "Quiz_Q_2" at bounding box center [889, 452] width 1111 height 588
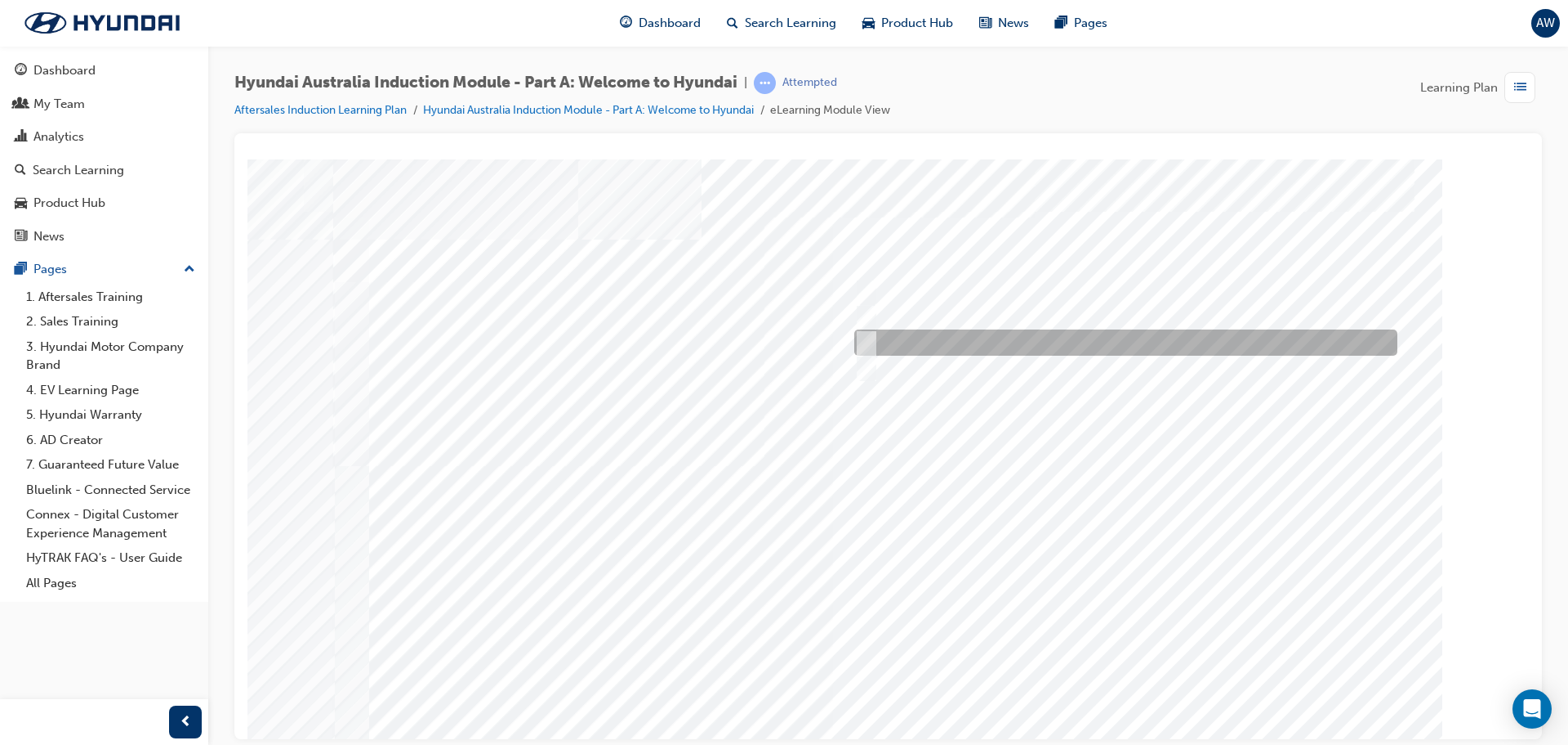
click at [866, 339] on input "Asan Plant, South Korea" at bounding box center [863, 342] width 17 height 18
radio input "true"
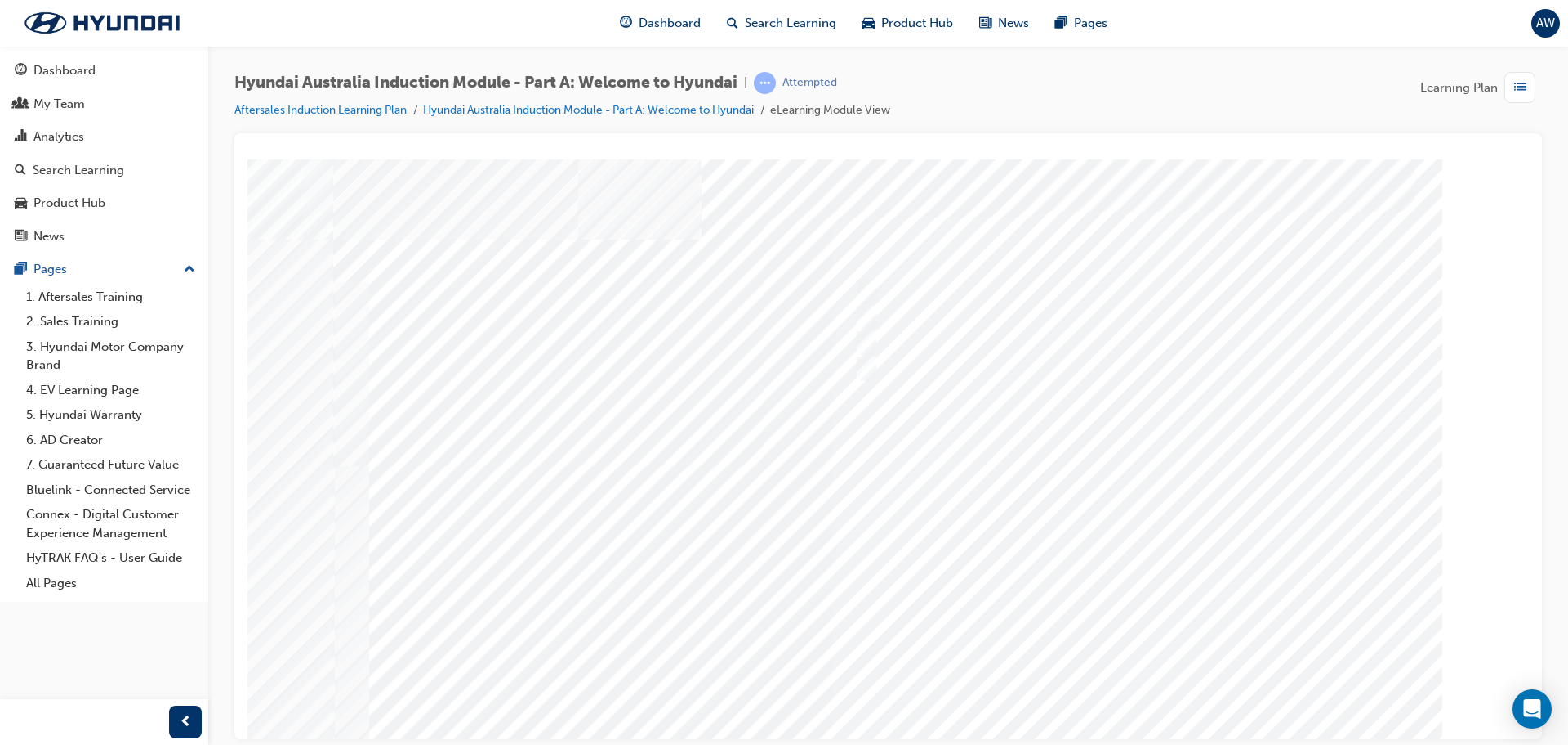
click at [1095, 550] on div at bounding box center [889, 452] width 1111 height 588
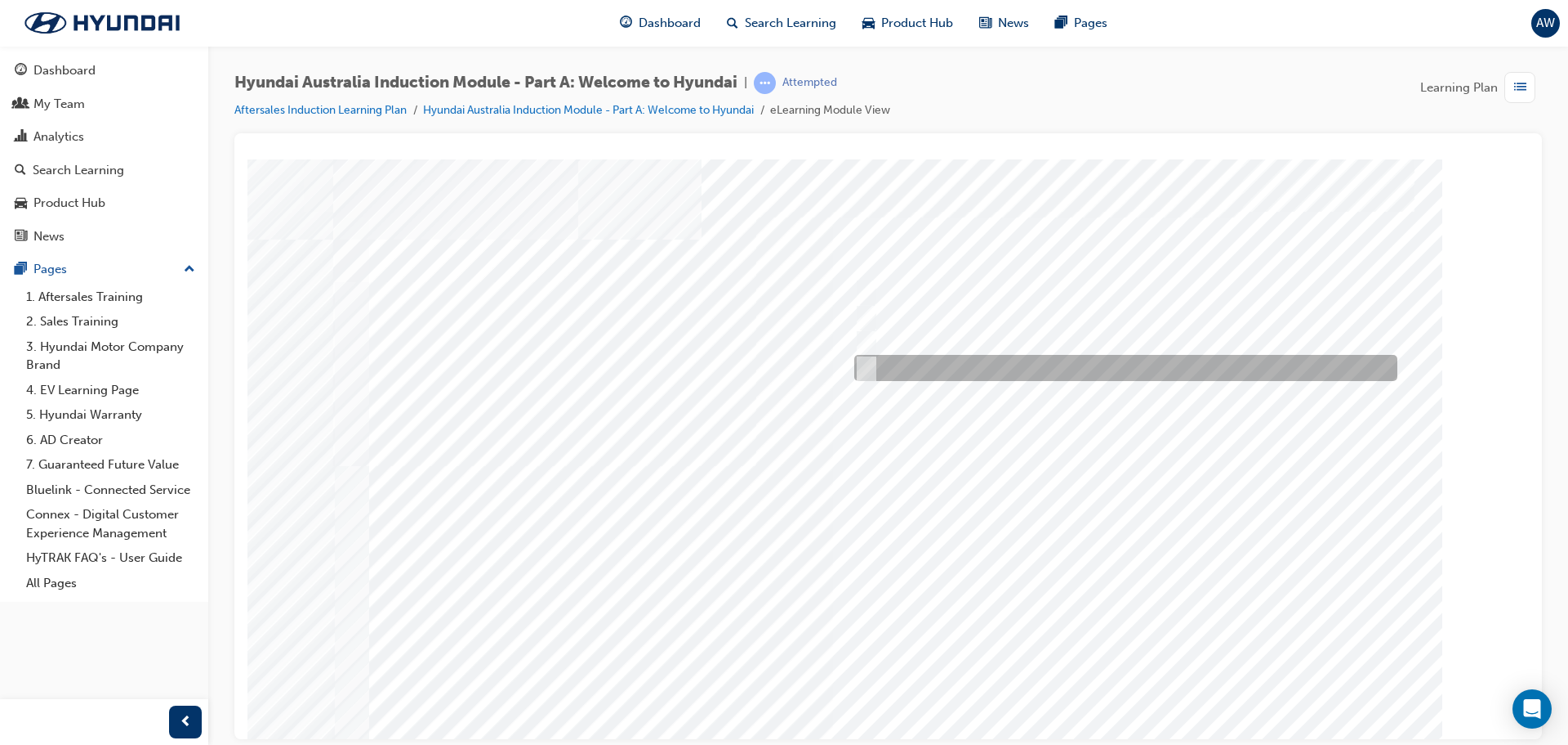
click at [875, 372] on div at bounding box center [1122, 368] width 543 height 26
checkbox input "true"
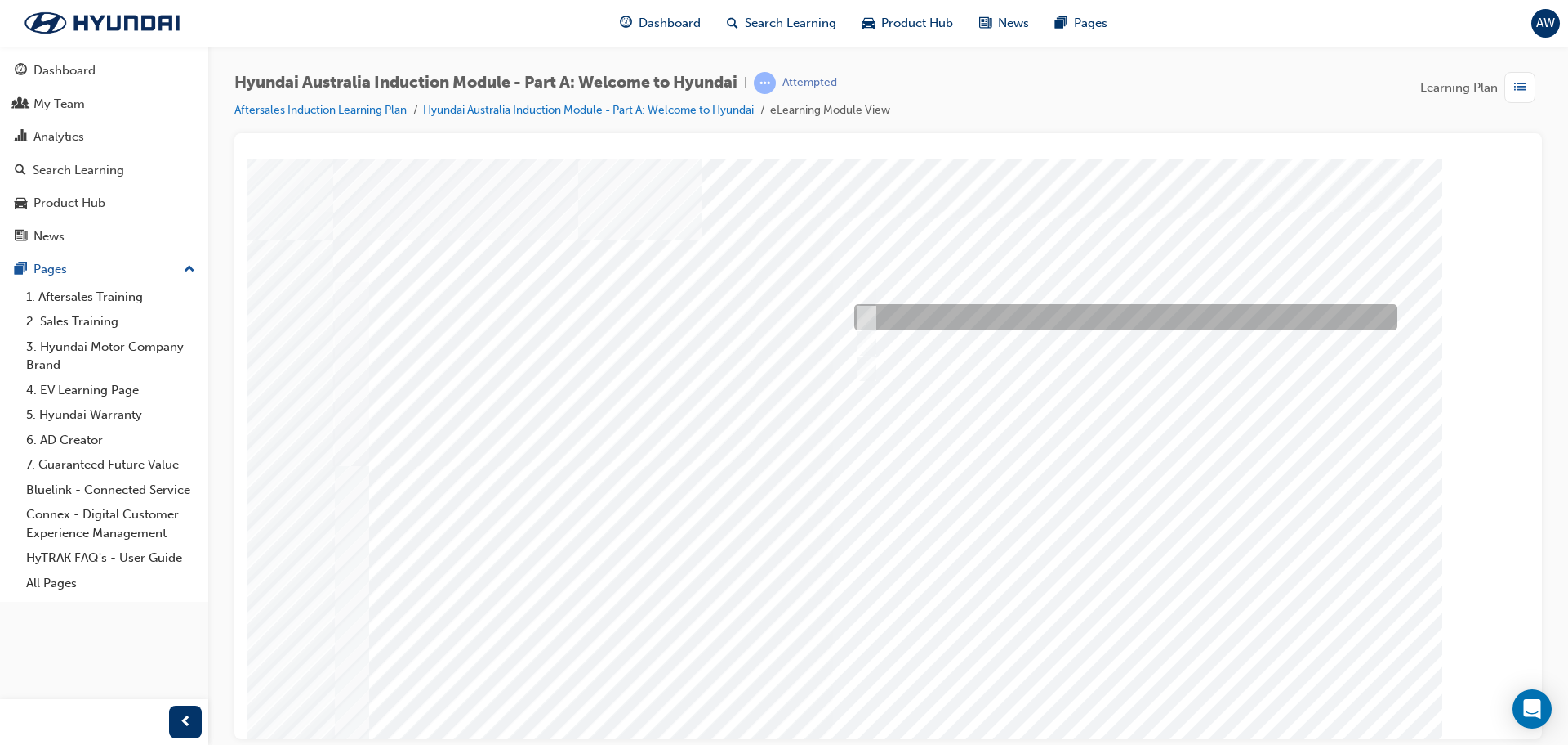
click at [861, 324] on input "A satisfied customer" at bounding box center [862, 317] width 17 height 18
checkbox input "true"
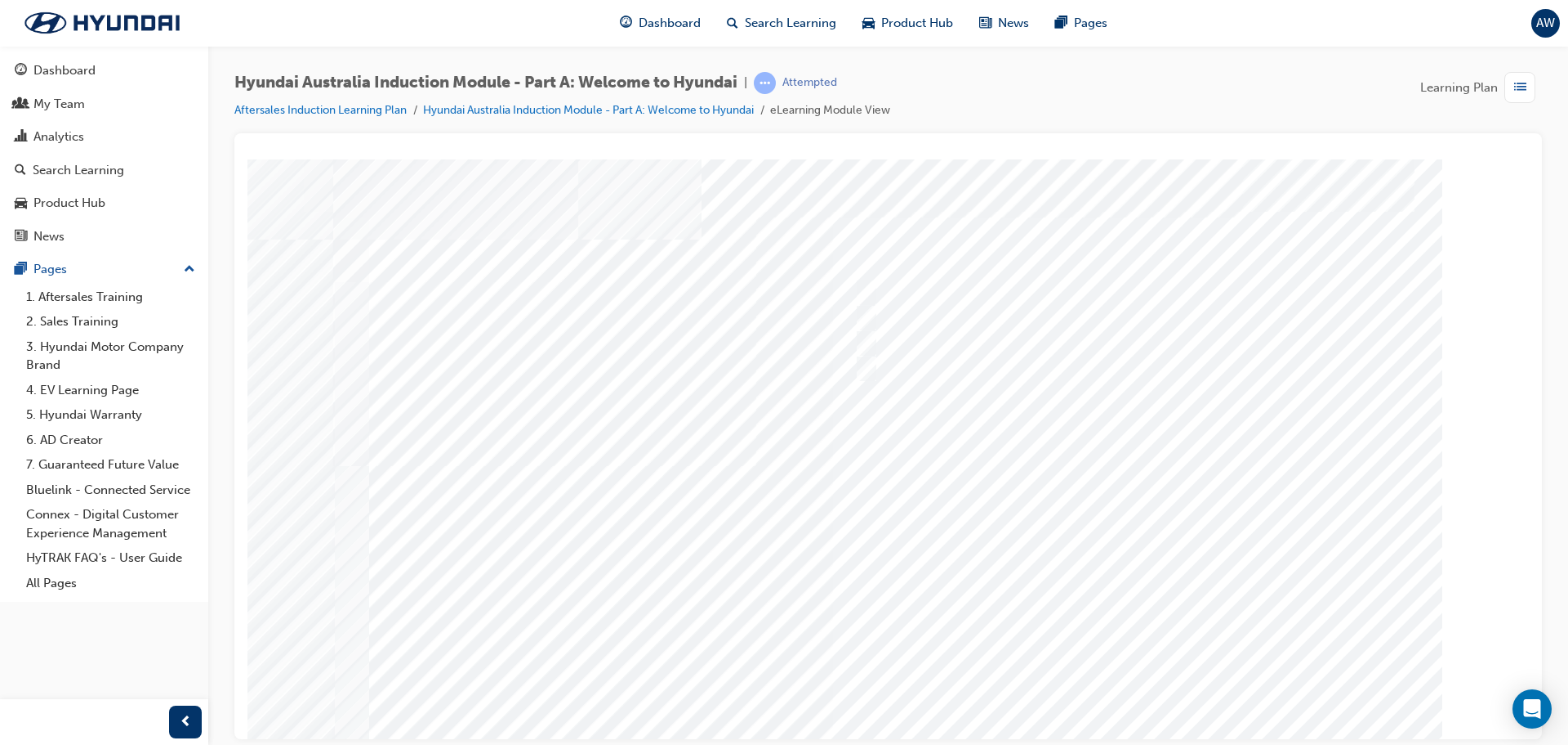
click at [1079, 571] on div at bounding box center [889, 452] width 1111 height 588
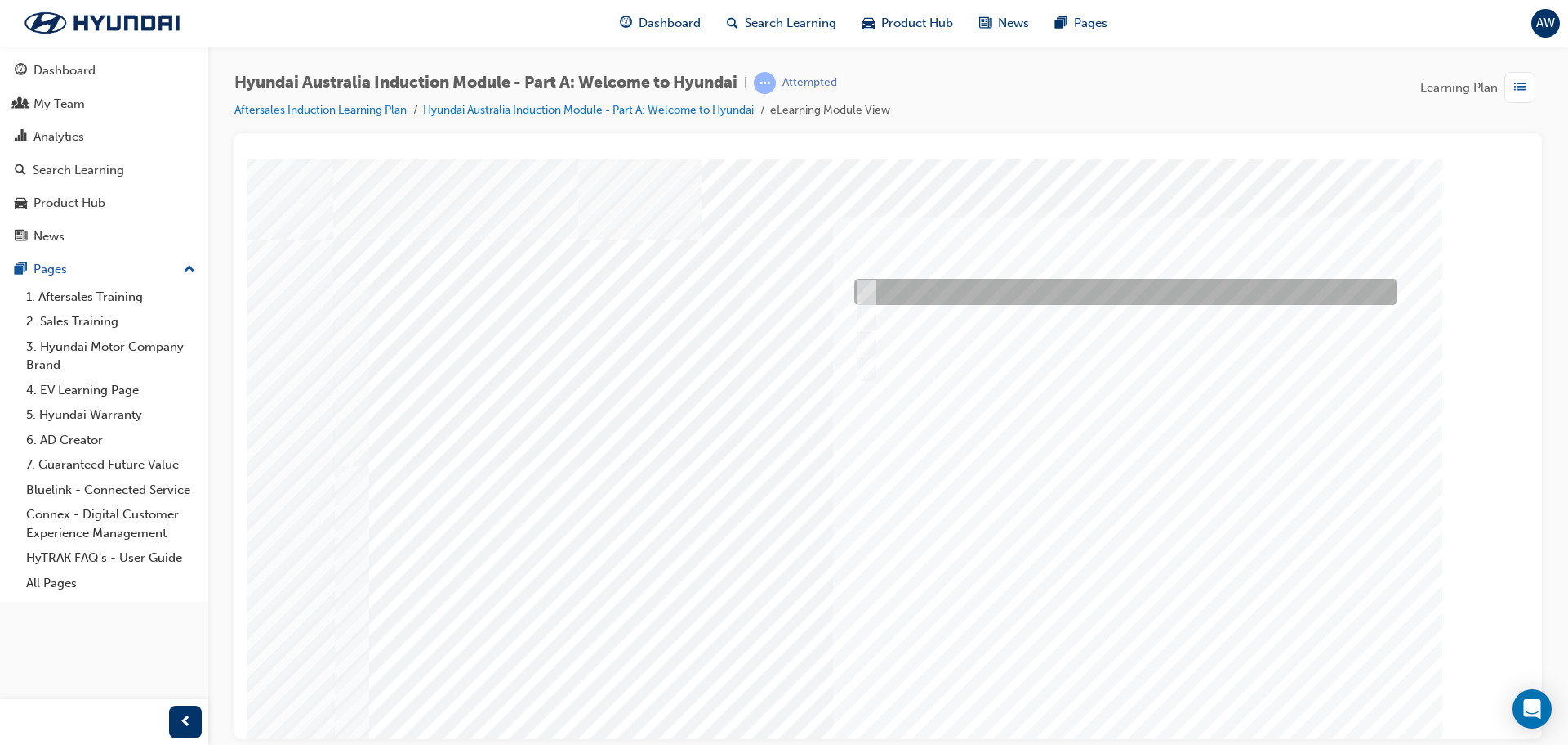
click at [880, 297] on div at bounding box center [1122, 292] width 543 height 26
checkbox input "true"
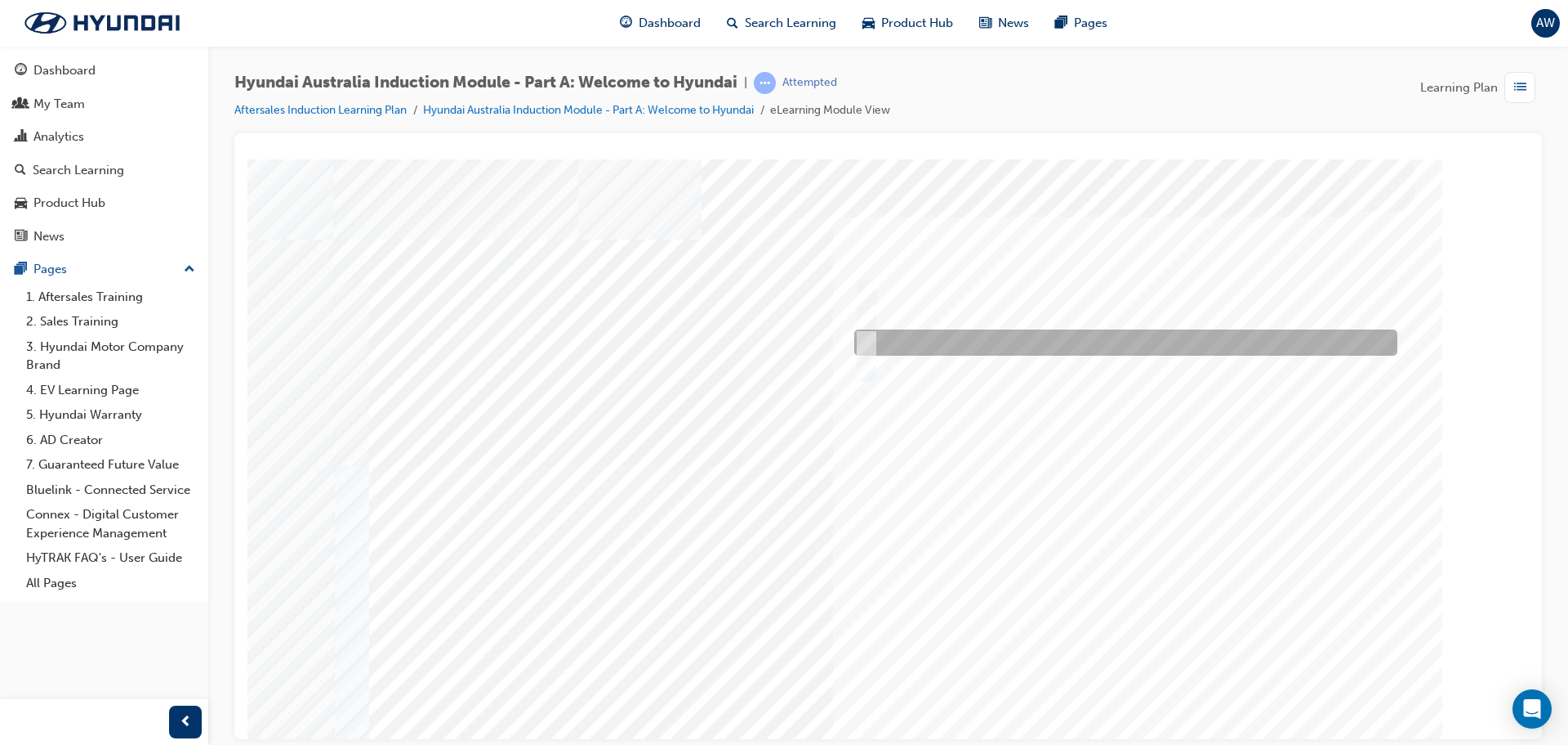
click at [881, 339] on div at bounding box center [1122, 342] width 543 height 26
checkbox input "true"
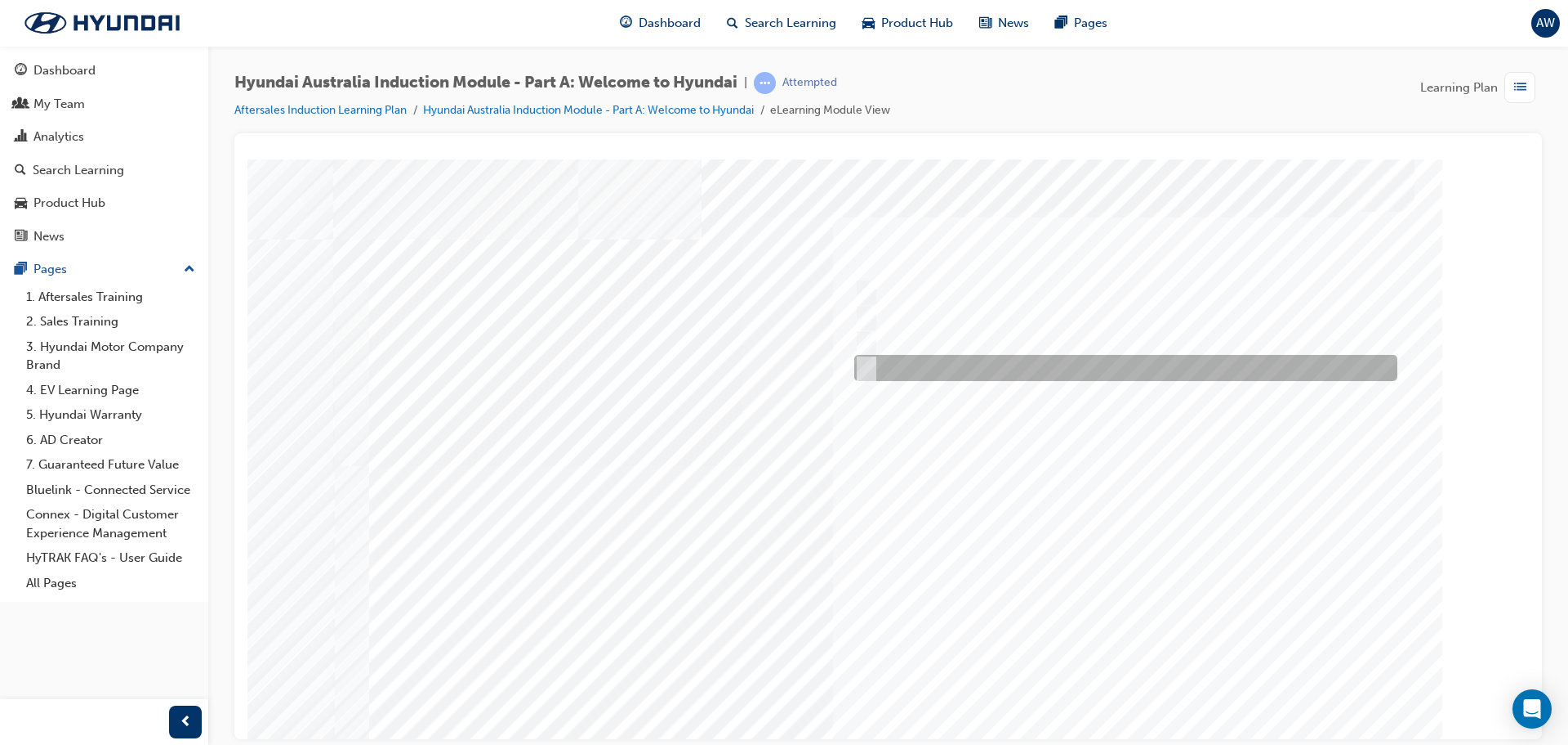
click at [888, 370] on div at bounding box center [1122, 368] width 543 height 26
checkbox input "true"
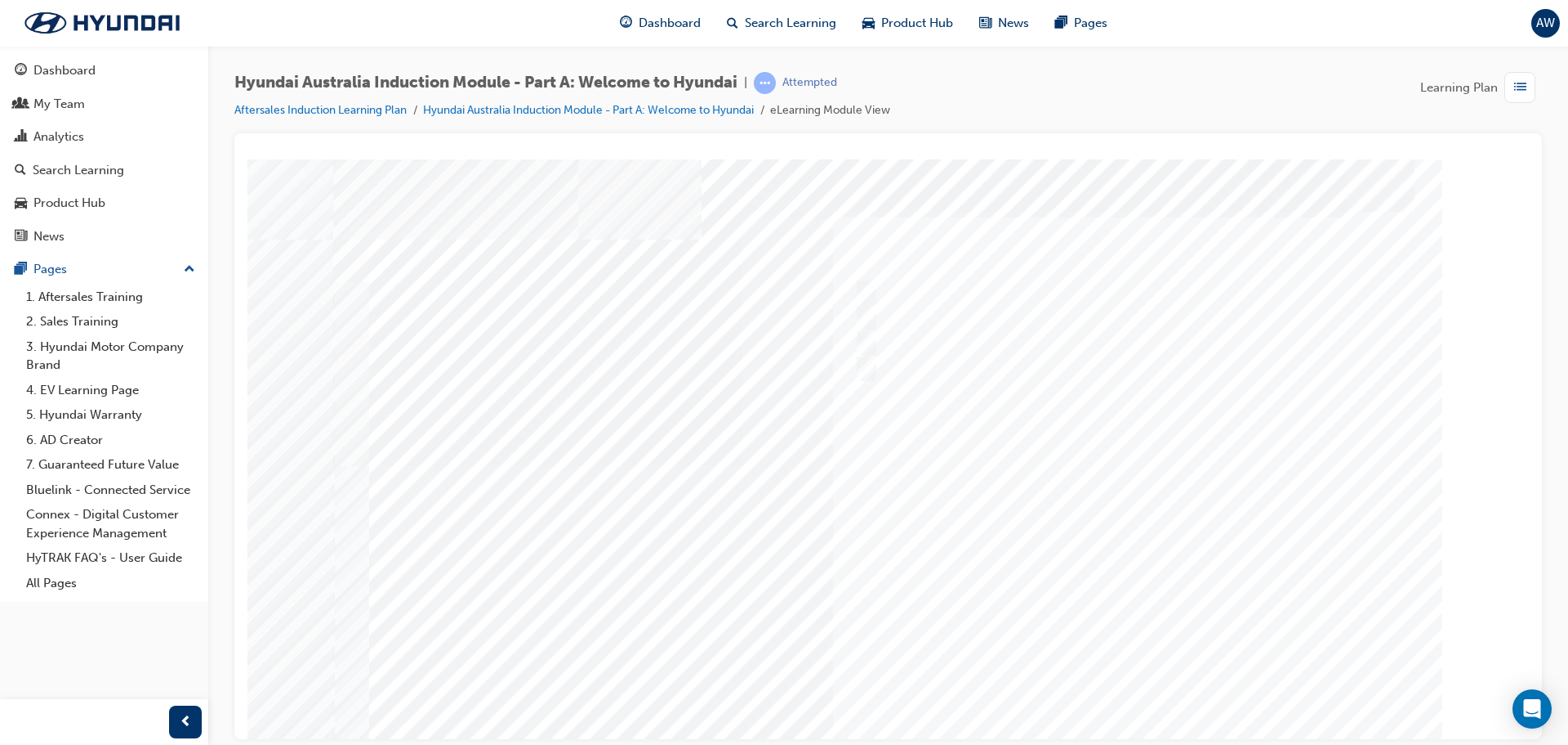
click at [1149, 579] on div at bounding box center [889, 452] width 1111 height 588
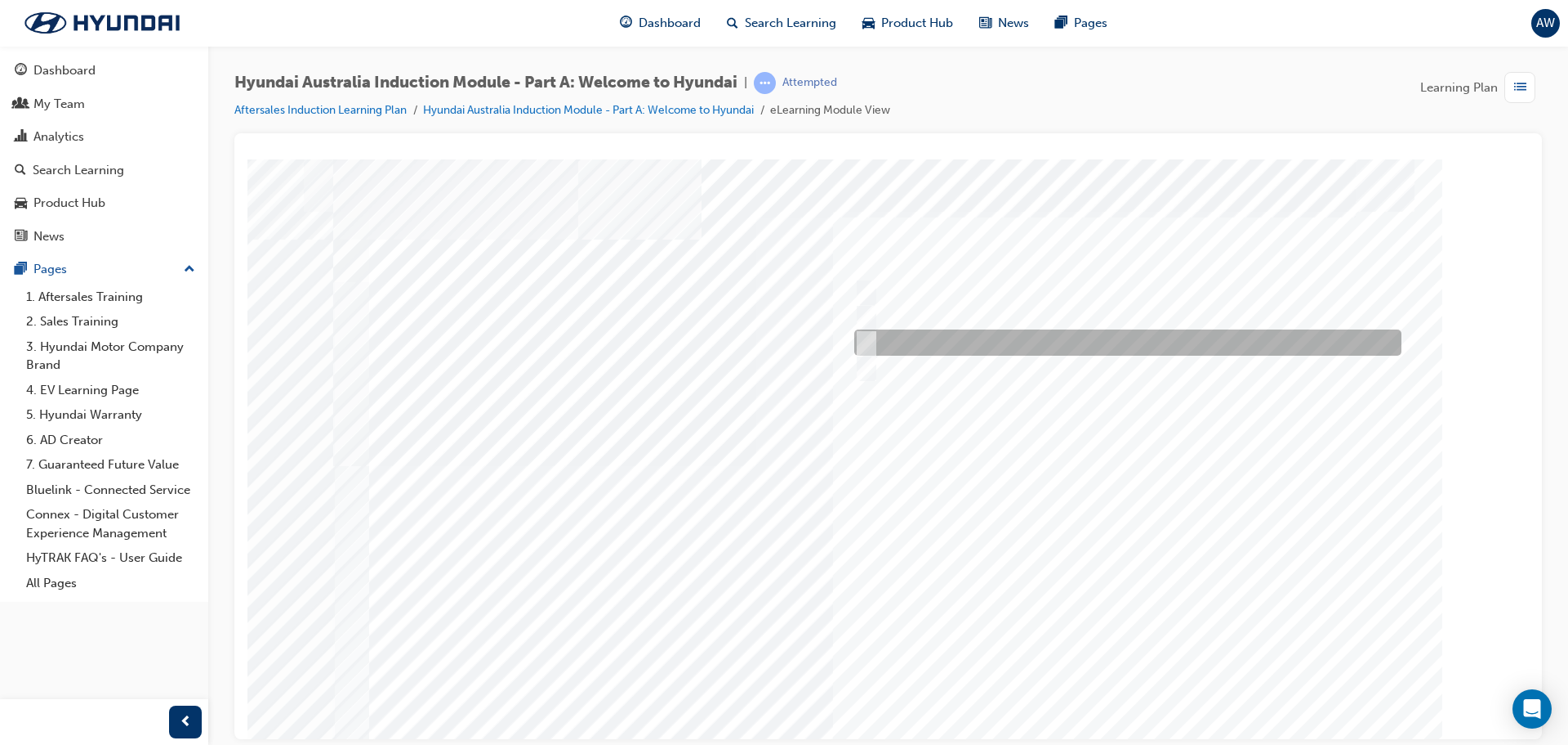
click at [887, 337] on div at bounding box center [1124, 342] width 547 height 26
radio input "true"
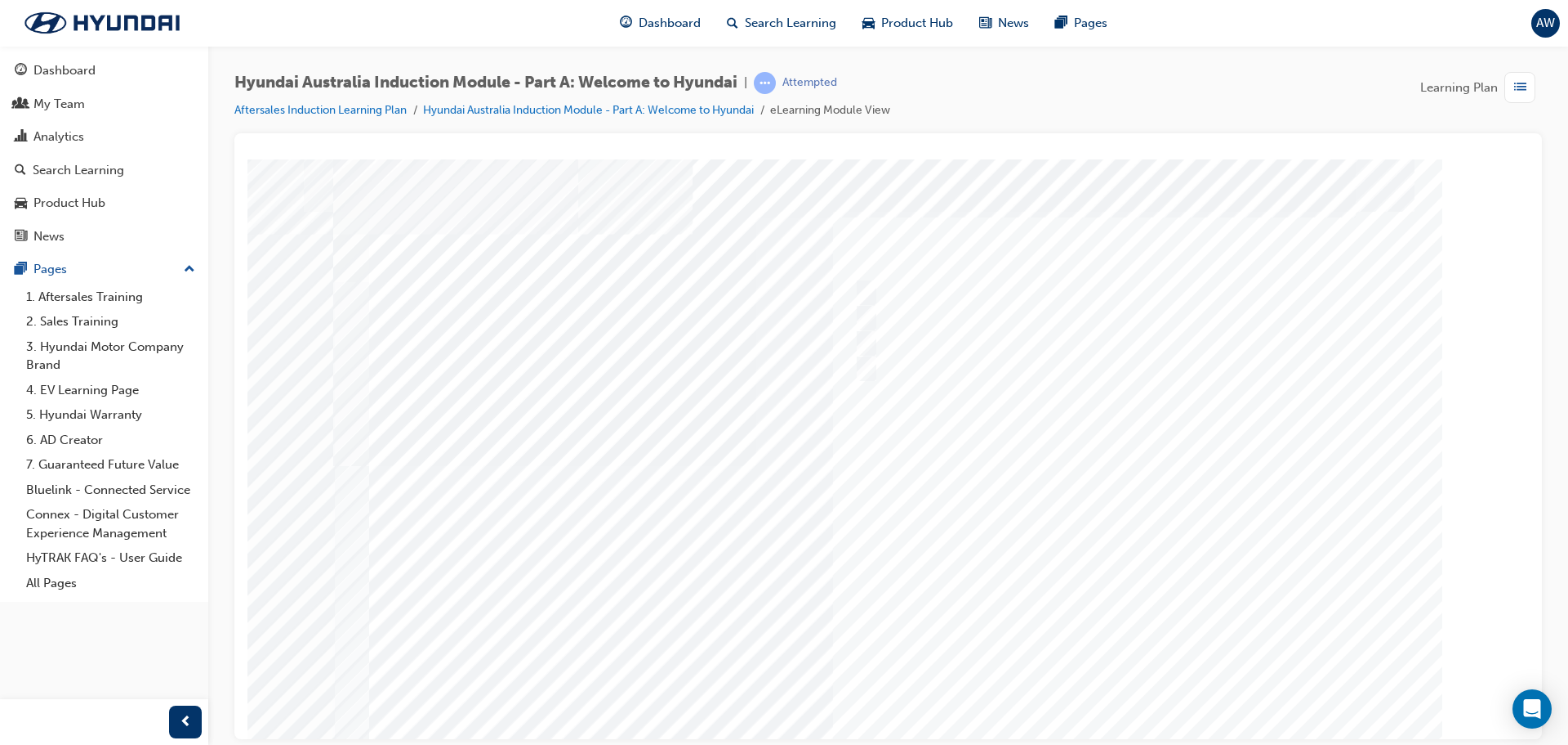
click at [1207, 621] on div at bounding box center [889, 452] width 1111 height 588
drag, startPoint x: 938, startPoint y: 243, endPoint x: 1271, endPoint y: 415, distance: 374.8
click at [1271, 415] on div "Quiz_Q_2" at bounding box center [889, 452] width 1111 height 588
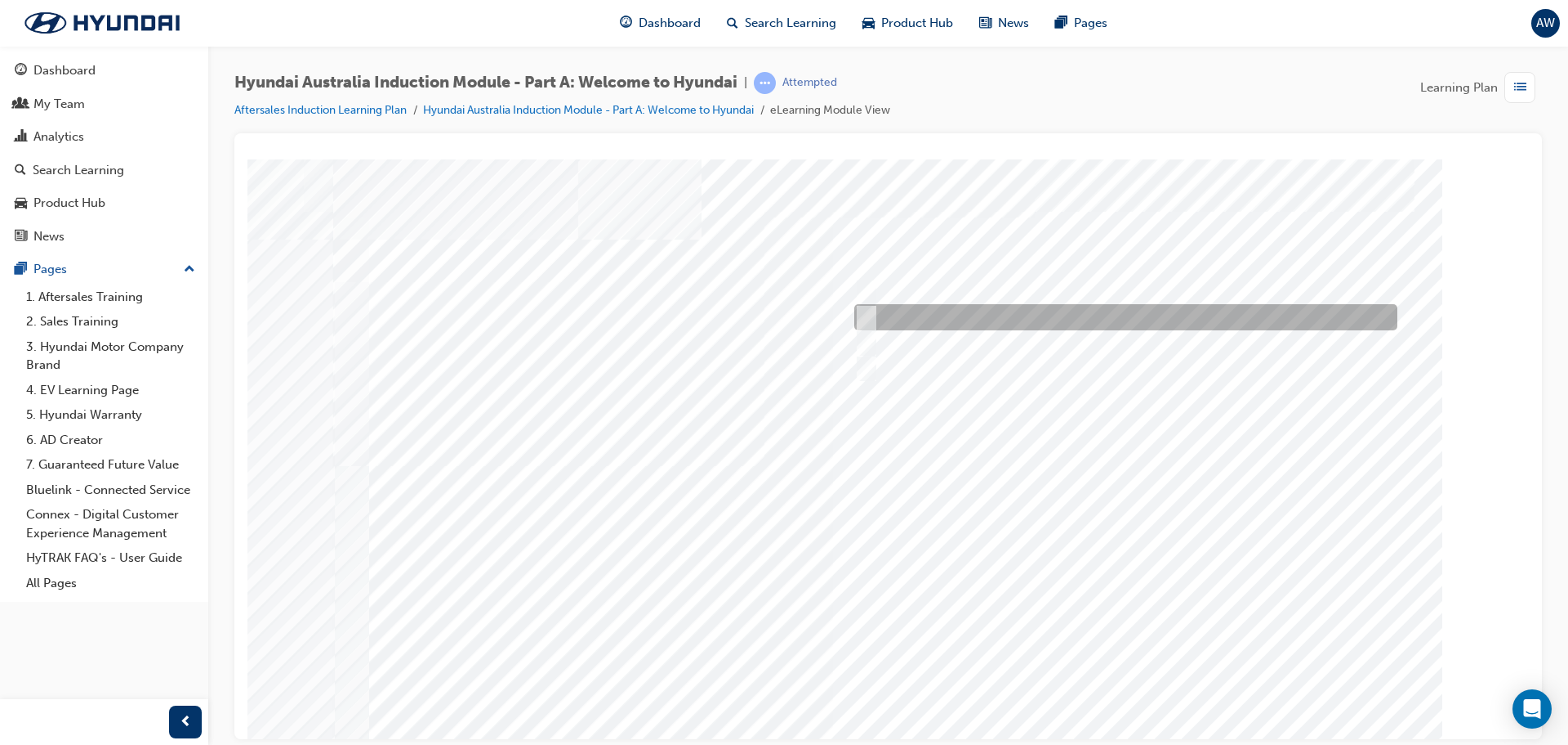
click at [858, 314] on input "Ulsan Plant, South Korea" at bounding box center [863, 317] width 17 height 18
radio input "true"
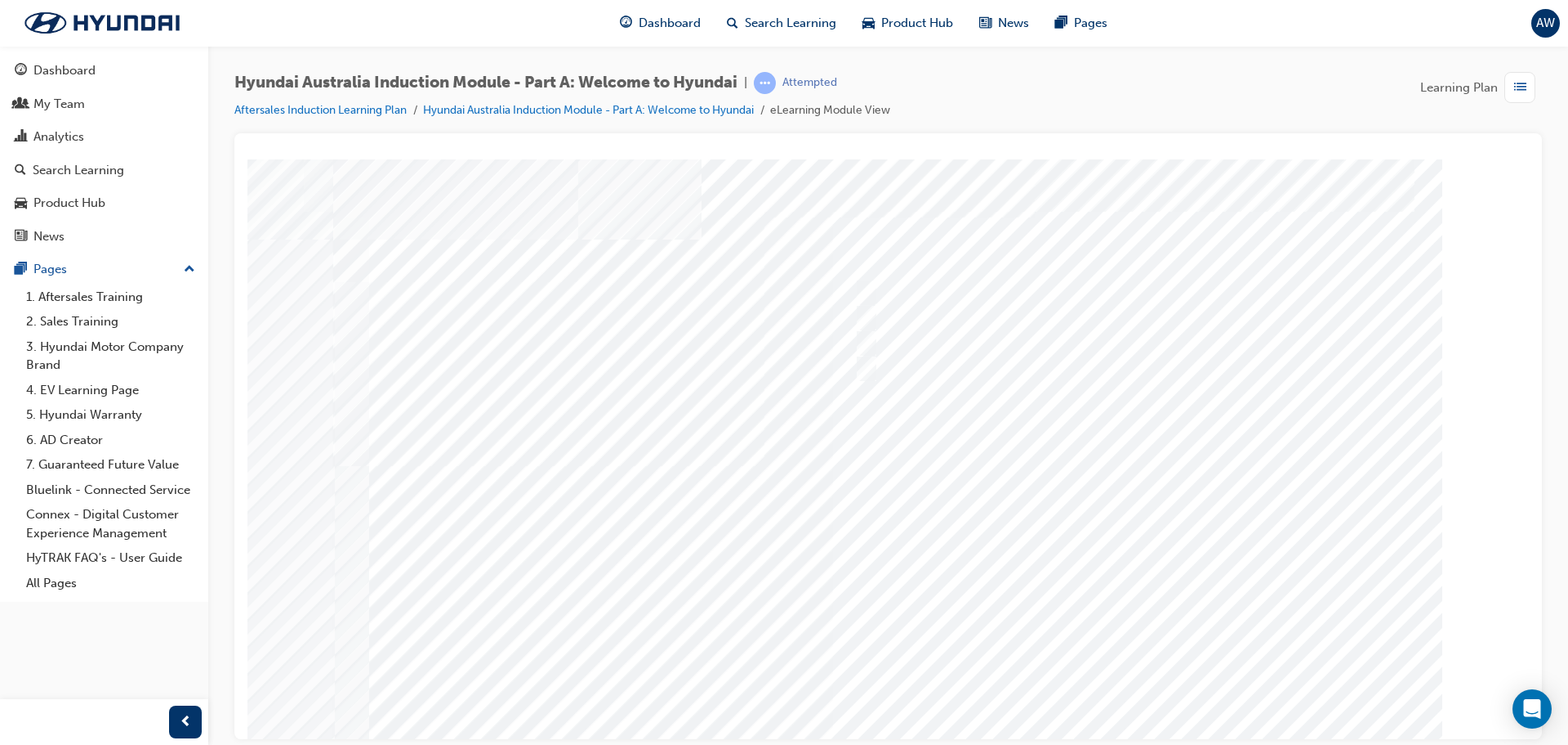
click at [1065, 541] on div at bounding box center [889, 452] width 1111 height 588
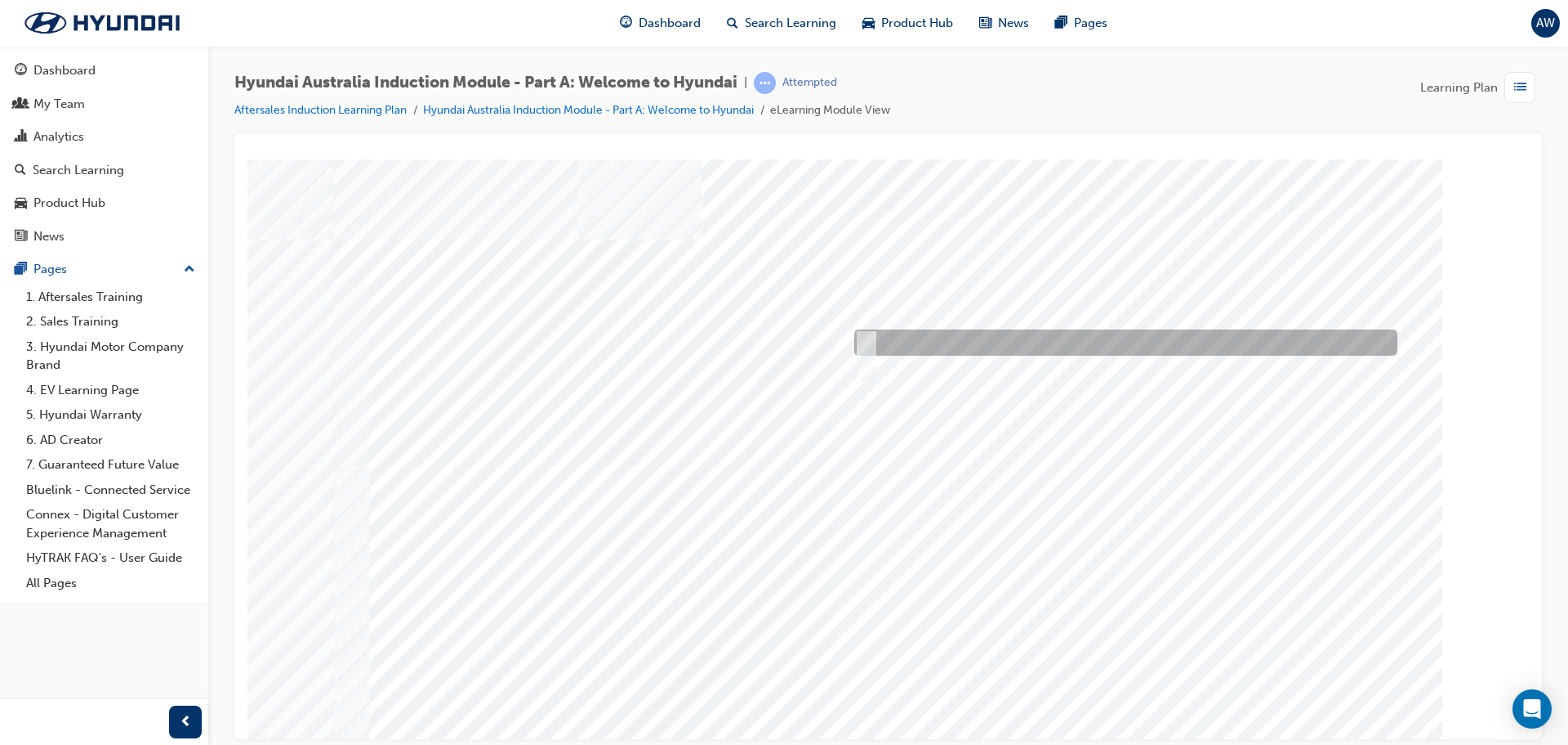
click at [876, 334] on div at bounding box center [1122, 342] width 543 height 26
click at [875, 351] on div at bounding box center [1122, 342] width 543 height 26
checkbox input "false"
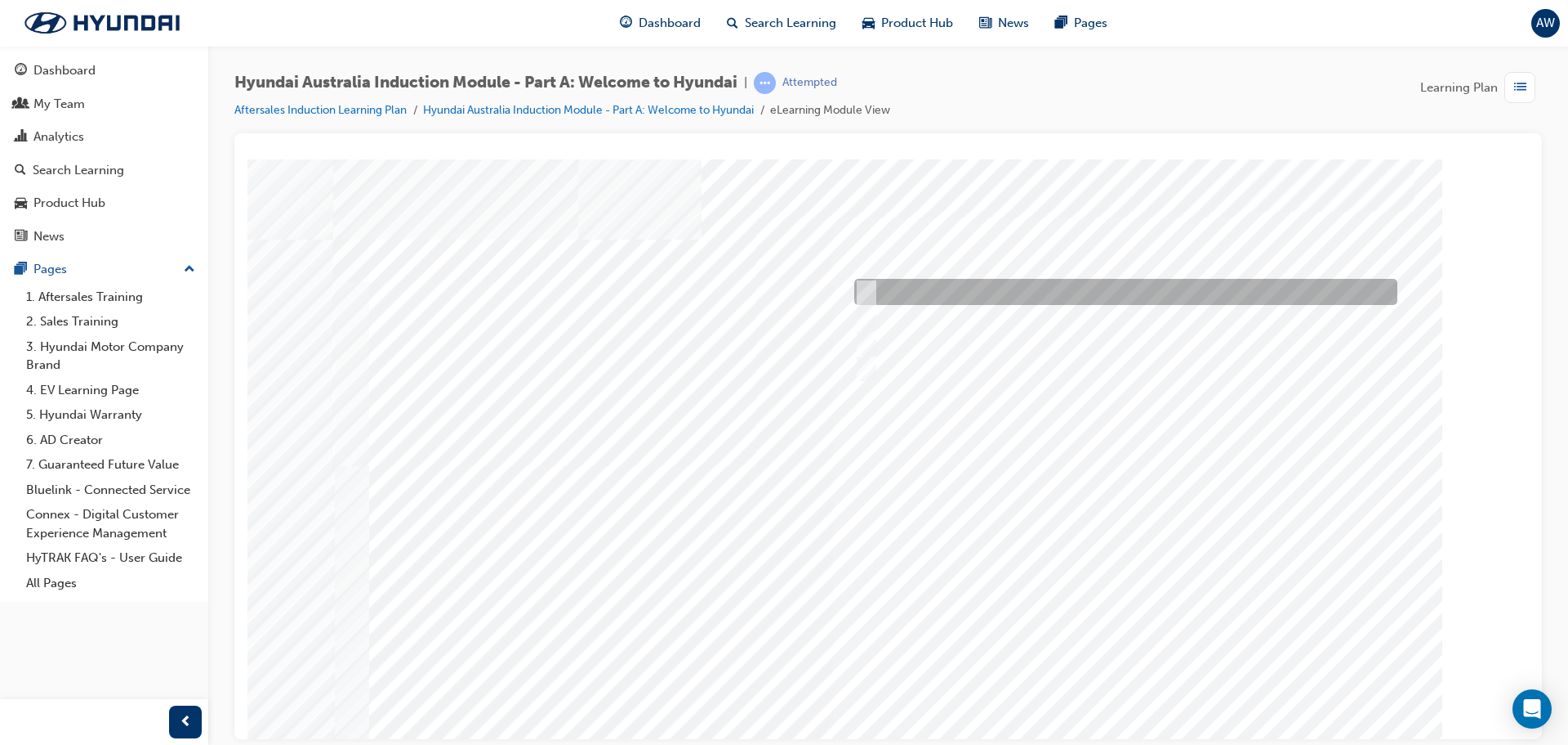
click at [861, 300] on input "A company representative" at bounding box center [862, 292] width 17 height 18
checkbox input "true"
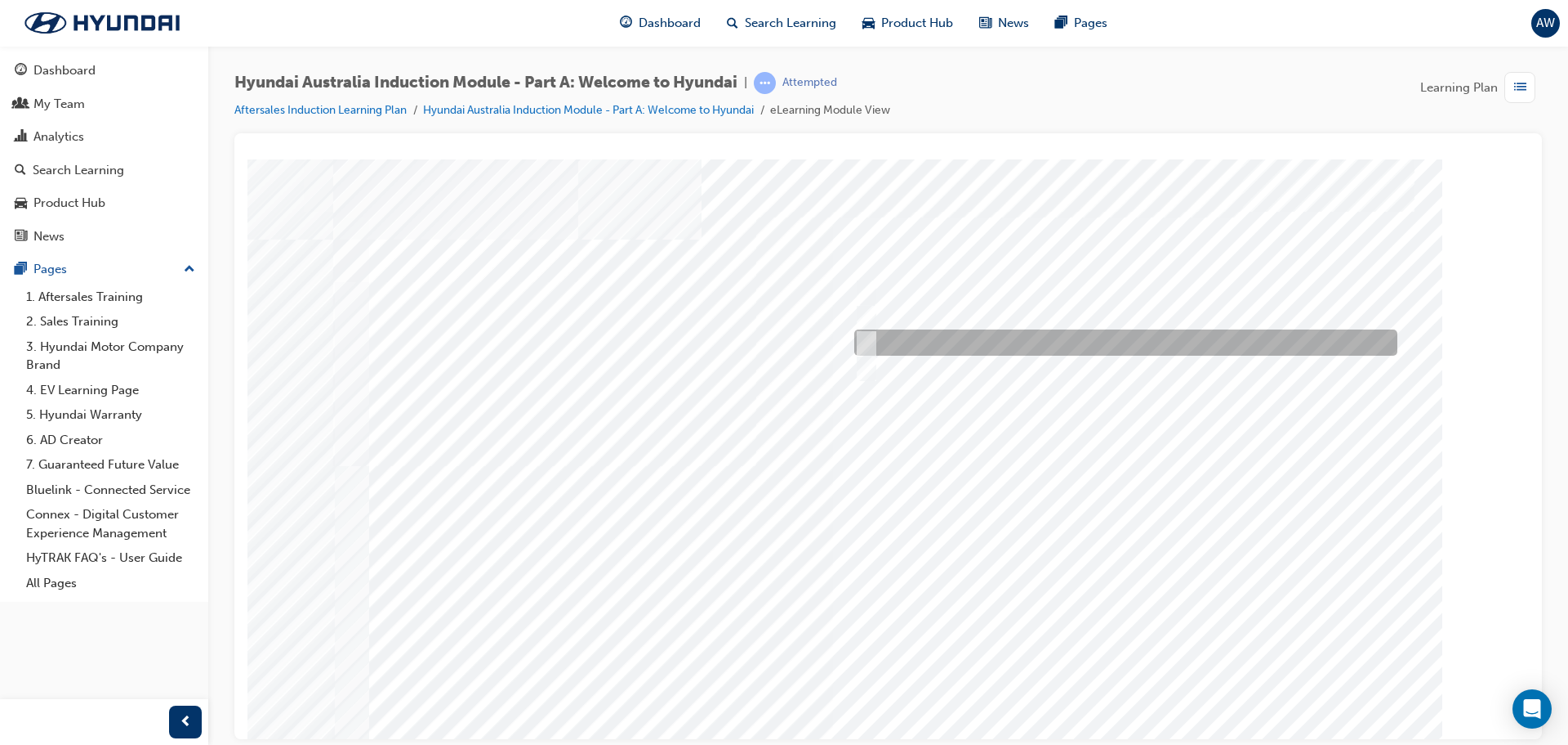
click at [870, 337] on input "Learning from past challenges" at bounding box center [862, 342] width 17 height 18
checkbox input "true"
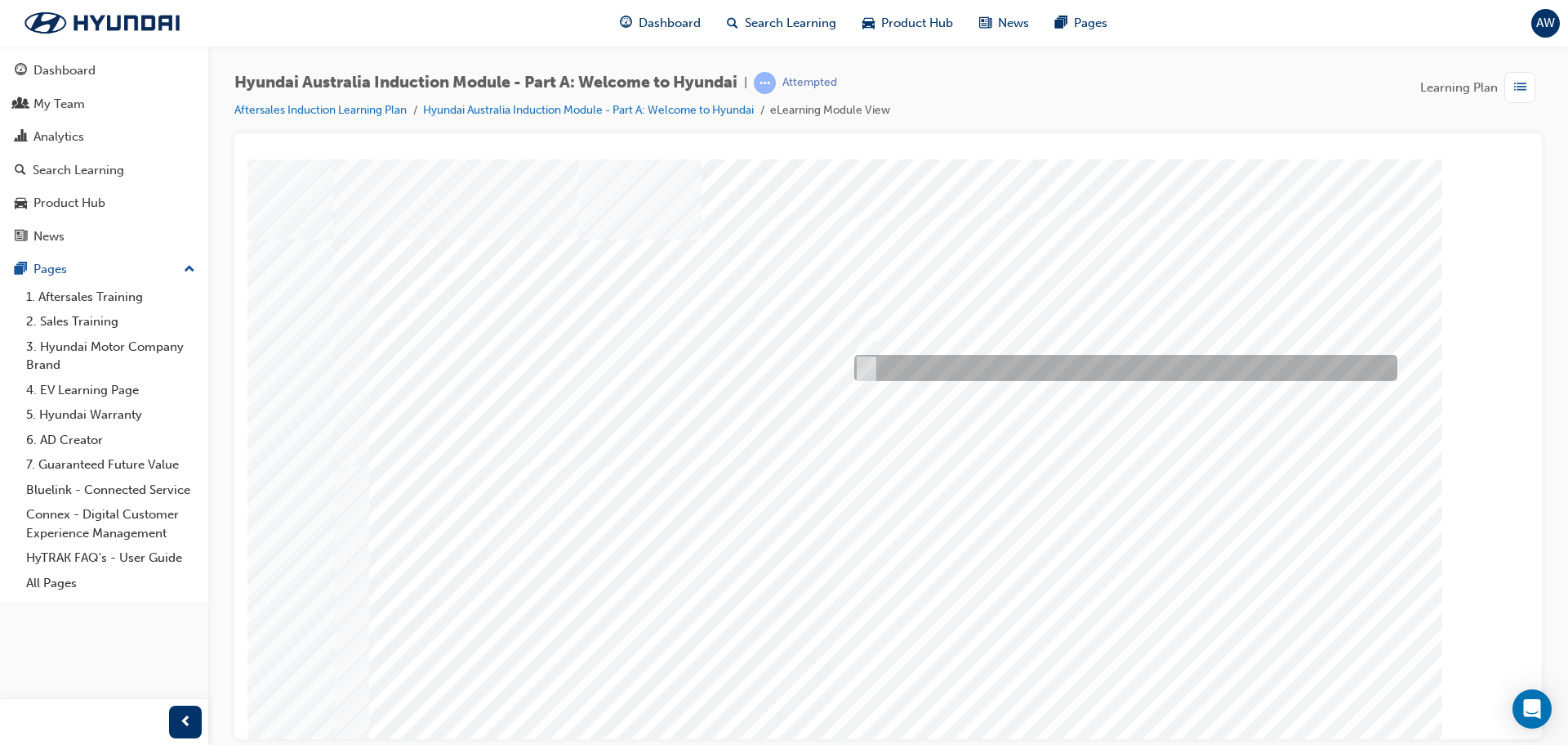
click at [872, 367] on div at bounding box center [1122, 368] width 543 height 26
checkbox input "true"
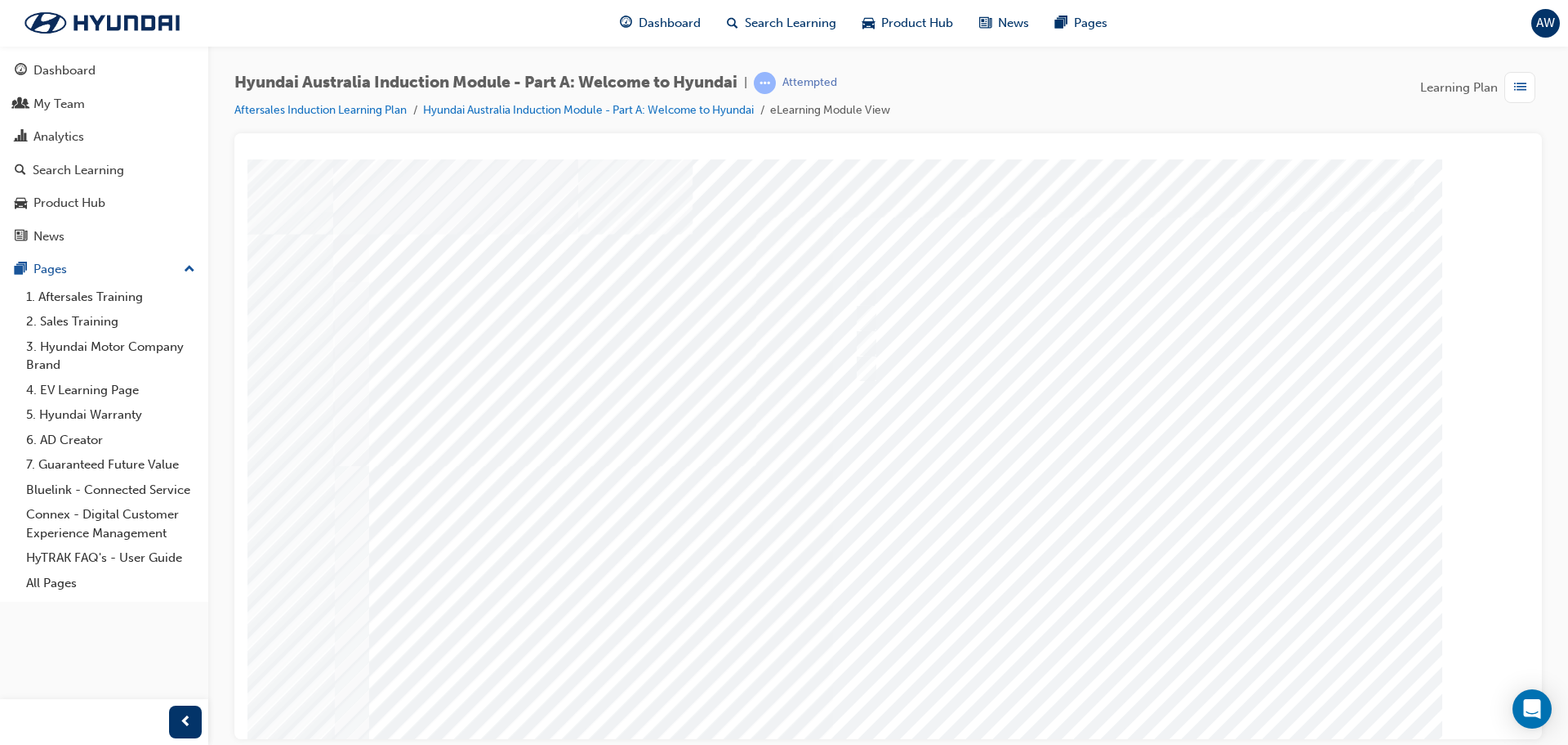
click at [1118, 581] on div at bounding box center [889, 452] width 1111 height 588
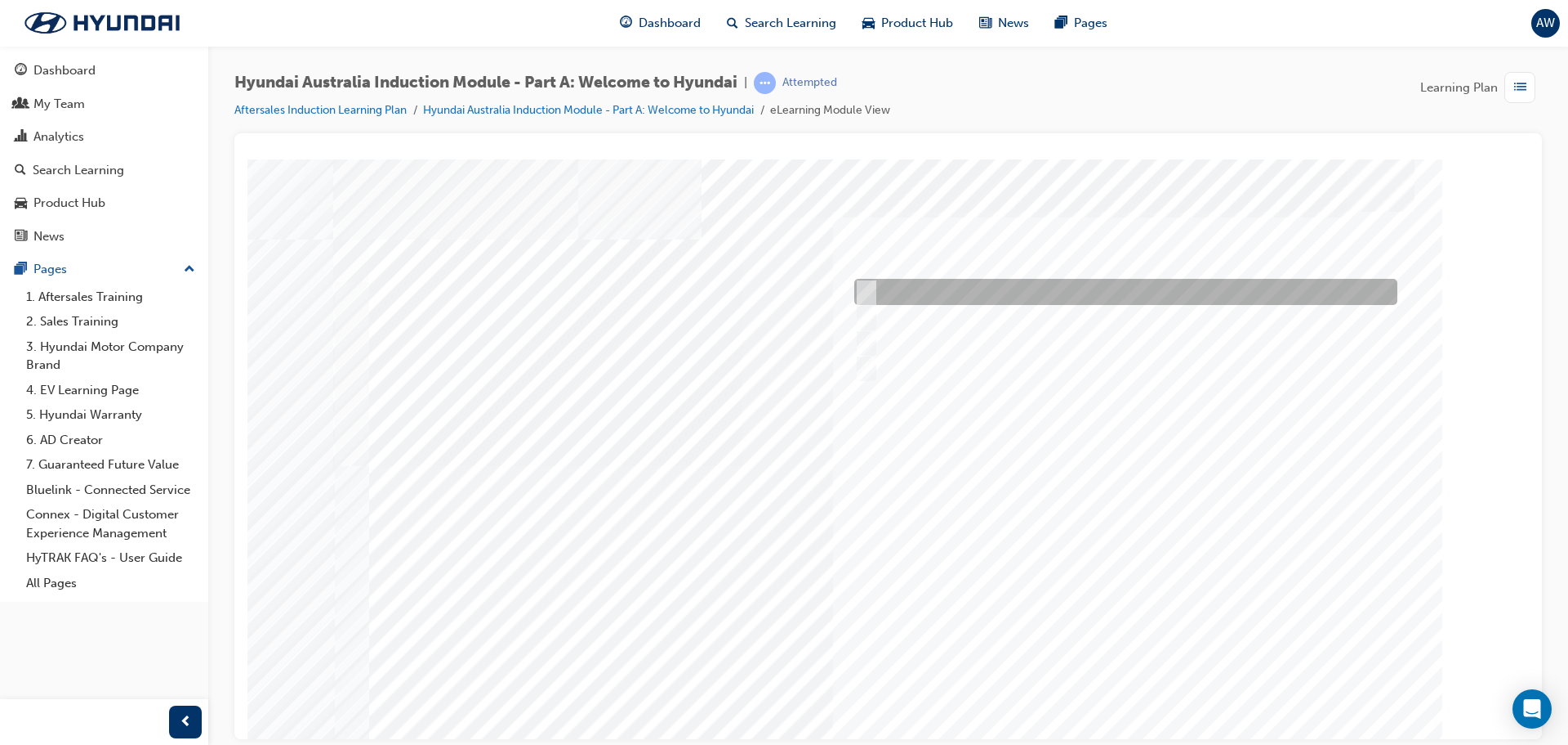
click at [858, 289] on input "Brisbane Lions Football Club" at bounding box center [862, 292] width 17 height 18
checkbox input "true"
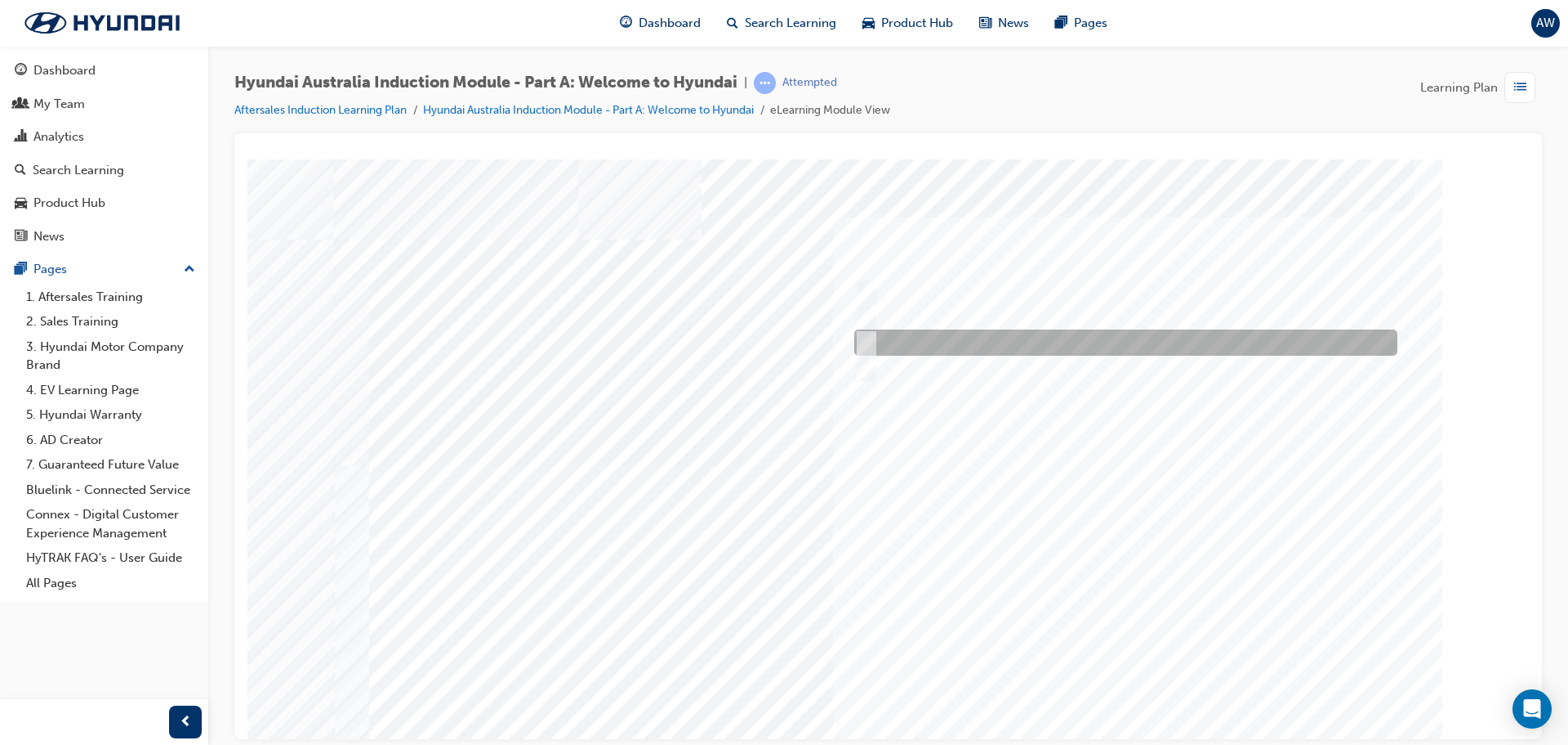
click at [858, 338] on input "Carlton Football Club" at bounding box center [862, 342] width 17 height 18
checkbox input "true"
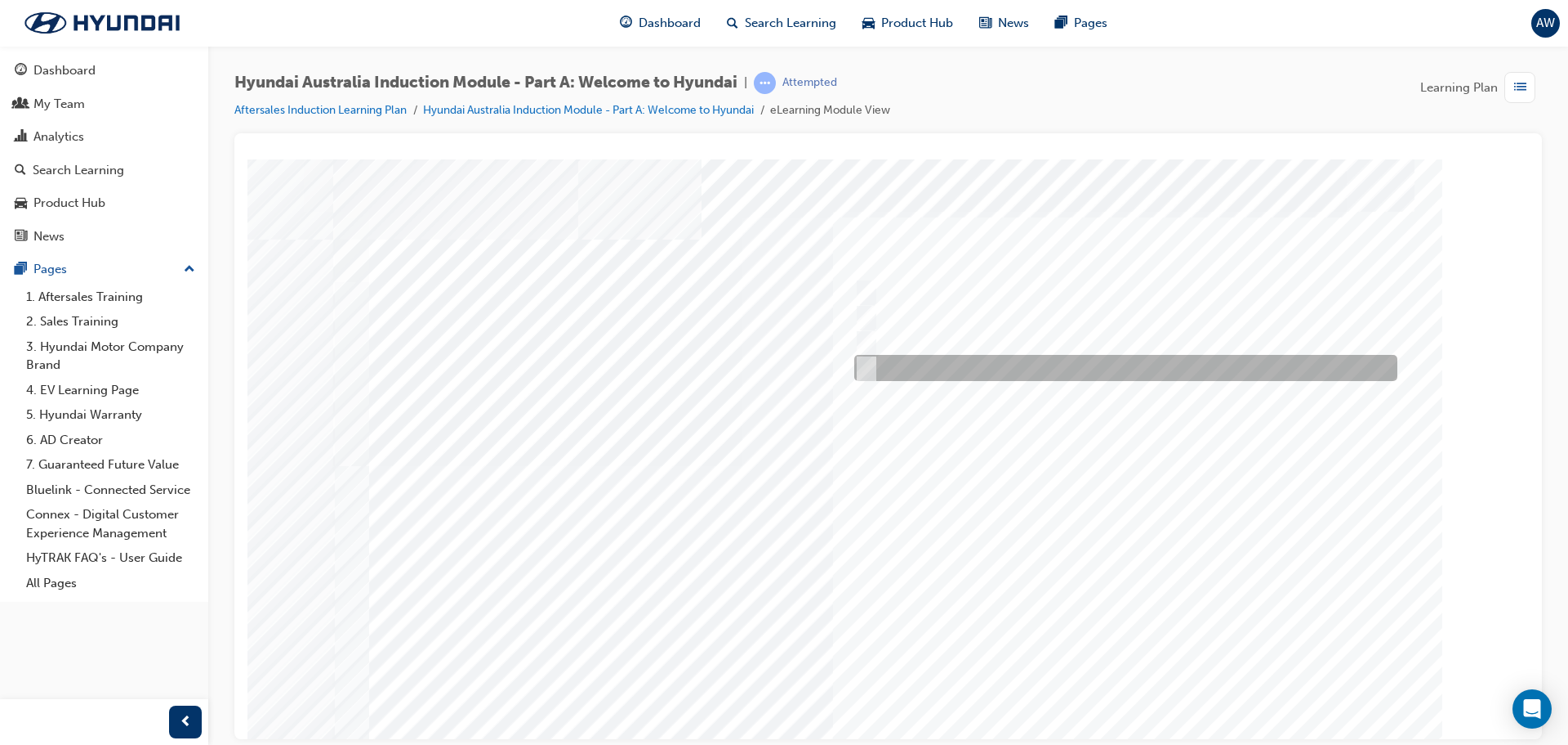
click at [868, 366] on input "Surfing Australia" at bounding box center [862, 368] width 17 height 18
checkbox input "true"
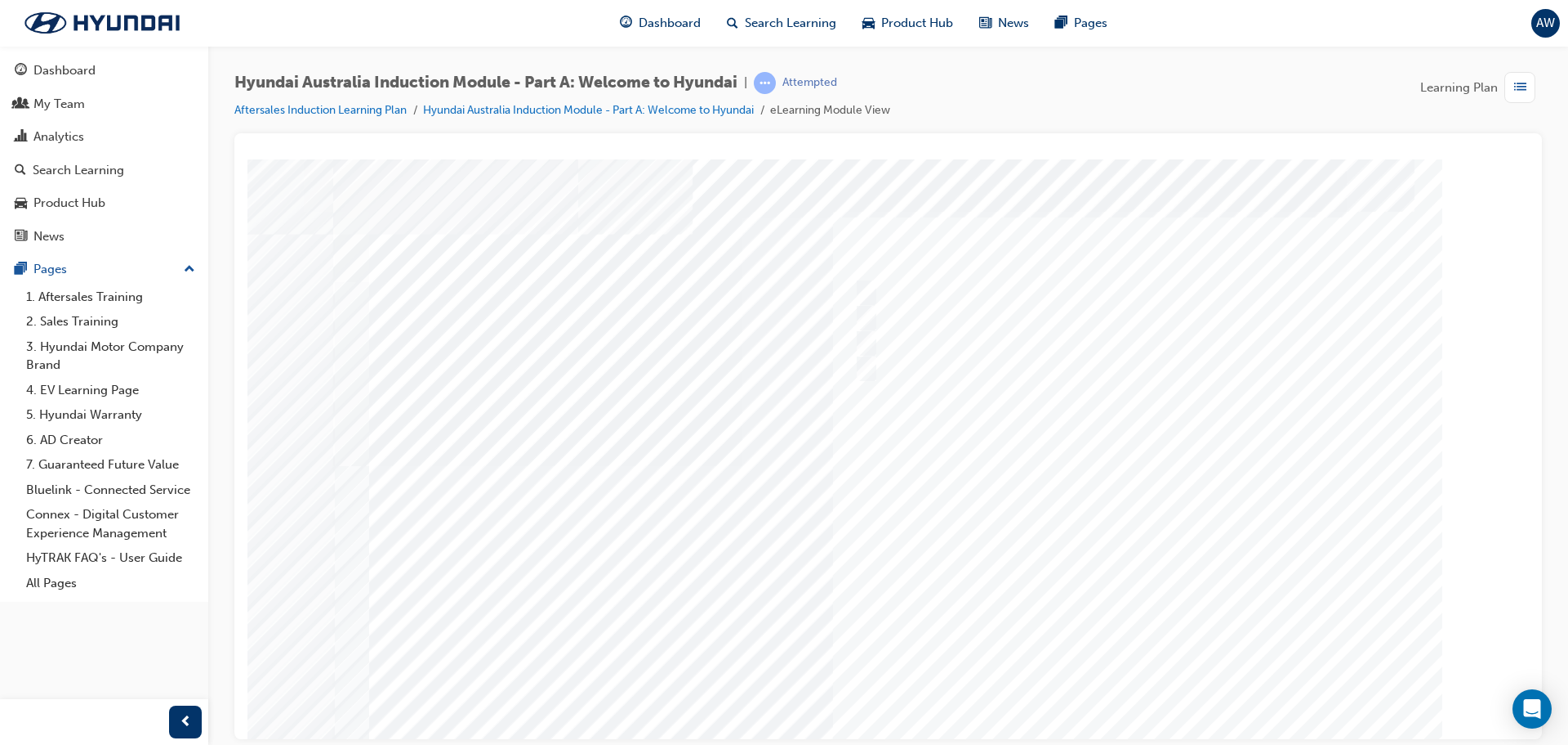
click at [1149, 697] on div at bounding box center [889, 452] width 1111 height 588
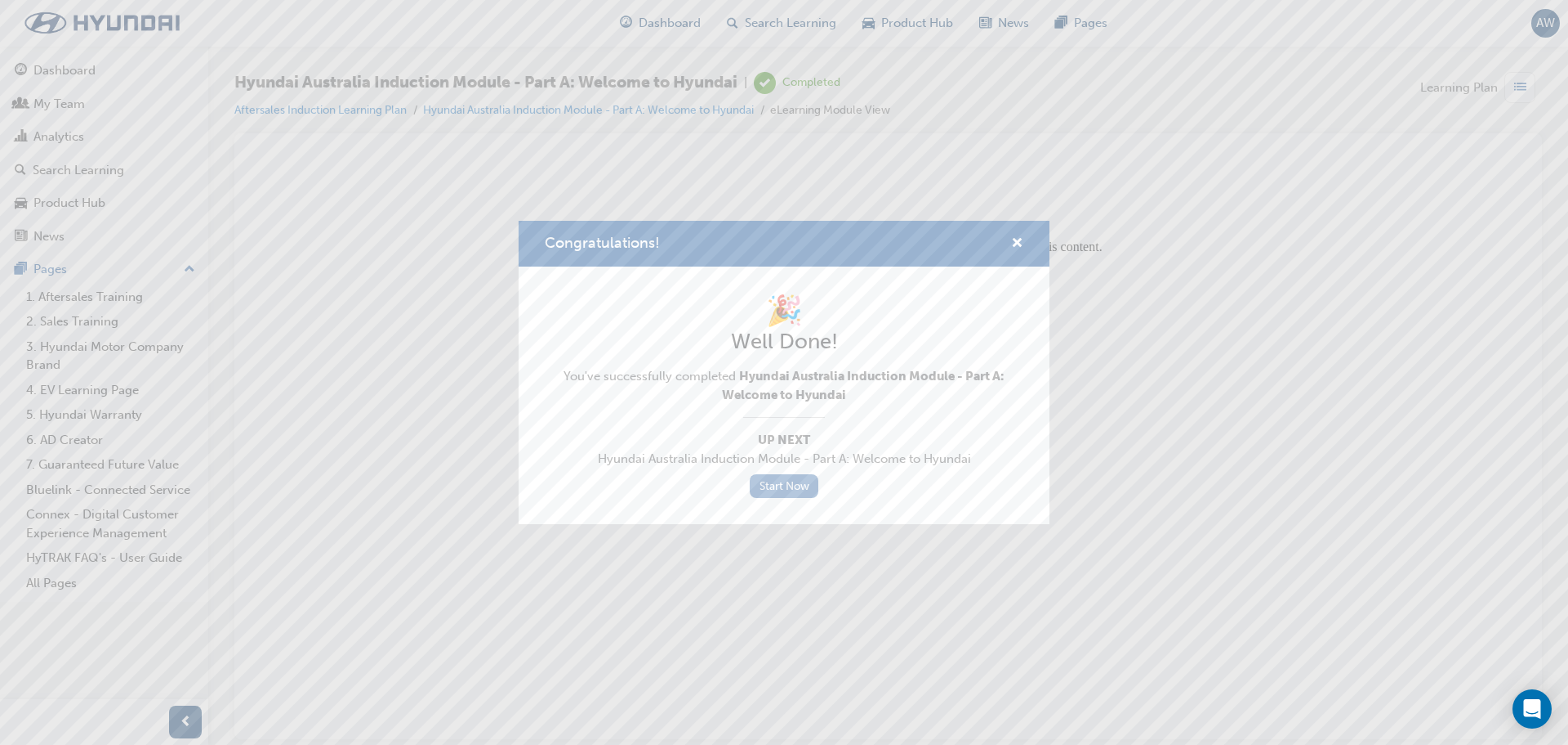
click at [795, 479] on link "Start Now" at bounding box center [784, 485] width 69 height 23
click at [792, 487] on link "Start Now" at bounding box center [784, 485] width 69 height 23
click at [789, 483] on link "Start Now" at bounding box center [784, 485] width 69 height 23
click at [1022, 244] on span "cross-icon" at bounding box center [1017, 244] width 13 height 15
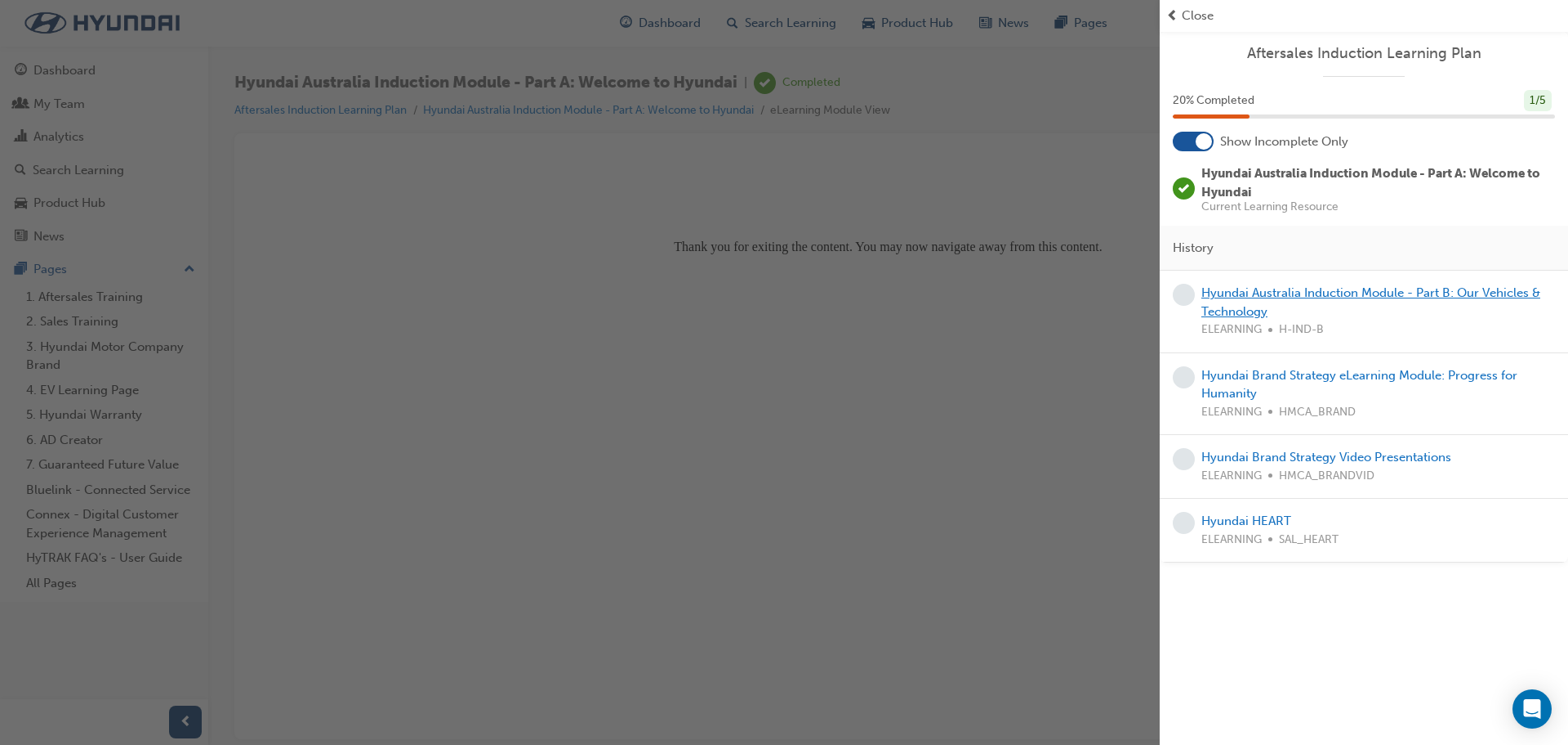
click at [1209, 295] on link "Hyundai Australia Induction Module - Part B: Our Vehicles & Technology" at bounding box center [1371, 302] width 339 height 33
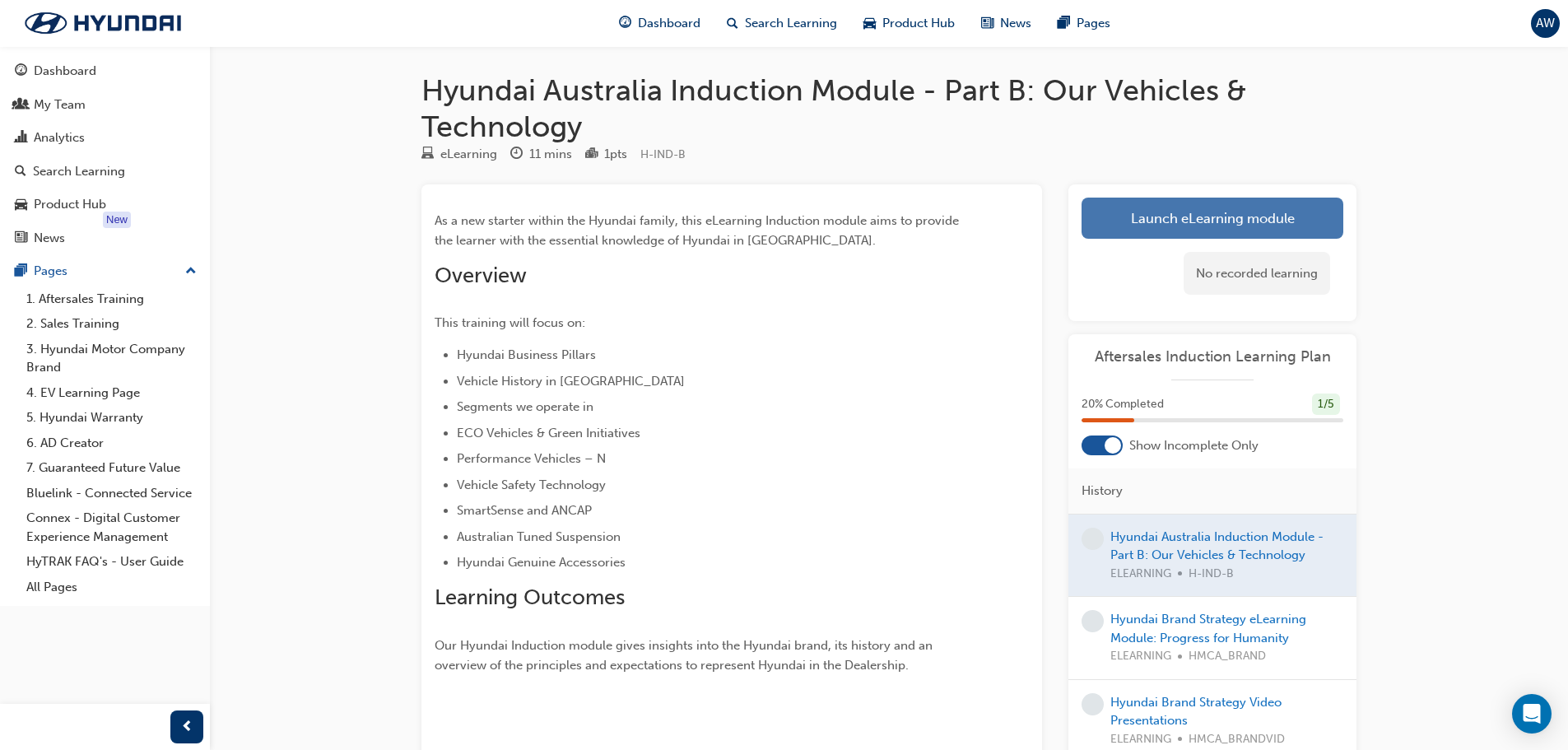
click at [1188, 209] on link "Launch eLearning module" at bounding box center [1212, 218] width 261 height 41
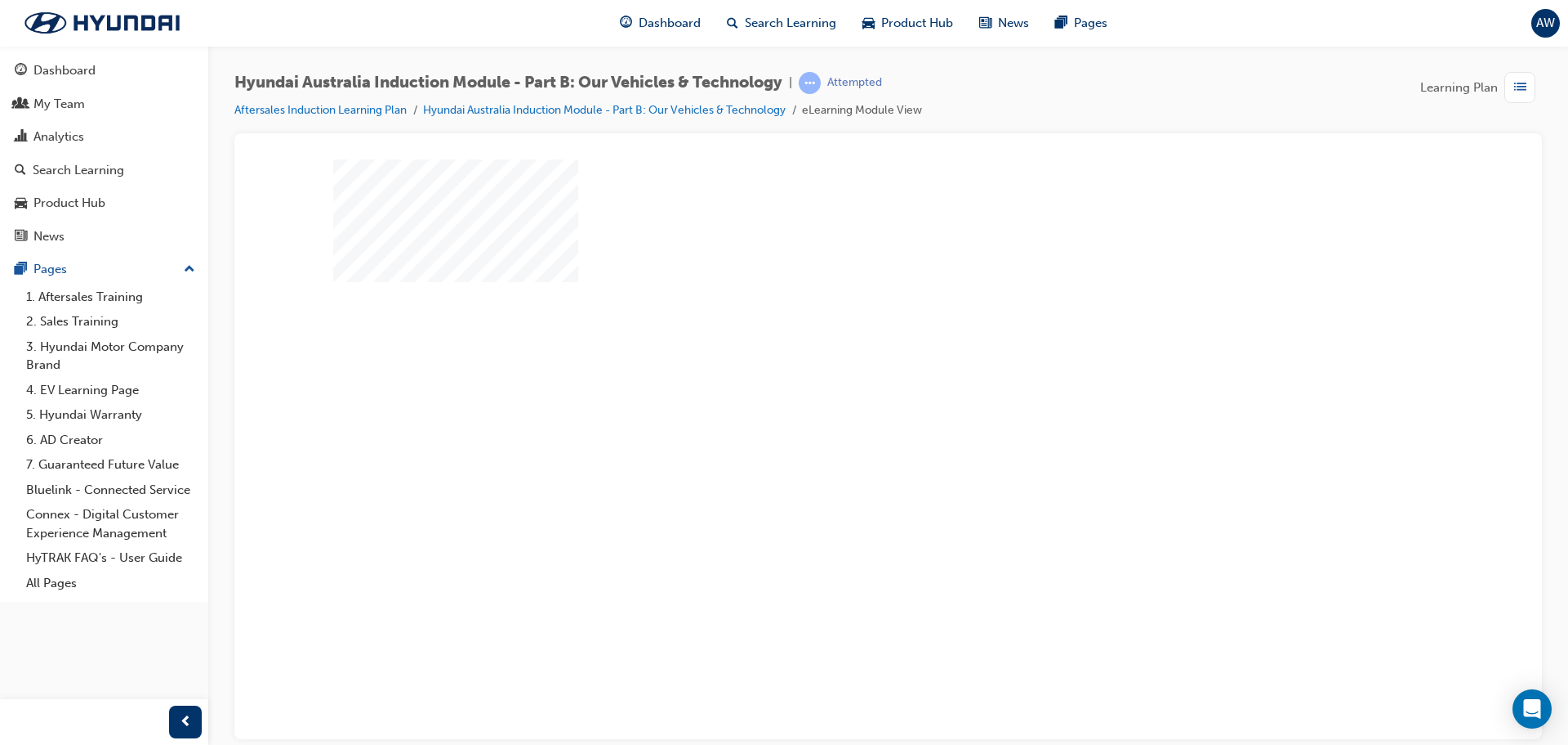
click at [842, 402] on div "play" at bounding box center [842, 402] width 0 height 0
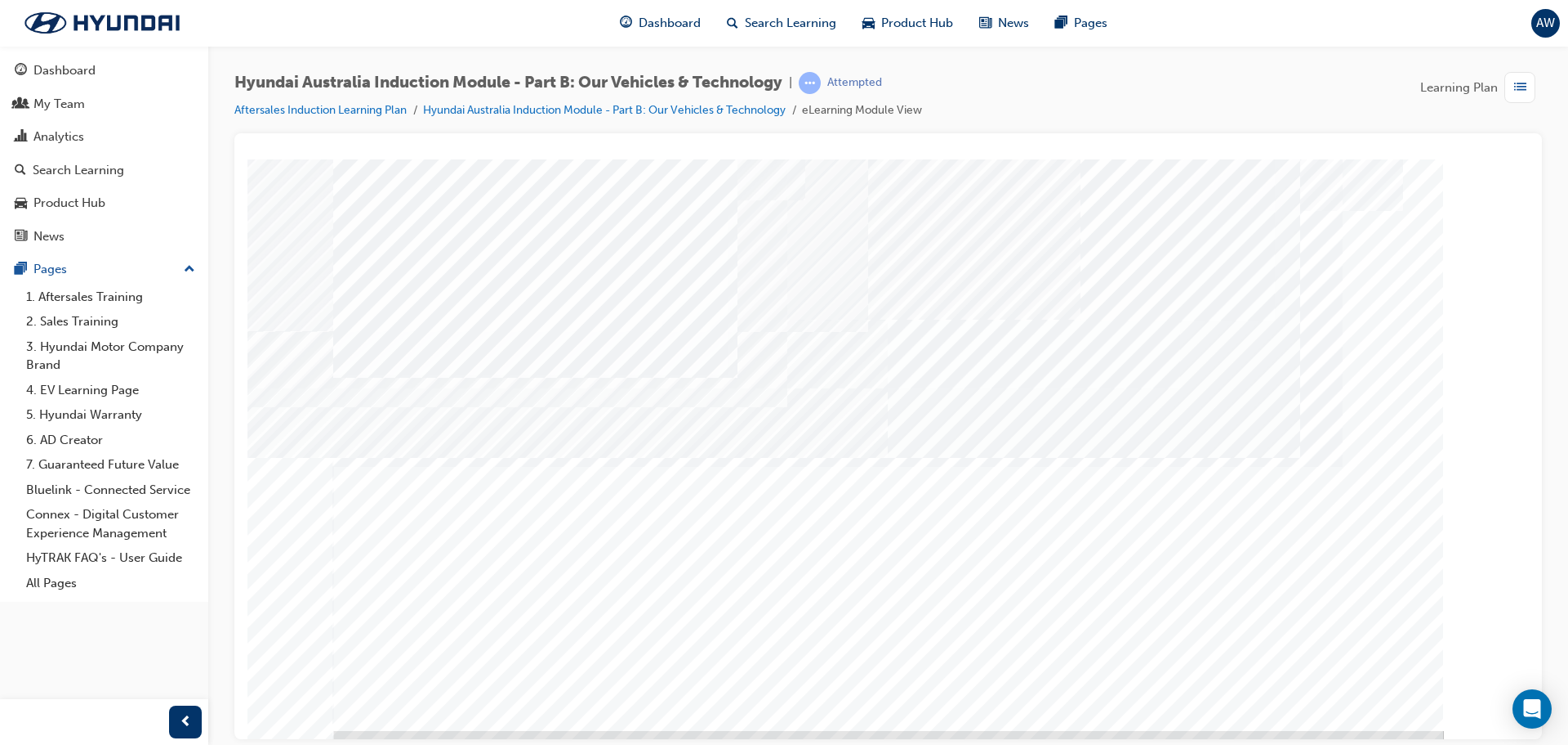
scroll to position [33, 0]
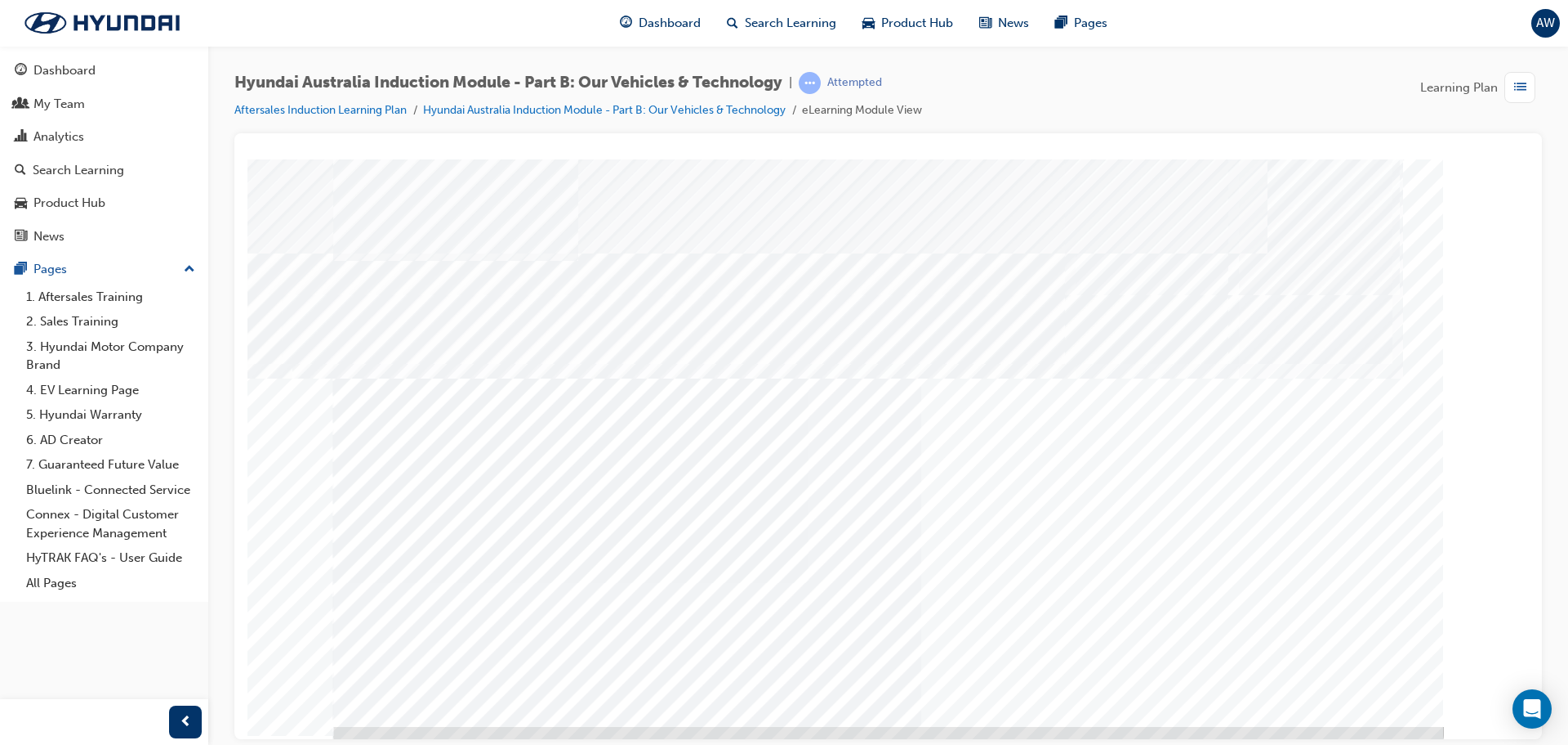
scroll to position [33, 0]
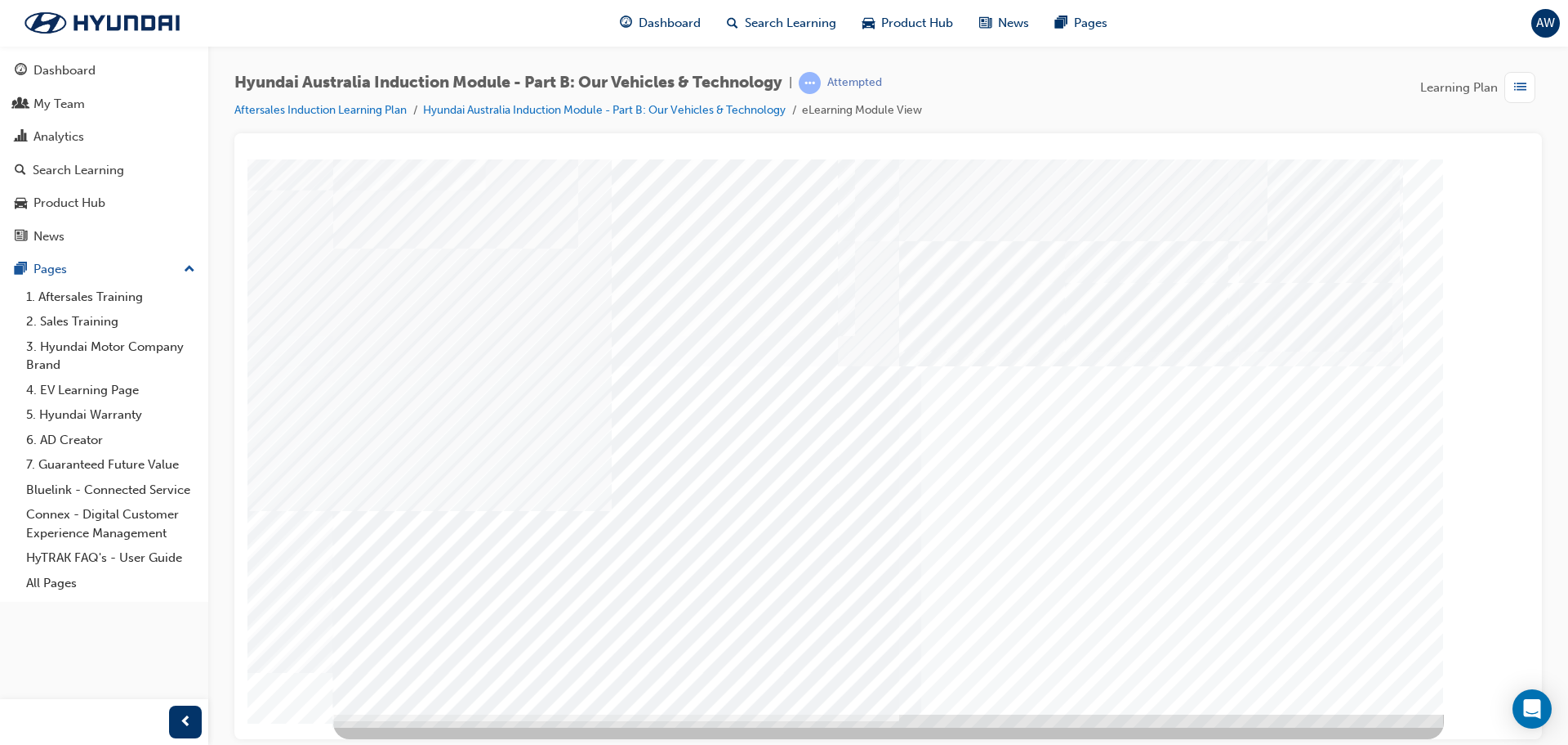
scroll to position [0, 0]
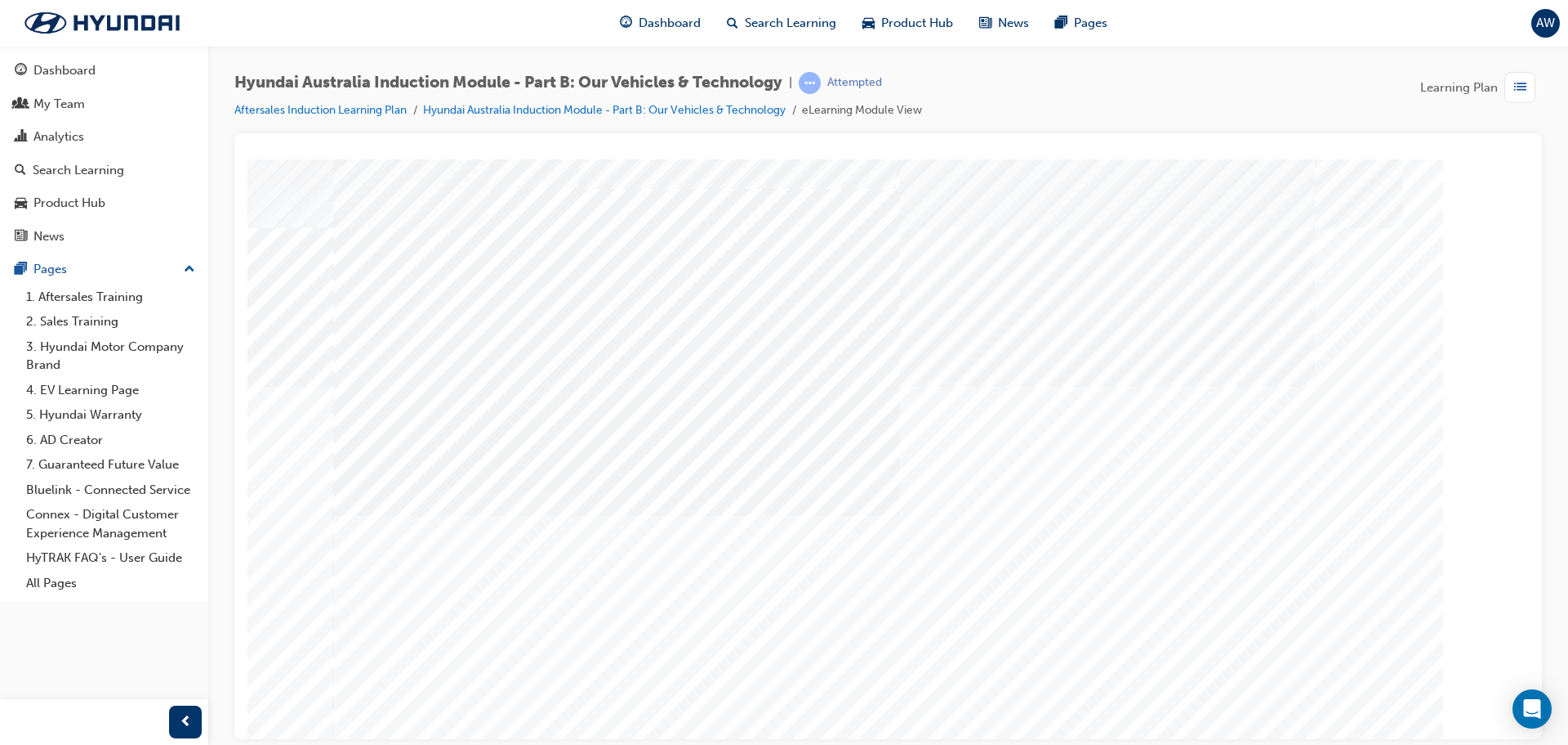
click at [775, 483] on div "Eco Vehicles" at bounding box center [889, 452] width 1111 height 588
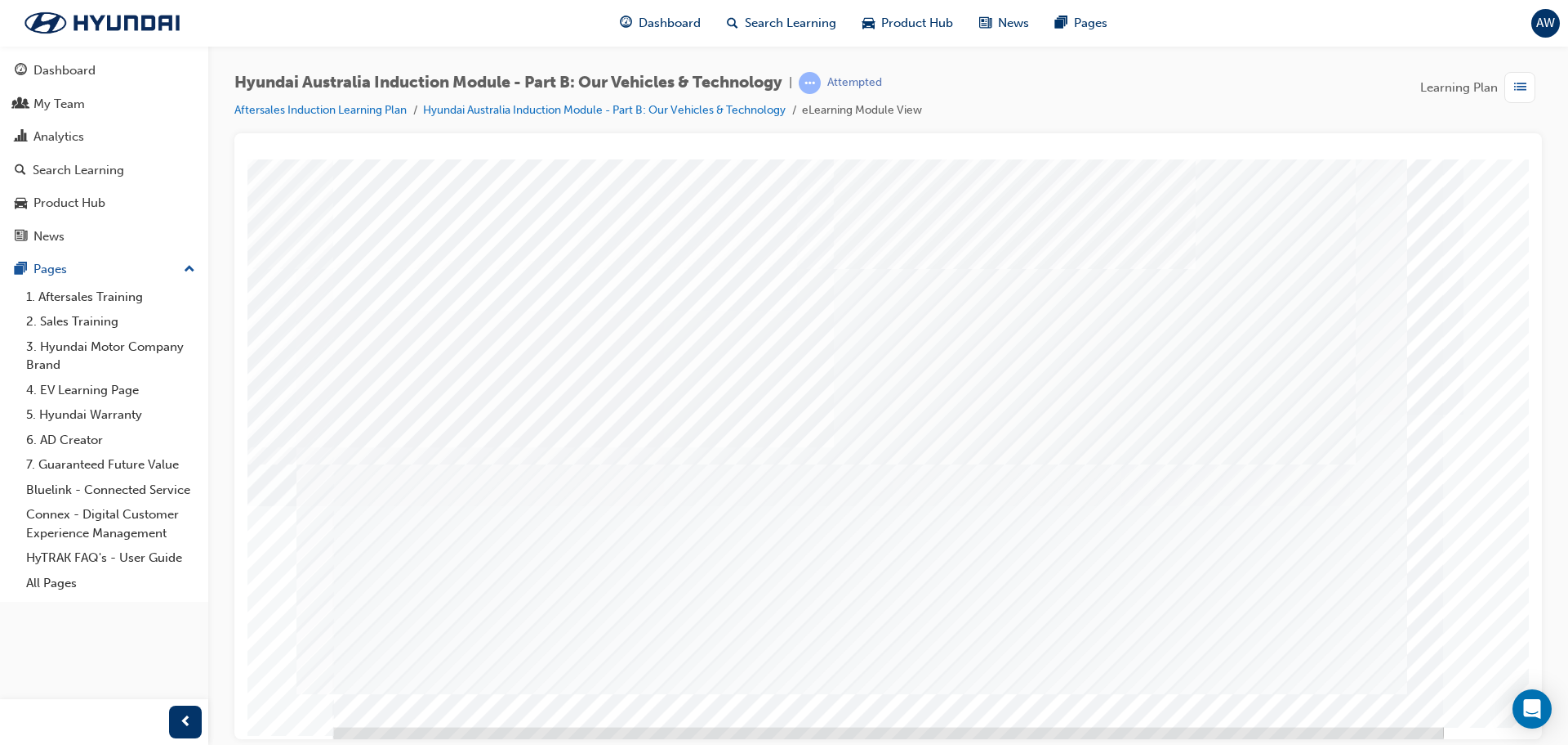
scroll to position [33, 0]
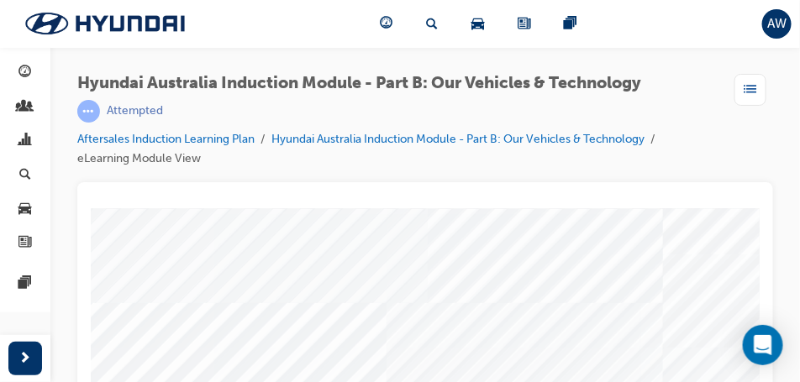
drag, startPoint x: 677, startPoint y: 277, endPoint x: 598, endPoint y: 298, distance: 81.7
click at [597, 290] on div "General Safety" at bounding box center [661, 300] width 1143 height 605
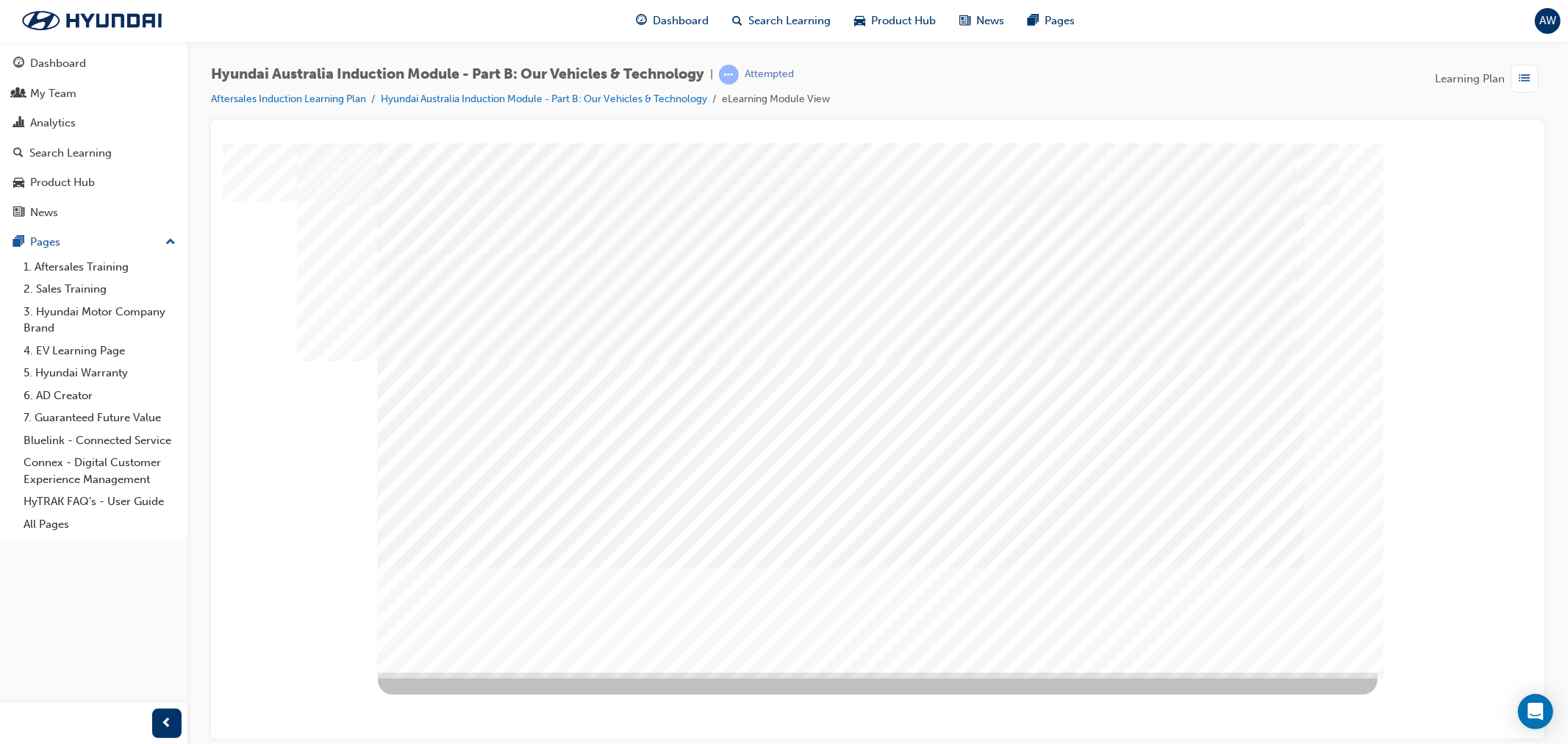
drag, startPoint x: 1243, startPoint y: 628, endPoint x: 274, endPoint y: 849, distance: 993.9
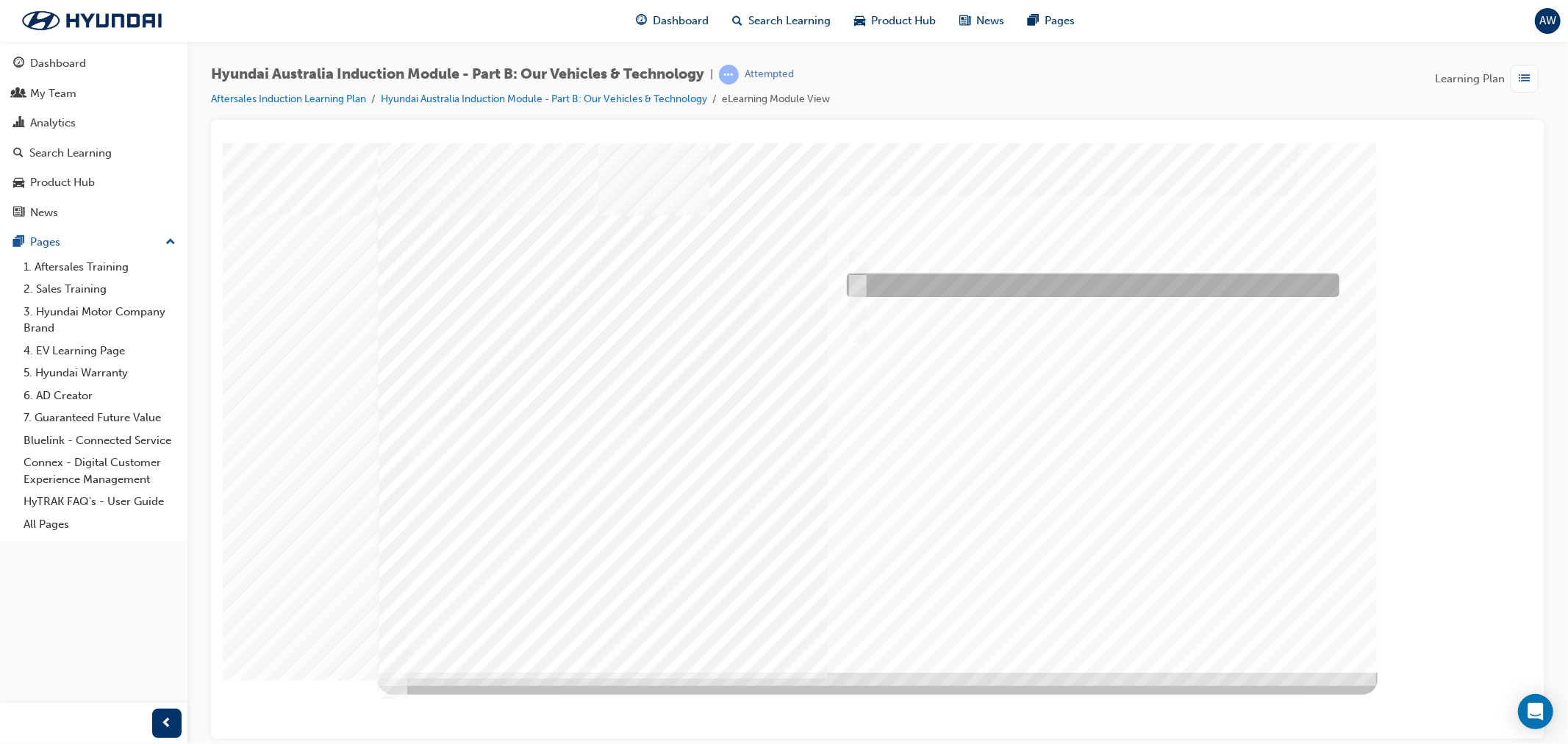
click at [850, 284] on input "Electrification" at bounding box center [853, 285] width 16 height 16
checkbox input "true"
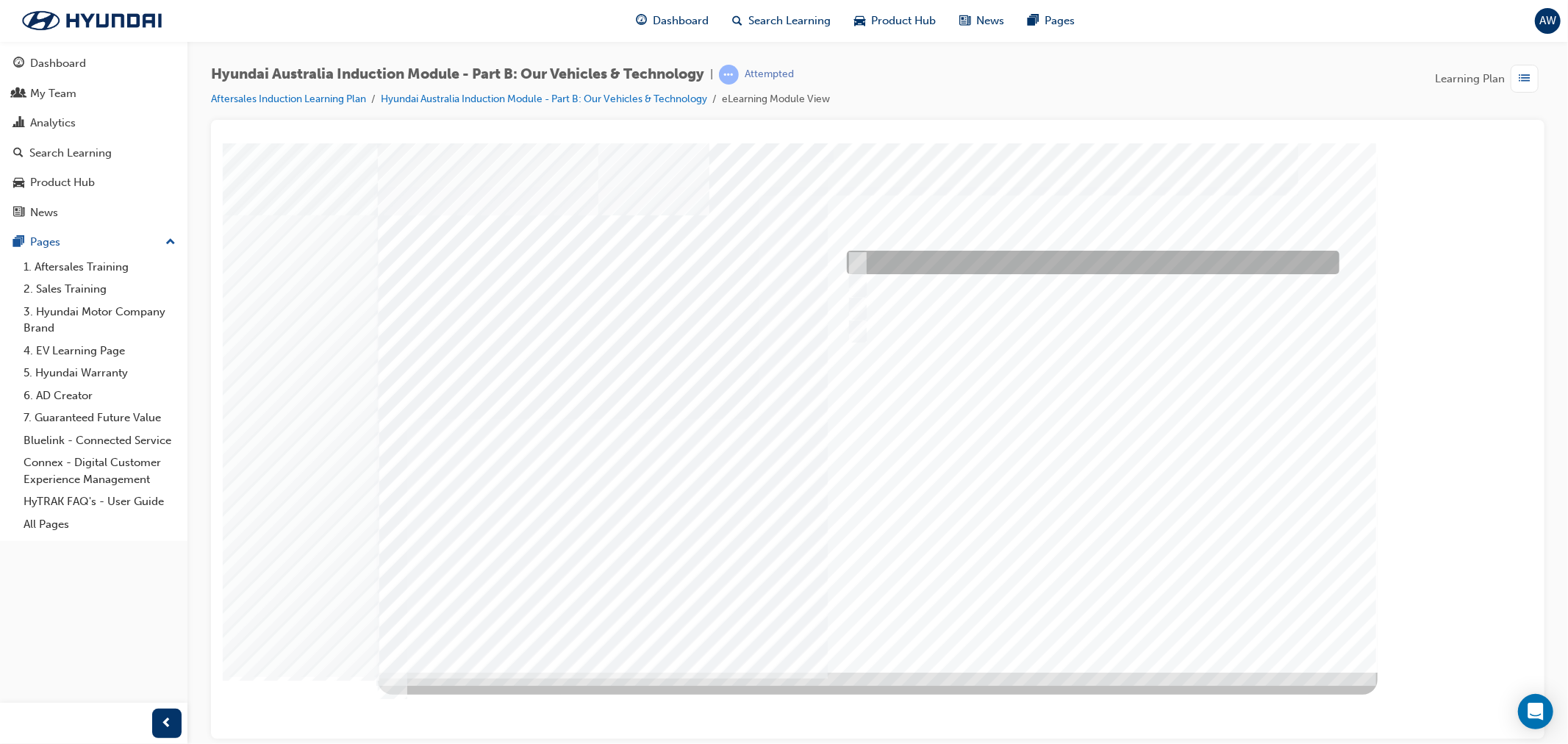
click at [850, 265] on input "Performance" at bounding box center [853, 263] width 16 height 16
checkbox input "true"
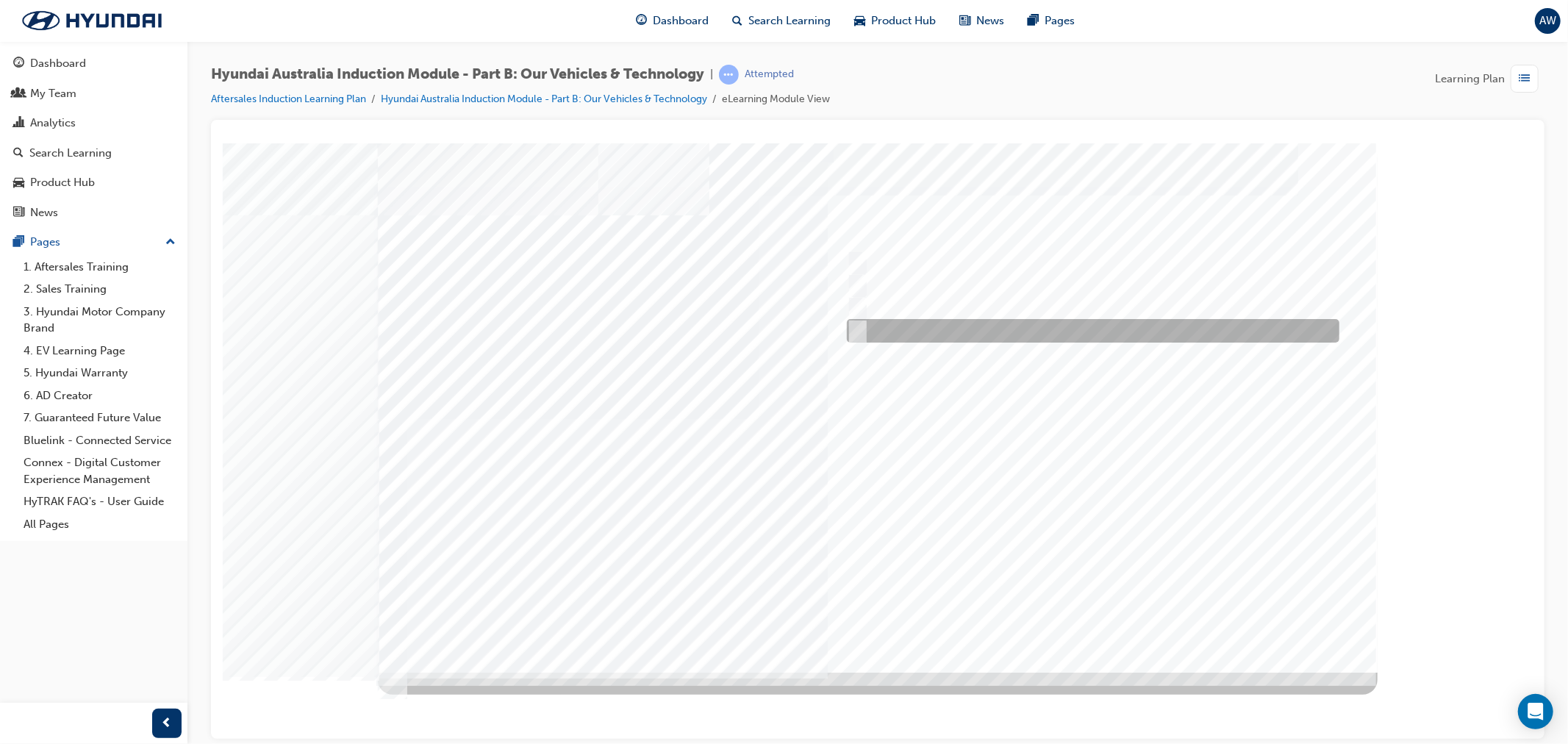
click at [865, 324] on div at bounding box center [1088, 331] width 493 height 24
checkbox input "true"
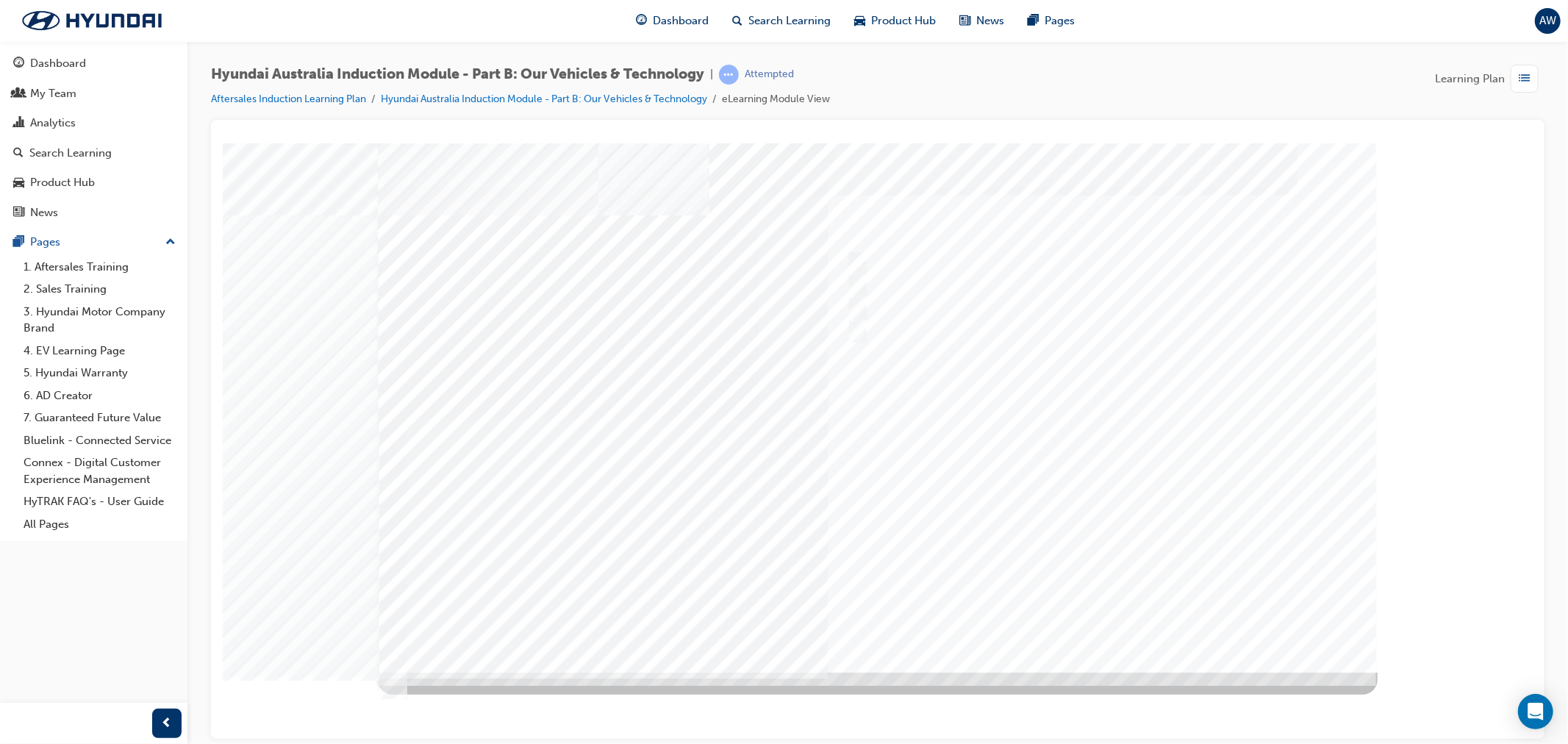
click at [1115, 620] on div at bounding box center [877, 407] width 1000 height 530
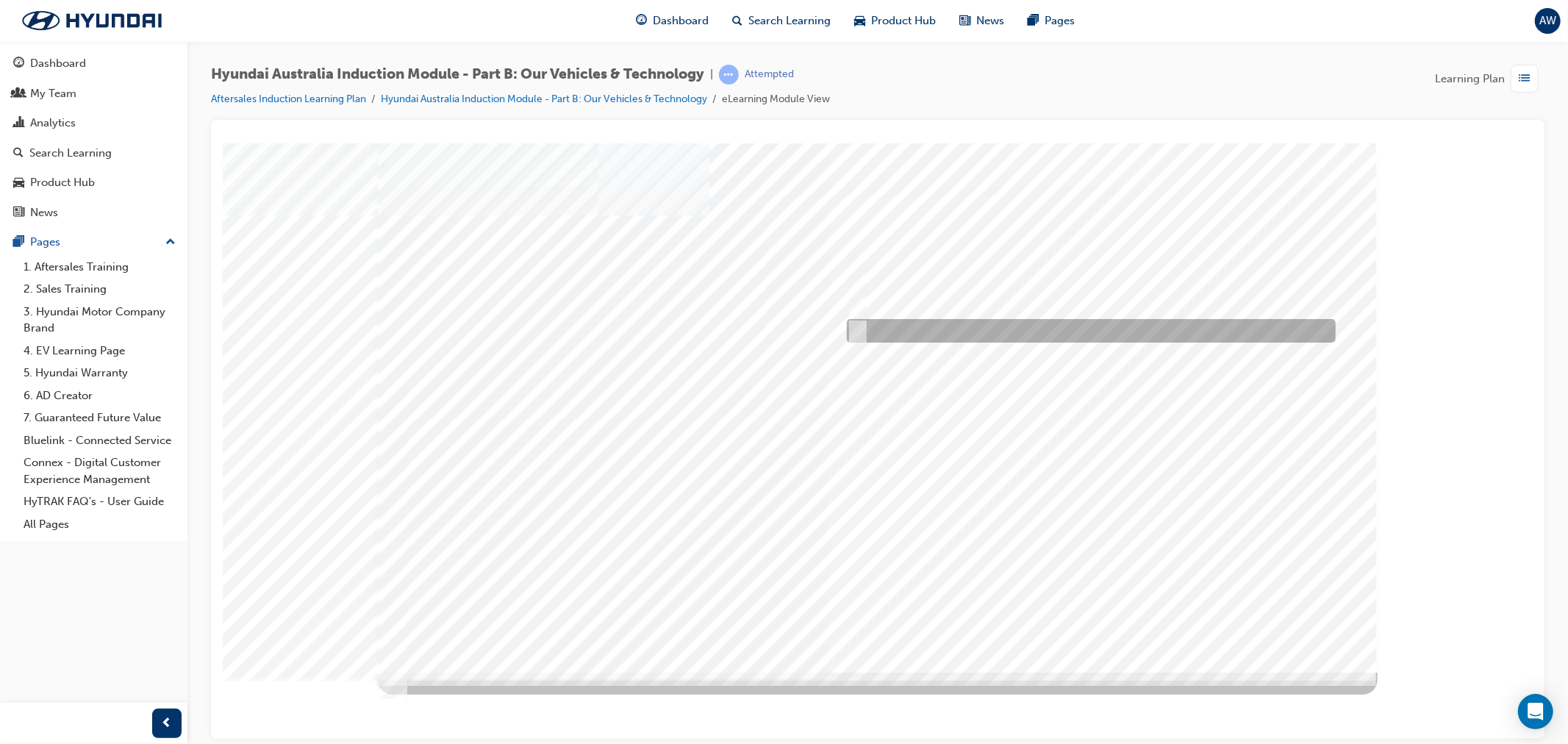
click at [858, 329] on input "5 years" at bounding box center [854, 331] width 16 height 16
radio input "true"
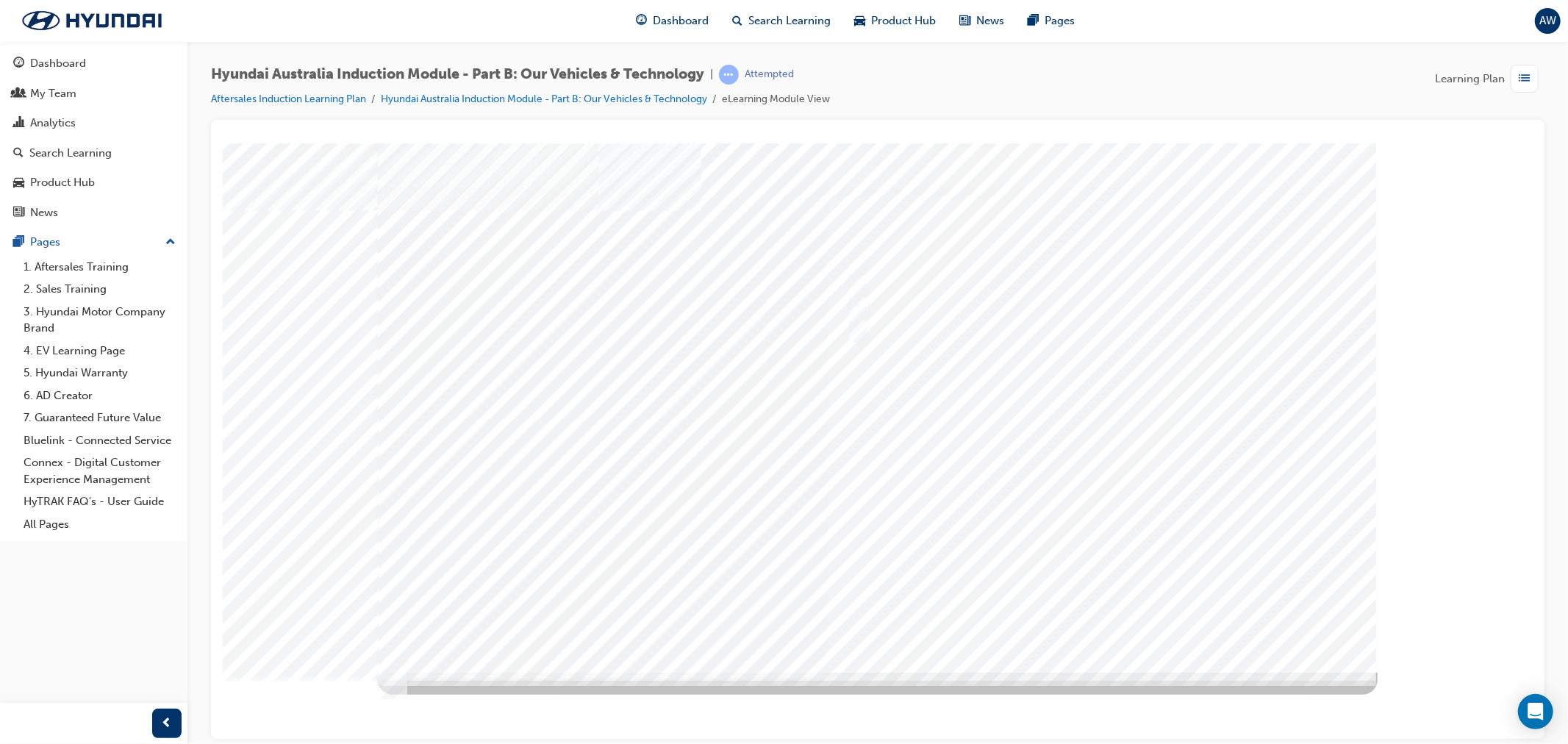
click at [1127, 554] on div at bounding box center [877, 407] width 1000 height 530
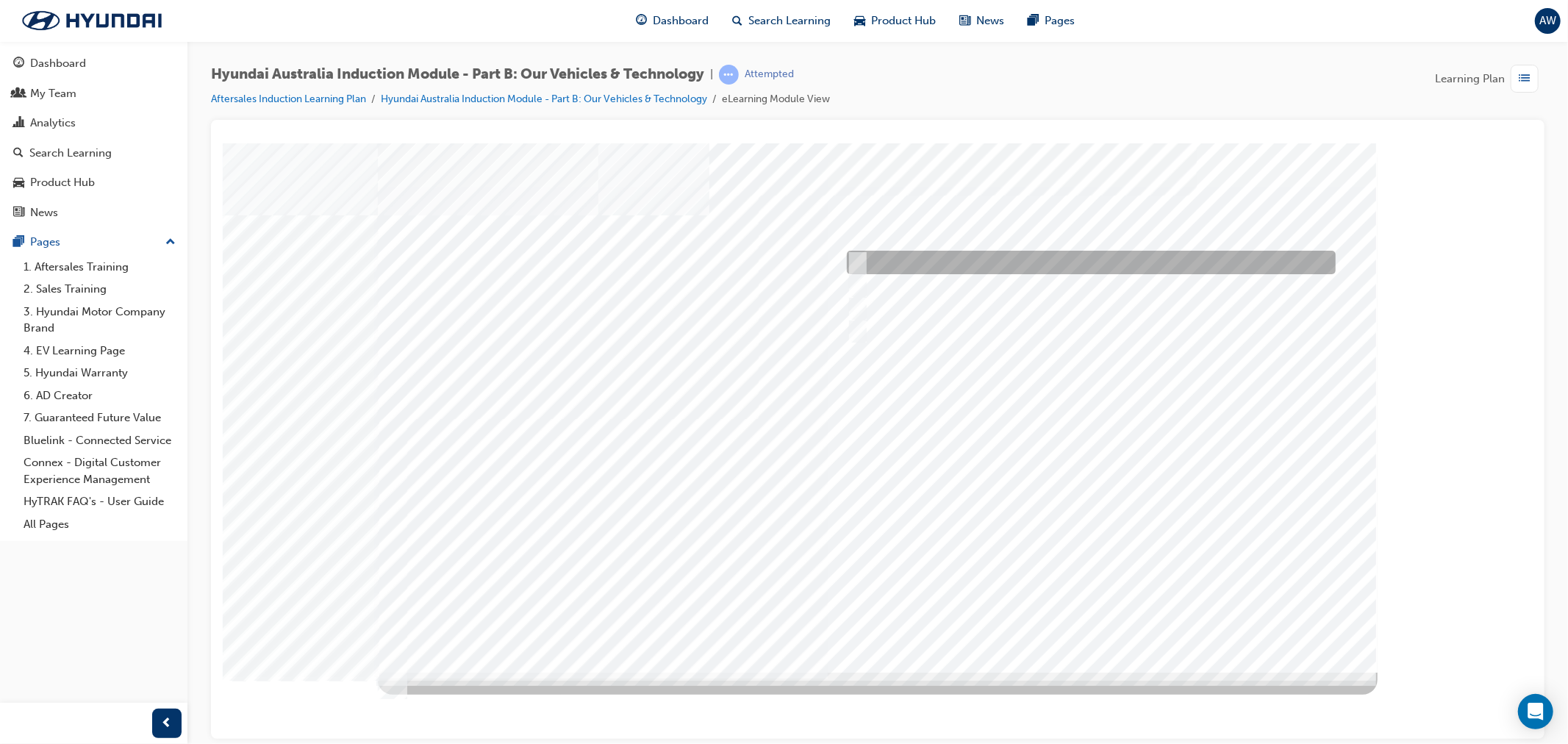
click at [845, 256] on input "Corner rascal" at bounding box center [853, 263] width 16 height 16
checkbox input "true"
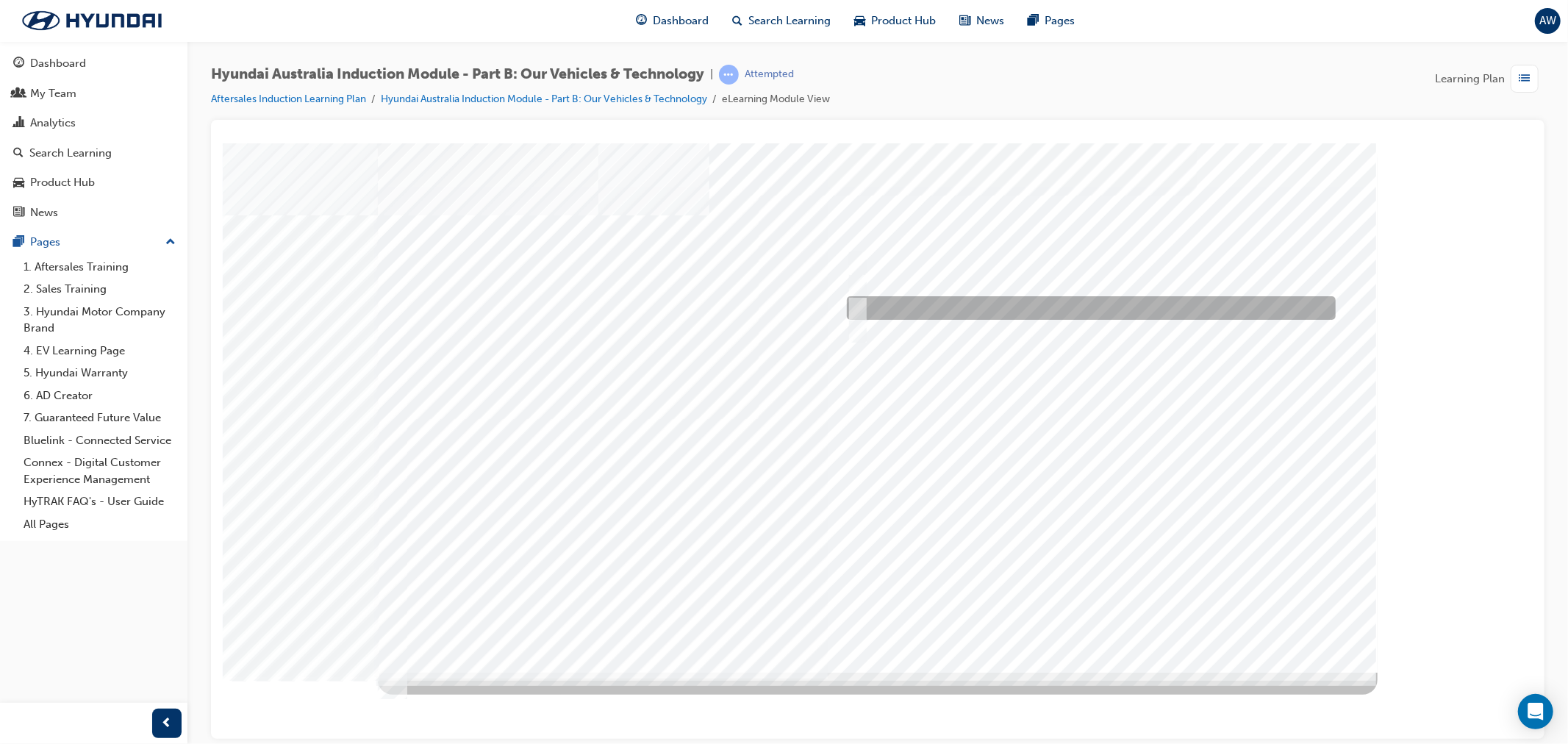
click at [856, 301] on input "Road to racetrack" at bounding box center [853, 308] width 16 height 16
checkbox input "true"
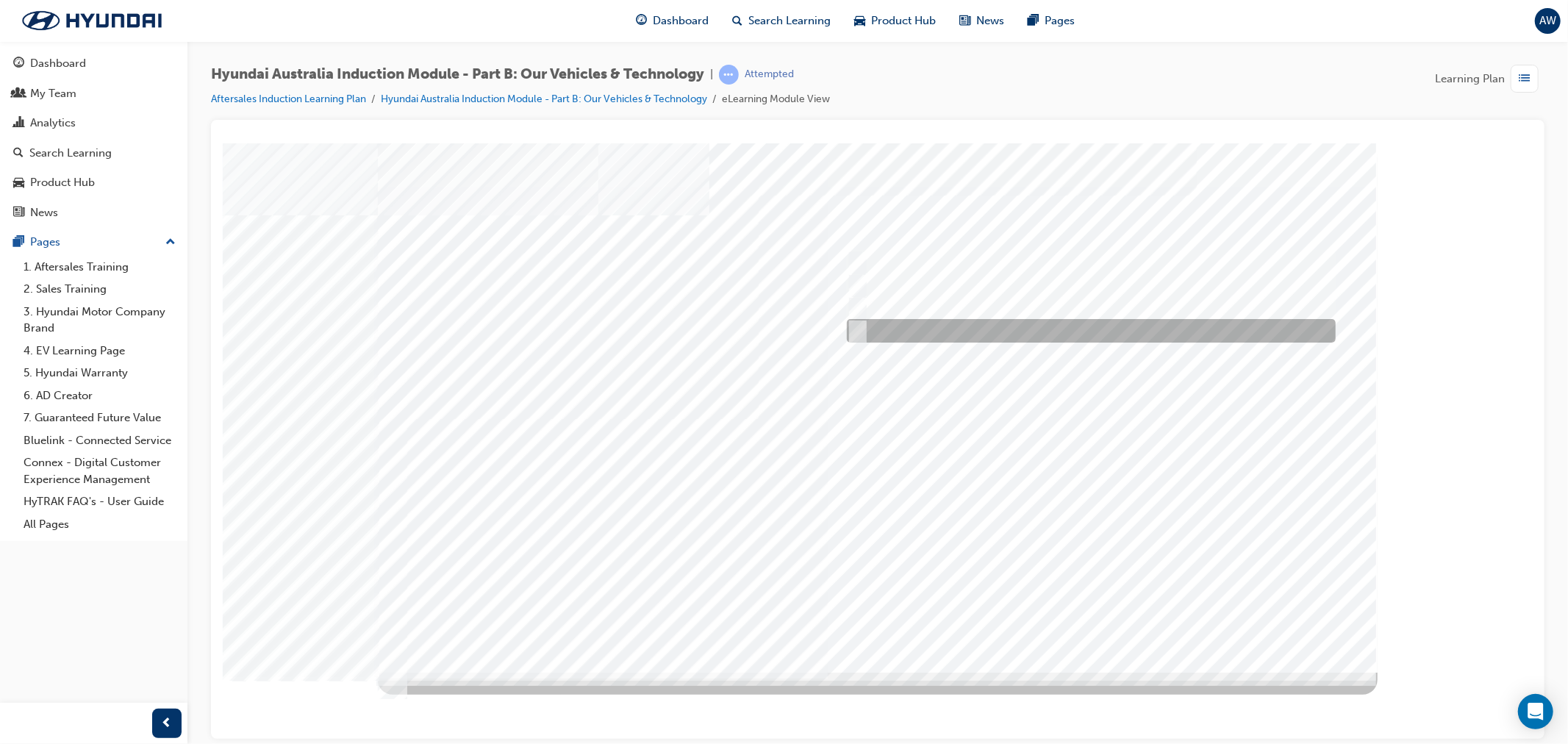
click at [862, 331] on div at bounding box center [1087, 331] width 489 height 24
checkbox input "true"
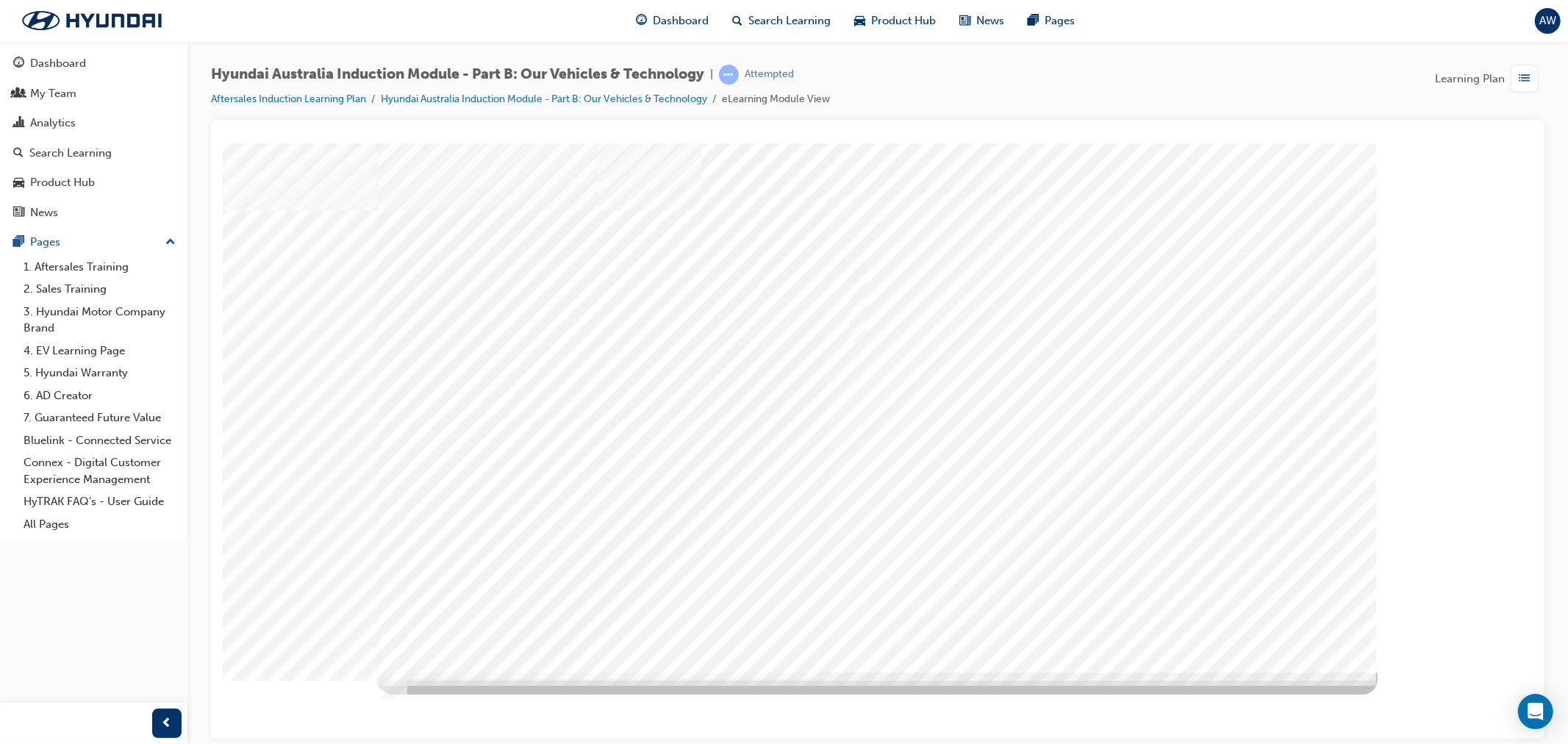
click at [1104, 612] on div at bounding box center [877, 407] width 1000 height 530
click at [858, 265] on input "Electric" at bounding box center [853, 263] width 16 height 16
checkbox input "true"
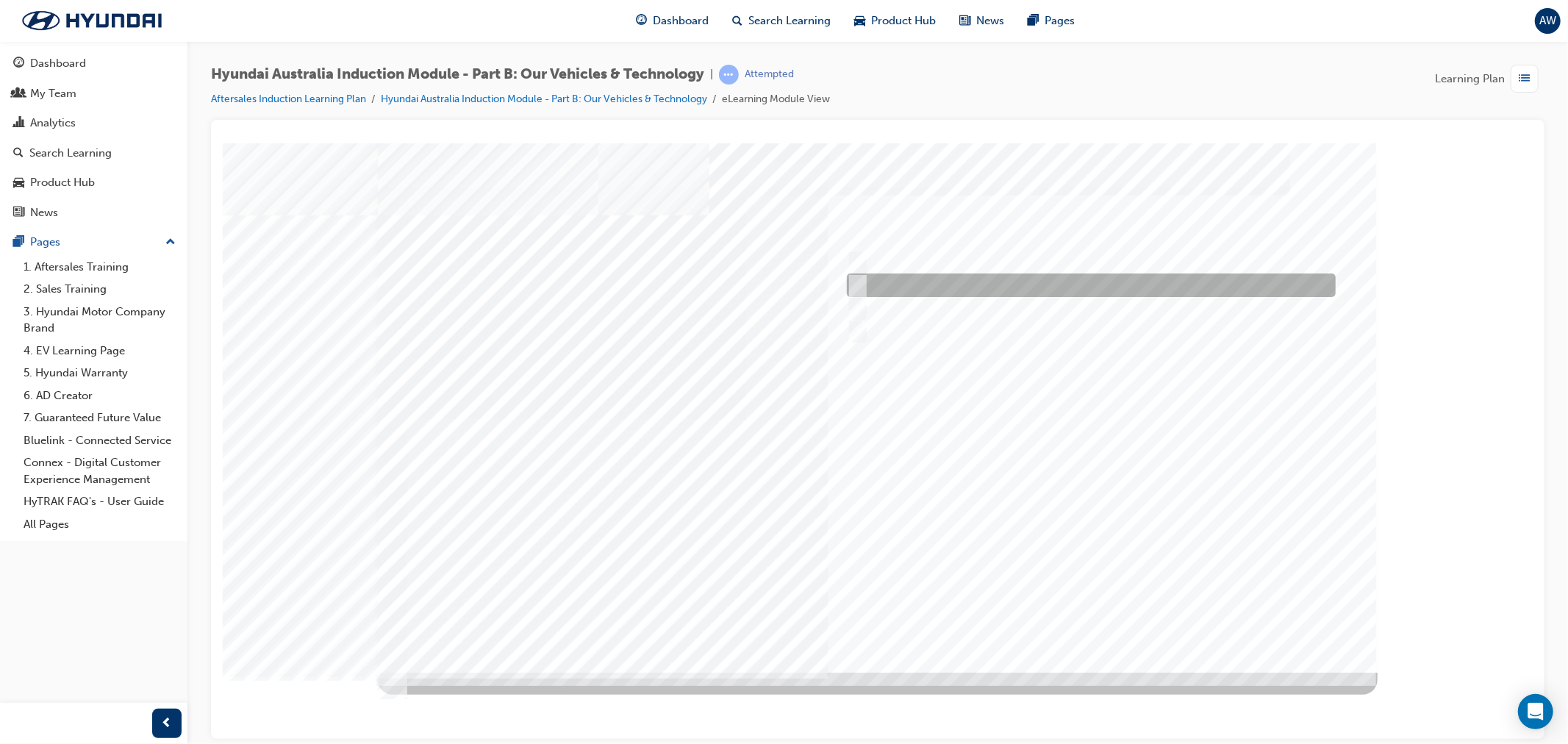
click at [853, 286] on input "Hybrid" at bounding box center [853, 285] width 16 height 16
checkbox input "true"
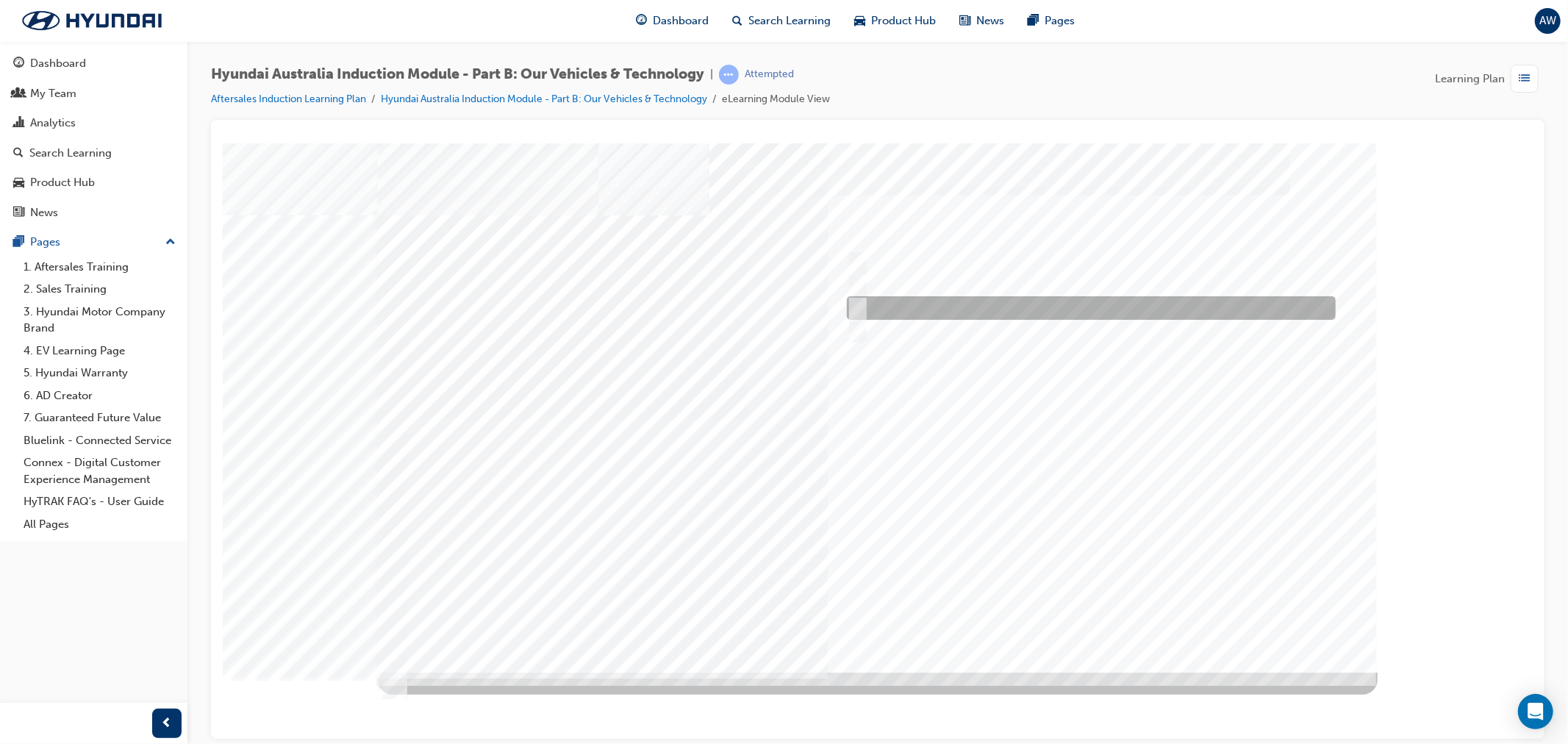
click at [845, 306] on input "Plug-in Hybrid" at bounding box center [853, 308] width 16 height 16
checkbox input "true"
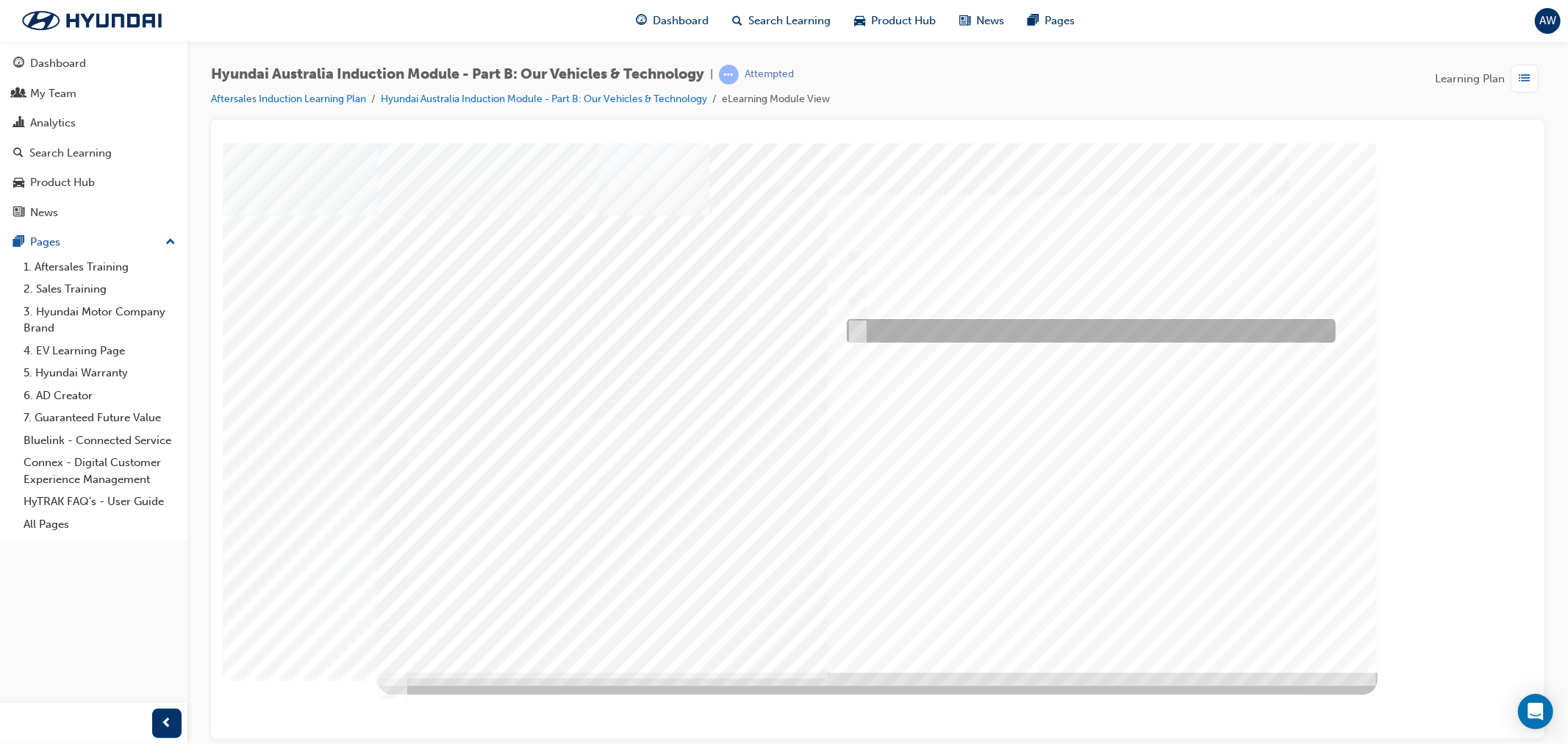
click at [847, 336] on input "Hydrogen Fuel Cell" at bounding box center [853, 331] width 16 height 16
checkbox input "true"
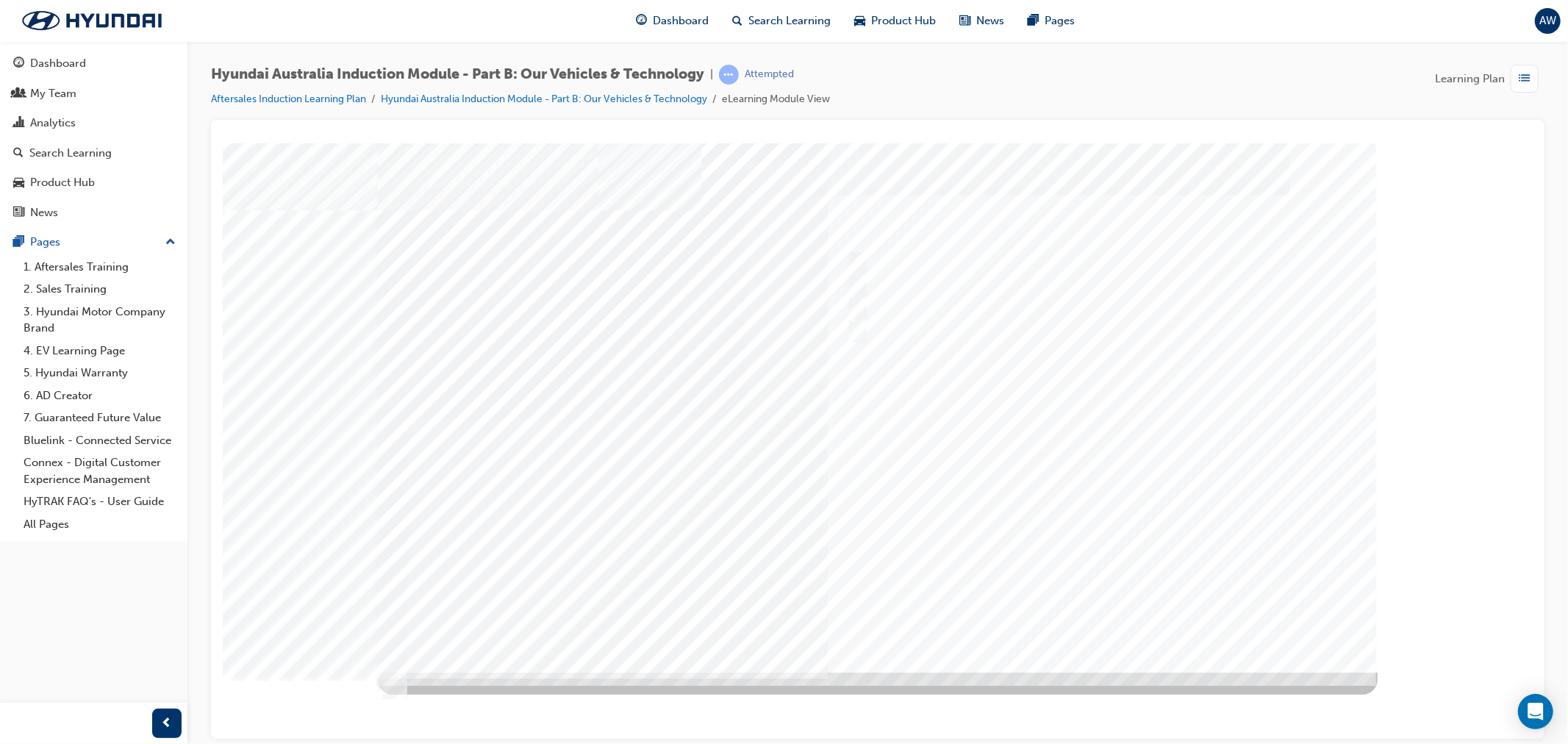
click at [1071, 515] on div at bounding box center [877, 407] width 1000 height 530
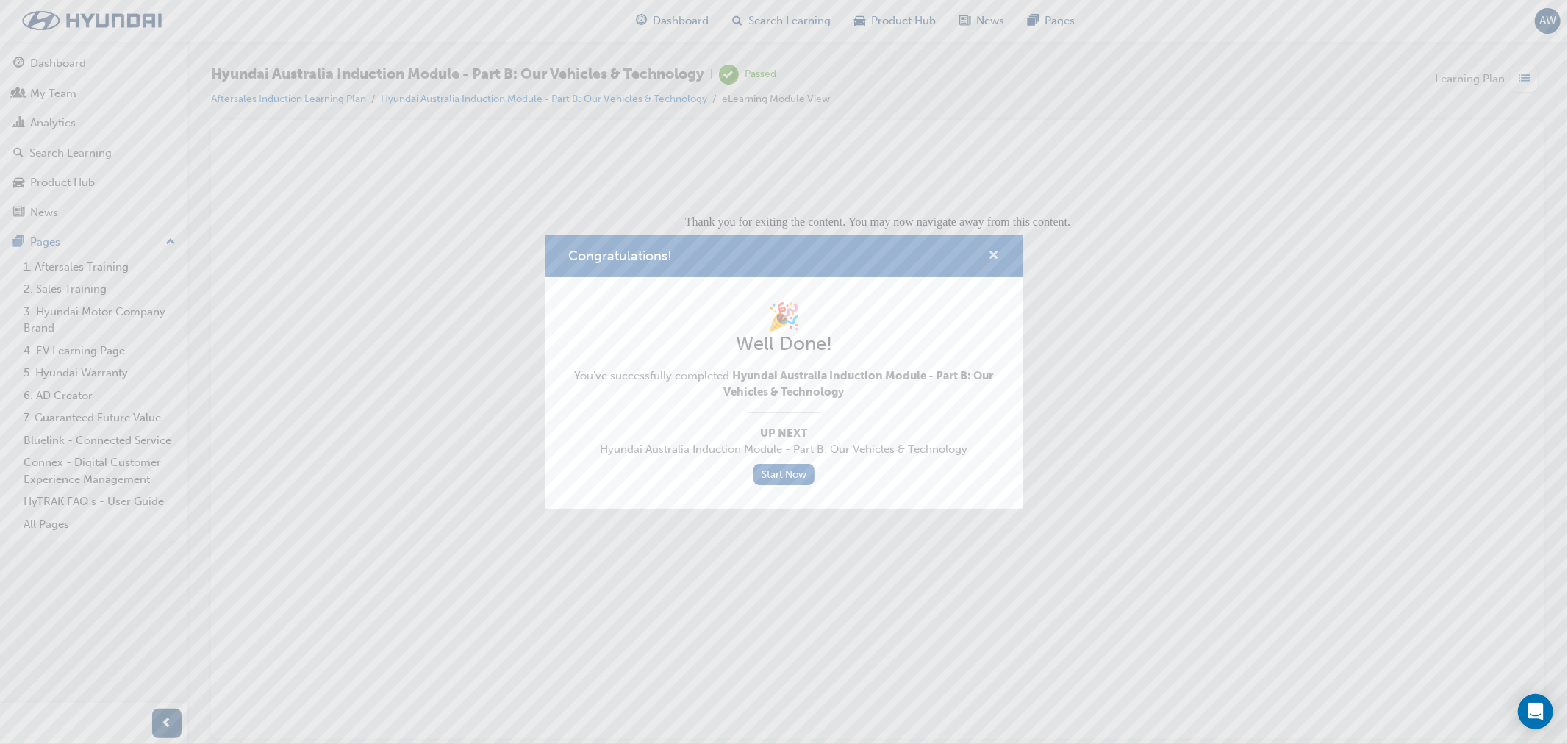
click at [997, 256] on span "cross-icon" at bounding box center [994, 256] width 11 height 13
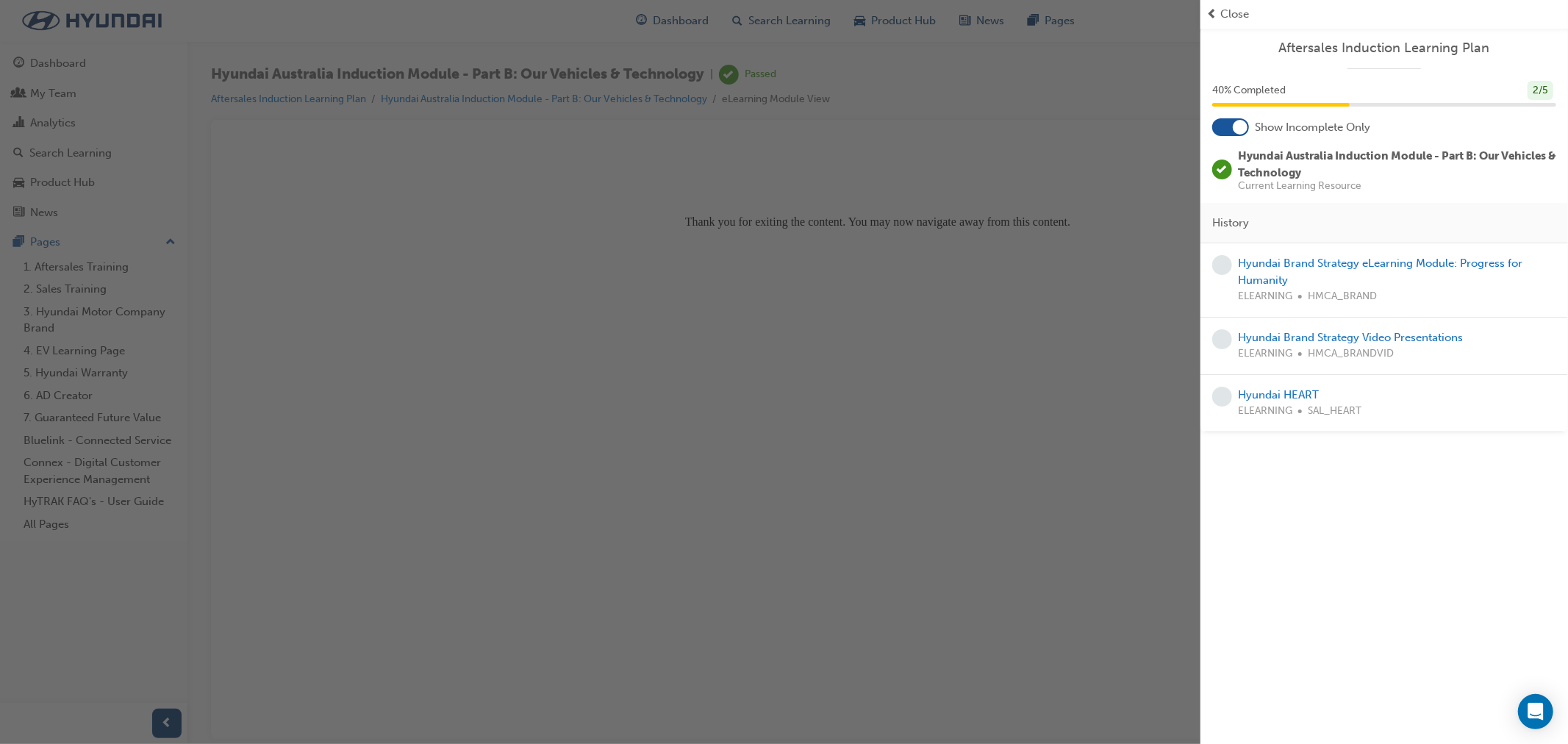
click at [903, 184] on div "button" at bounding box center [600, 372] width 1200 height 744
